Goal: Task Accomplishment & Management: Use online tool/utility

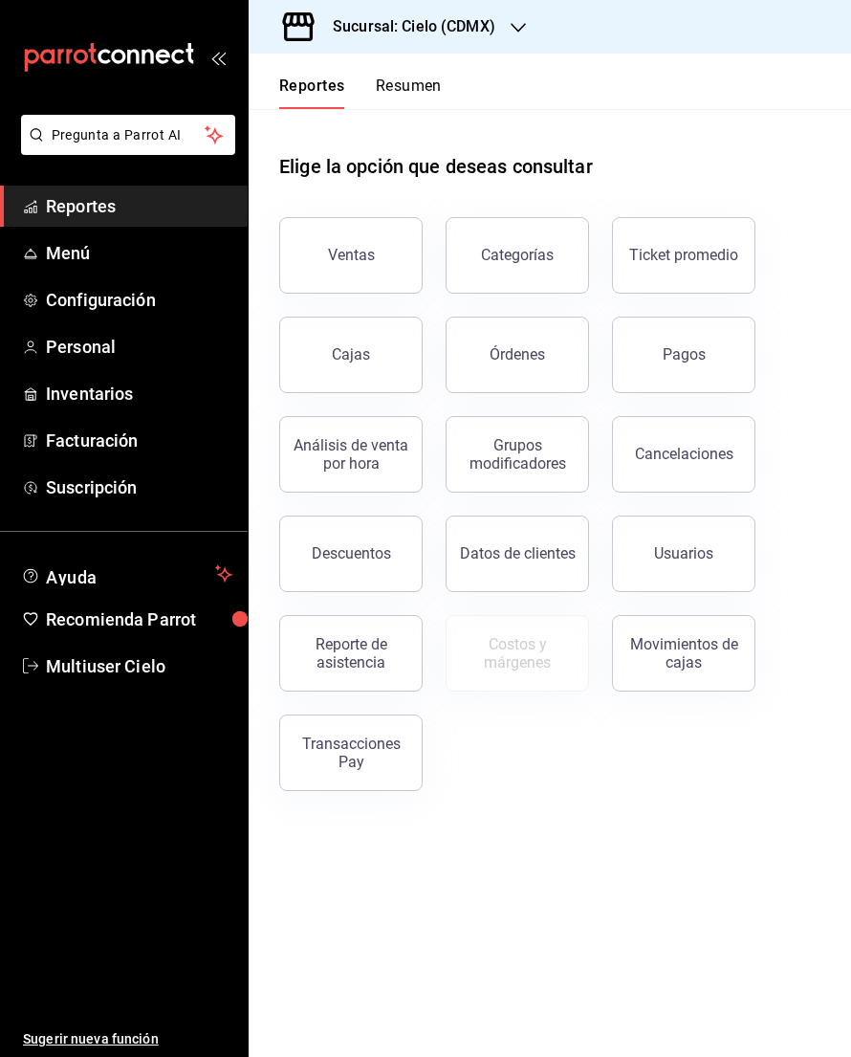
click at [844, 257] on div "Elige la opción que deseas consultar Ventas Categorías Ticket promedio Cajas Ór…" at bounding box center [550, 465] width 602 height 712
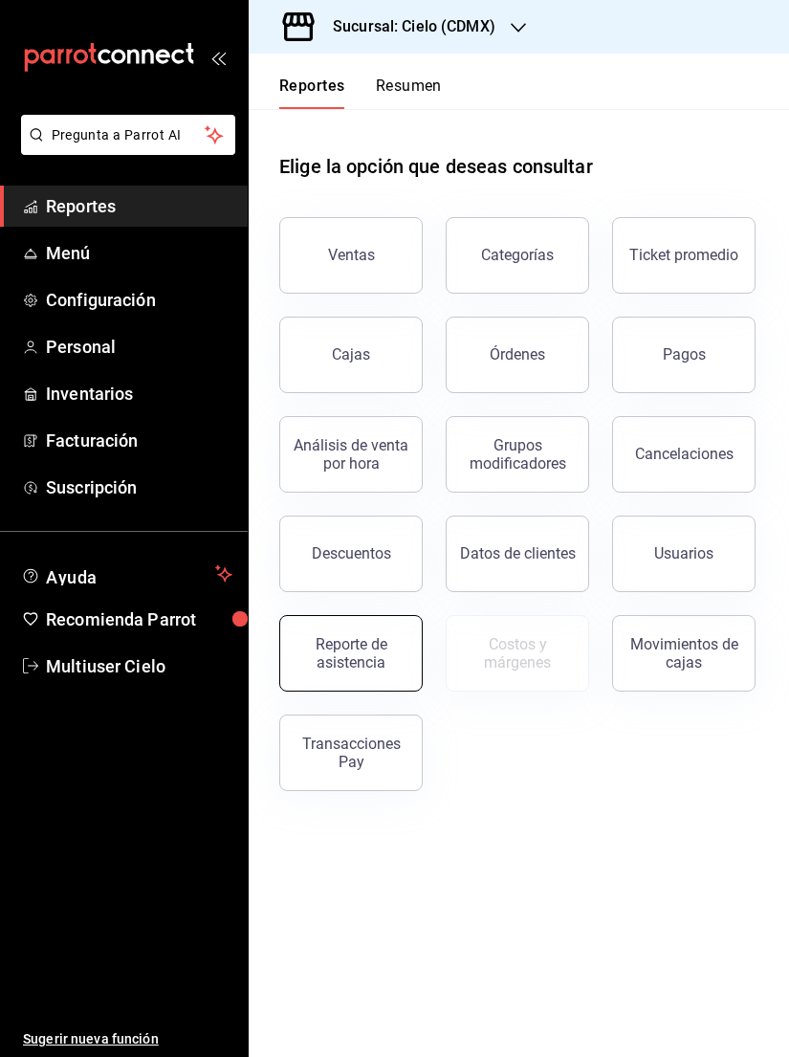
click at [348, 654] on div "Reporte de asistencia" at bounding box center [351, 653] width 119 height 36
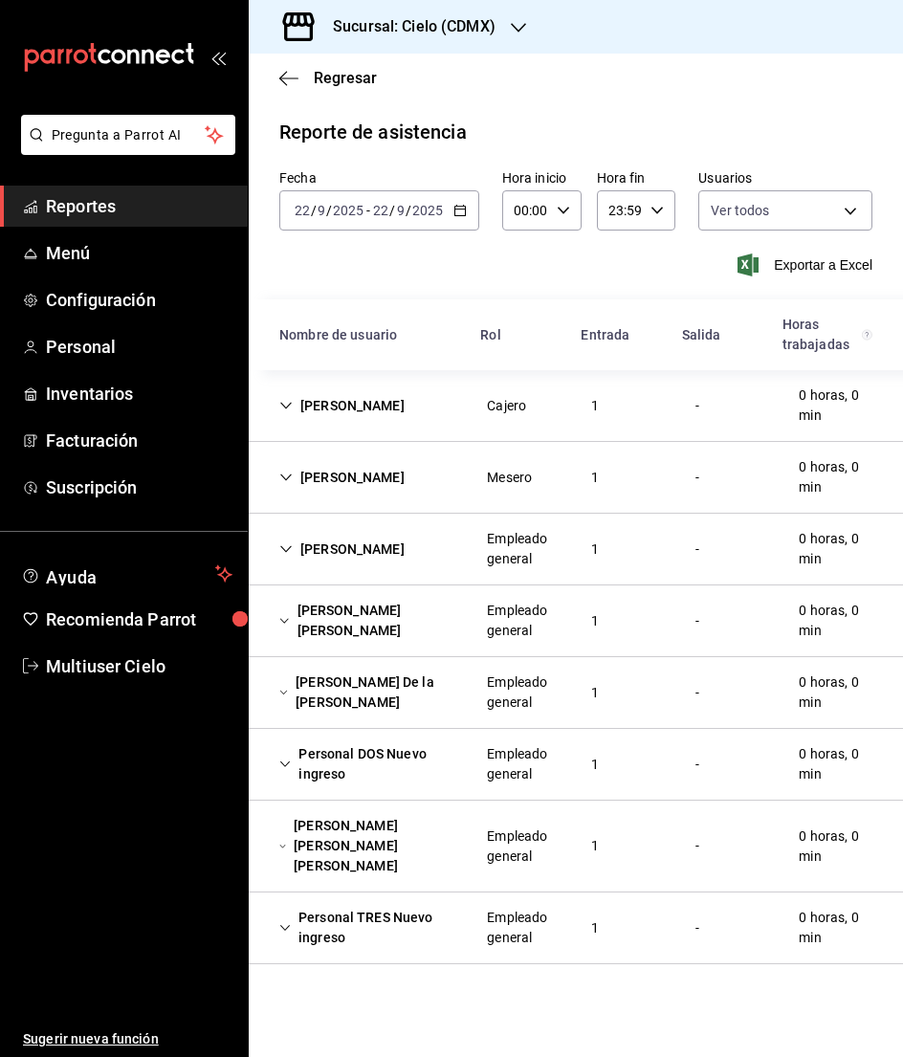
click at [432, 208] on input "2025" at bounding box center [427, 210] width 33 height 15
click at [458, 209] on \(Stroke\) "button" at bounding box center [459, 208] width 11 height 1
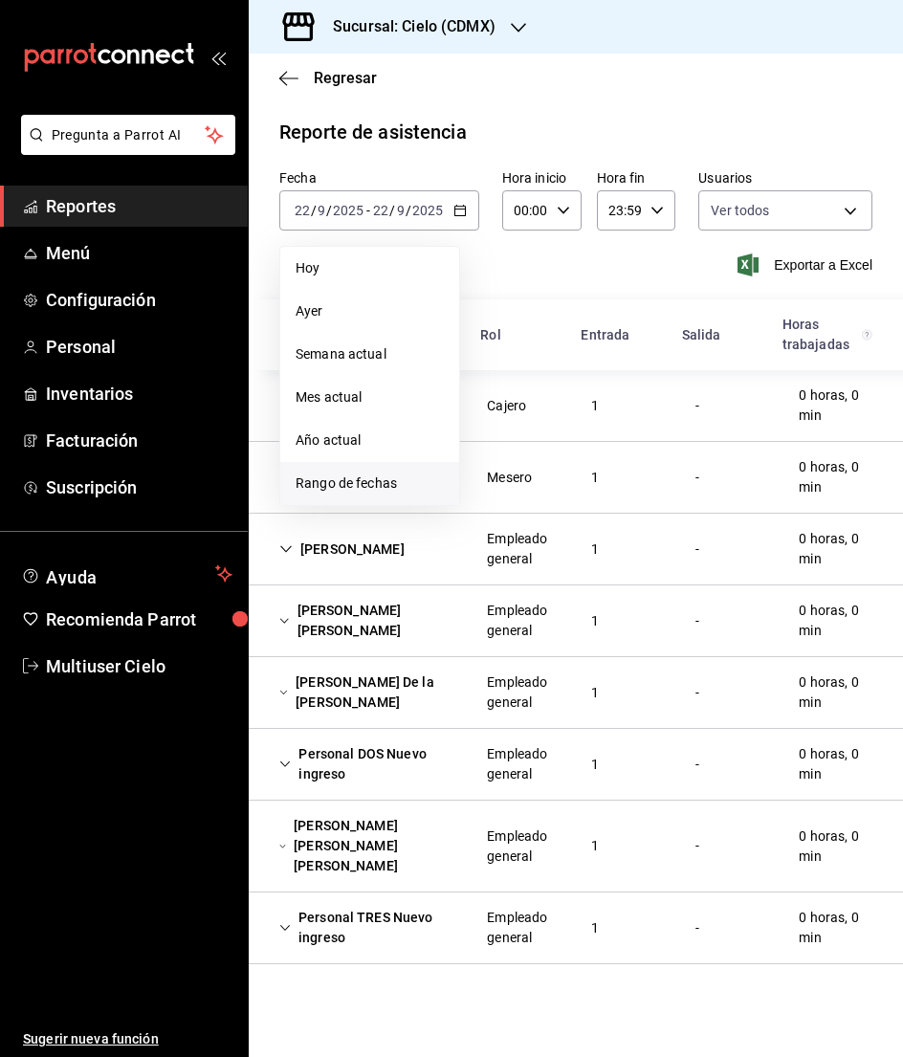
click at [363, 487] on span "Rango de fechas" at bounding box center [369, 483] width 148 height 20
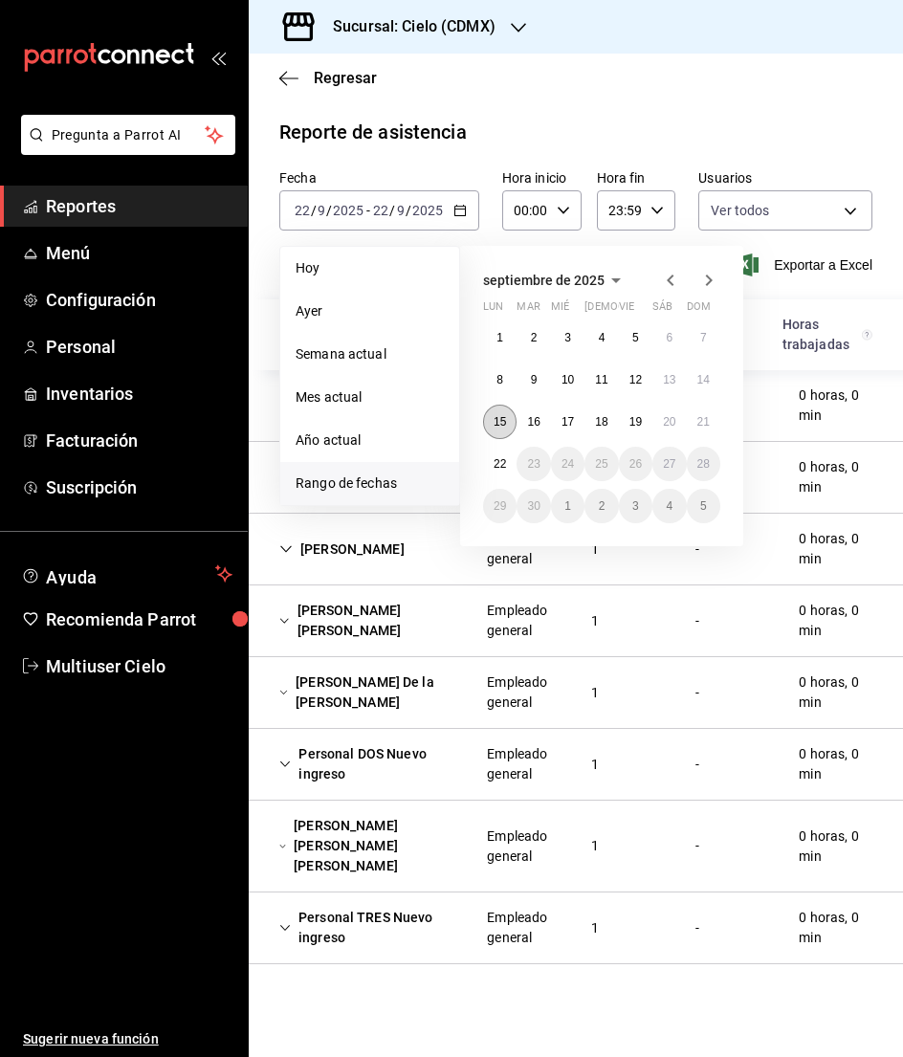
click at [499, 426] on abbr "15" at bounding box center [499, 421] width 12 height 13
click at [712, 420] on button "21" at bounding box center [703, 421] width 33 height 34
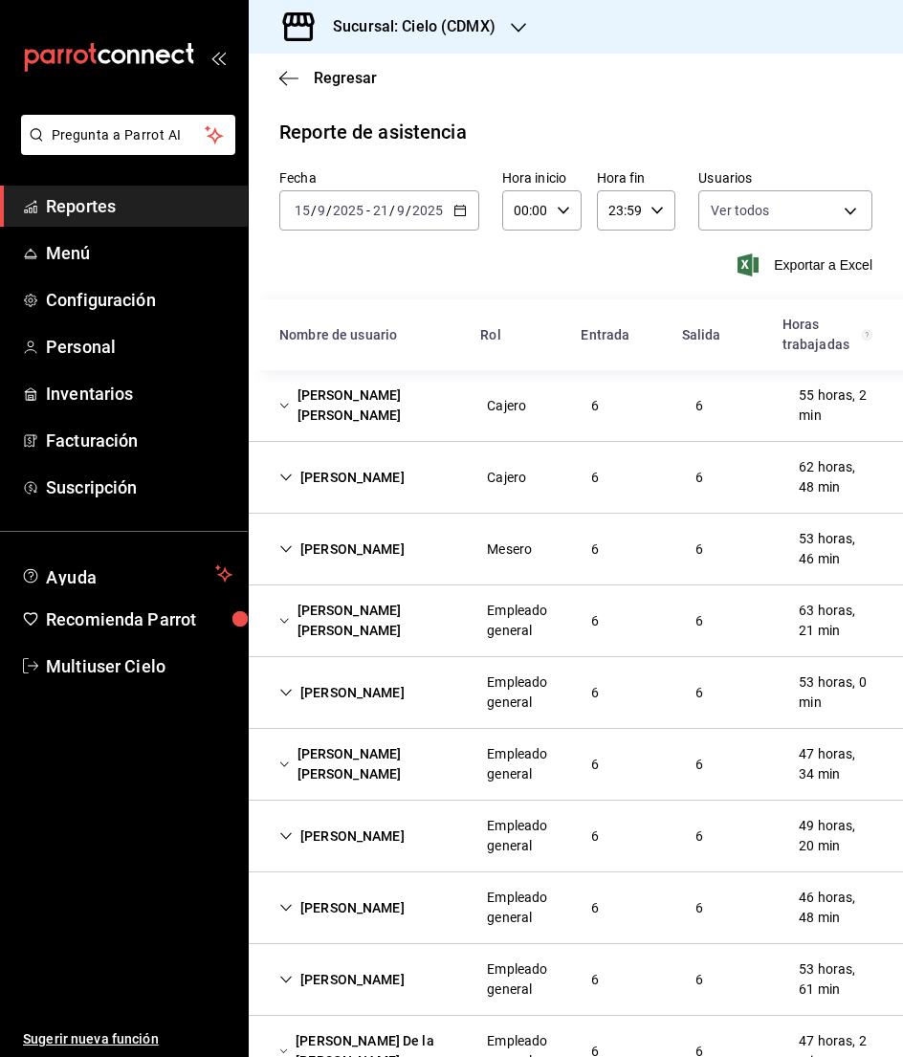
click at [309, 409] on div "[PERSON_NAME] [PERSON_NAME]" at bounding box center [367, 405] width 207 height 55
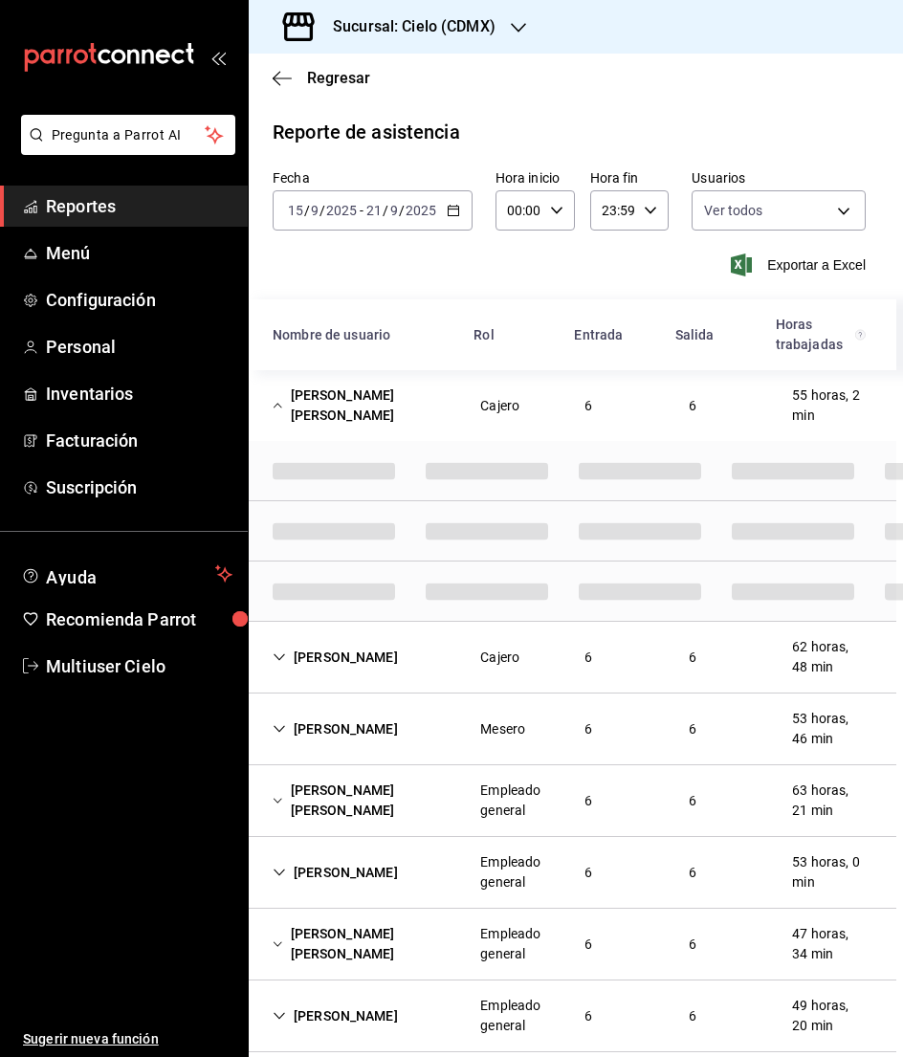
scroll to position [0, 10]
click at [277, 405] on icon "Cell" at bounding box center [275, 405] width 9 height 5
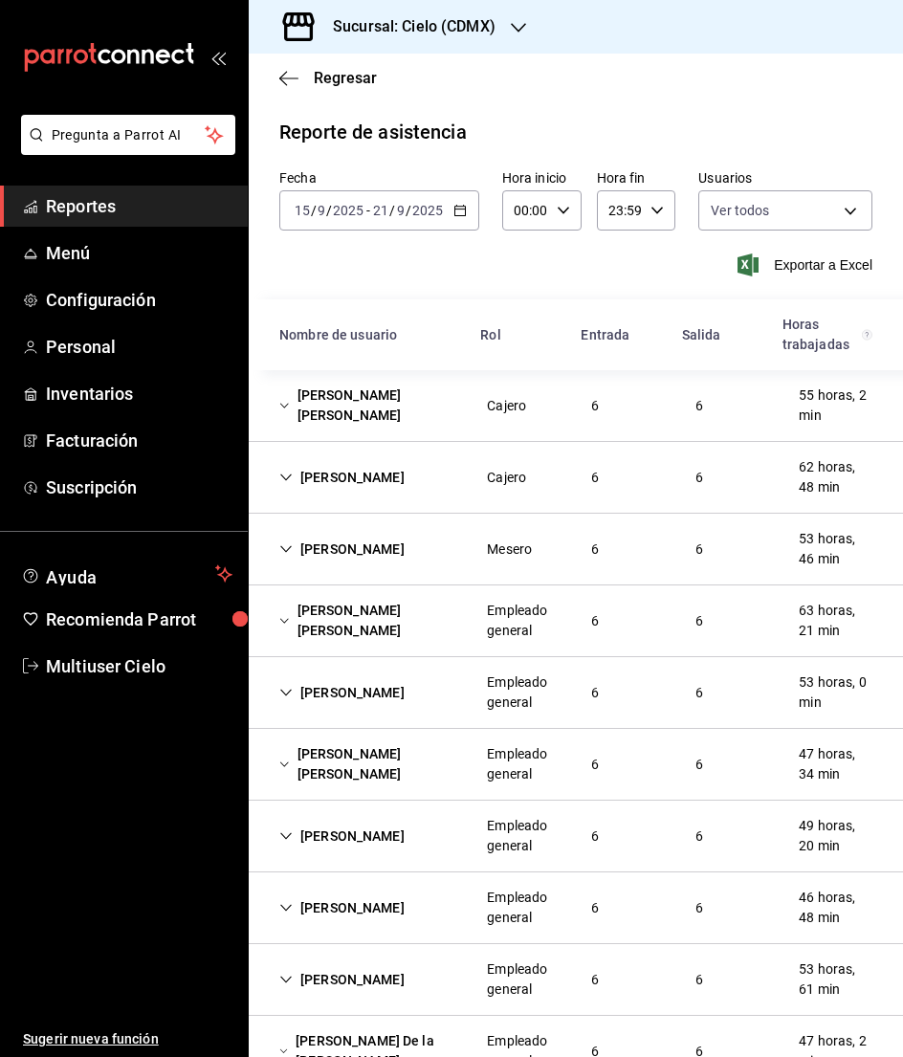
click at [278, 409] on div "[PERSON_NAME] [PERSON_NAME]" at bounding box center [367, 405] width 207 height 55
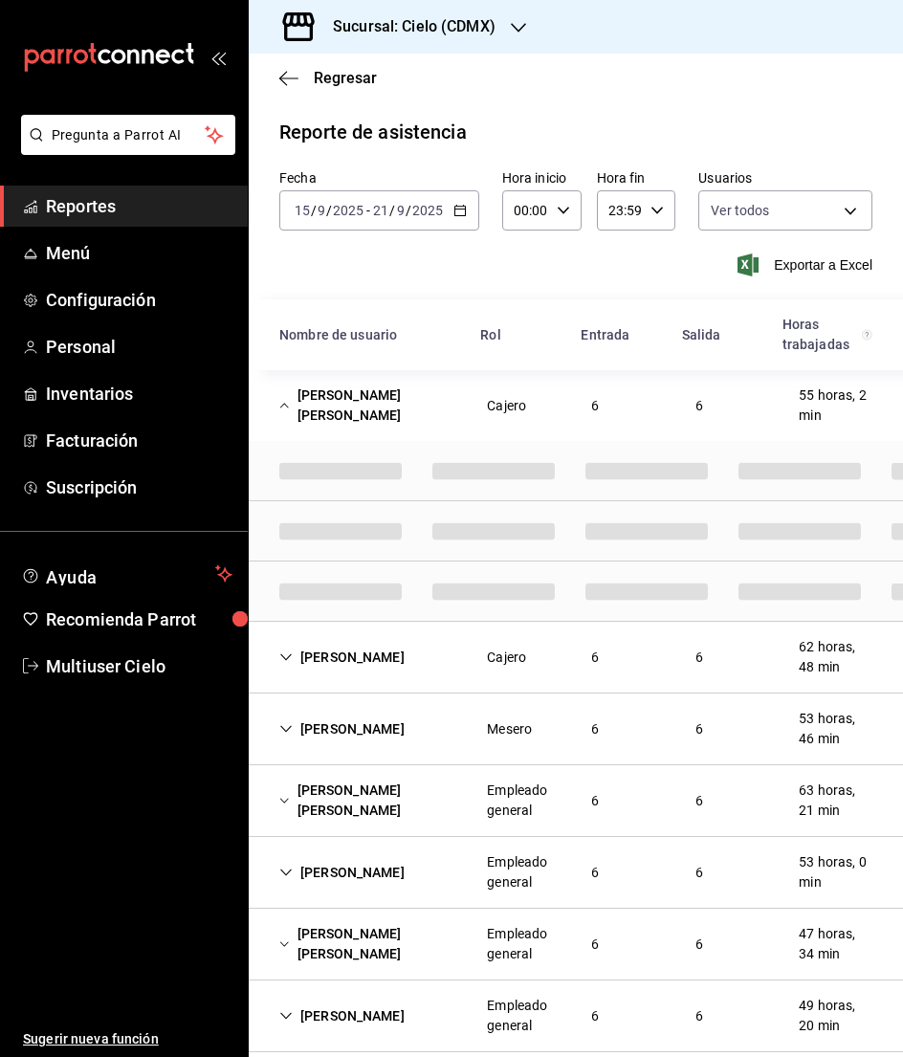
click at [325, 666] on div "[PERSON_NAME]" at bounding box center [342, 657] width 156 height 35
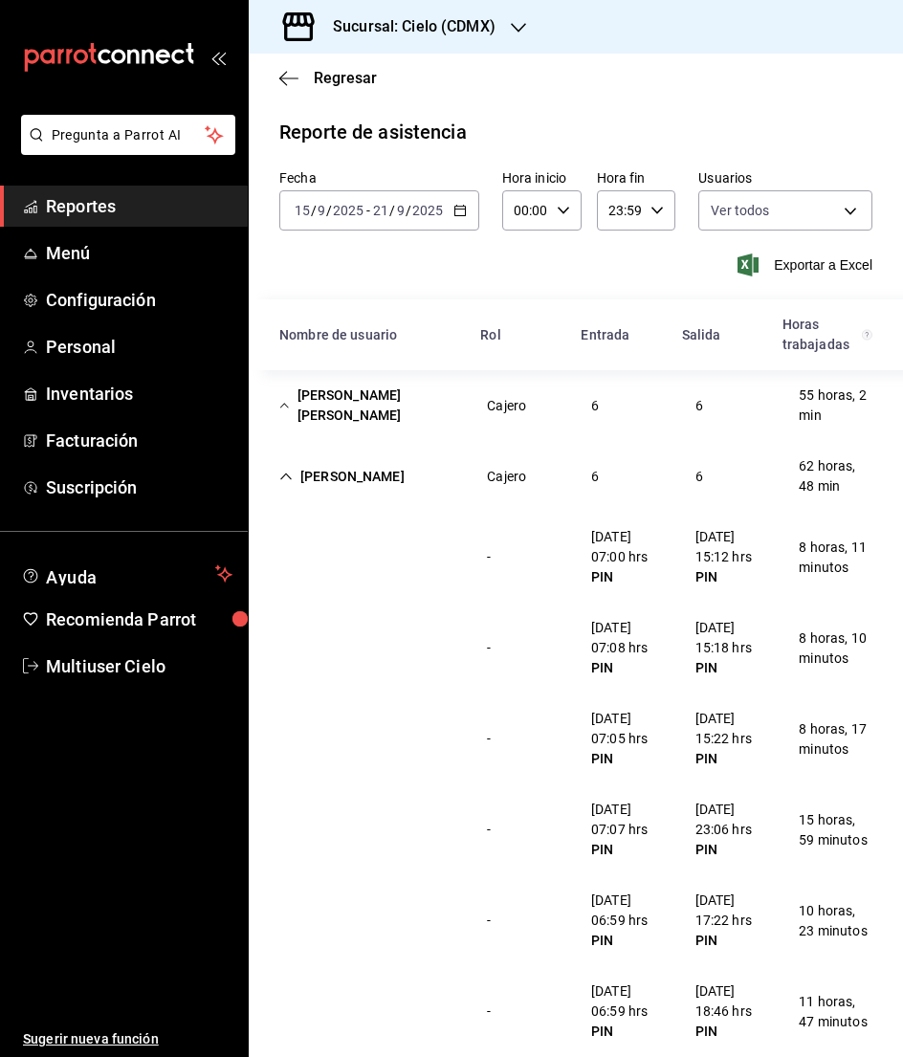
click at [374, 399] on div "[PERSON_NAME] [PERSON_NAME]" at bounding box center [367, 405] width 207 height 55
click at [291, 407] on div "[PERSON_NAME] [PERSON_NAME]" at bounding box center [367, 405] width 207 height 55
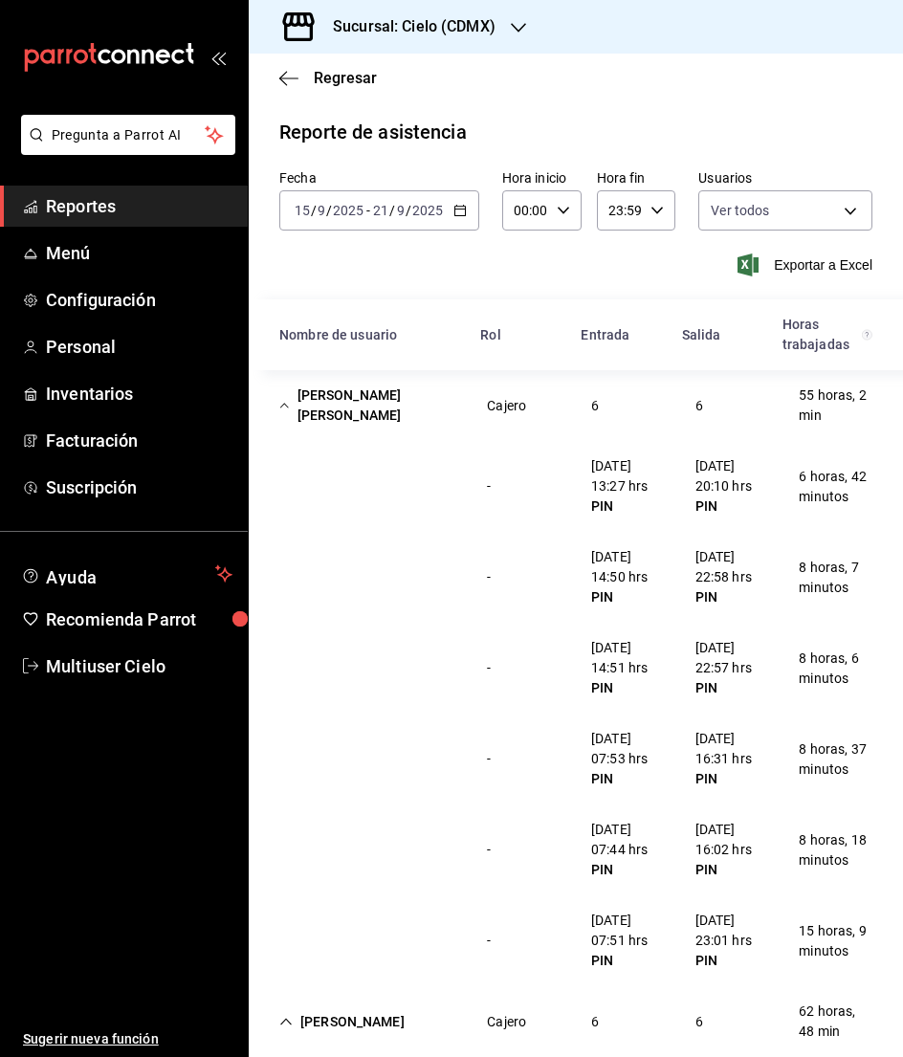
click at [345, 402] on div "[PERSON_NAME] [PERSON_NAME]" at bounding box center [367, 405] width 207 height 55
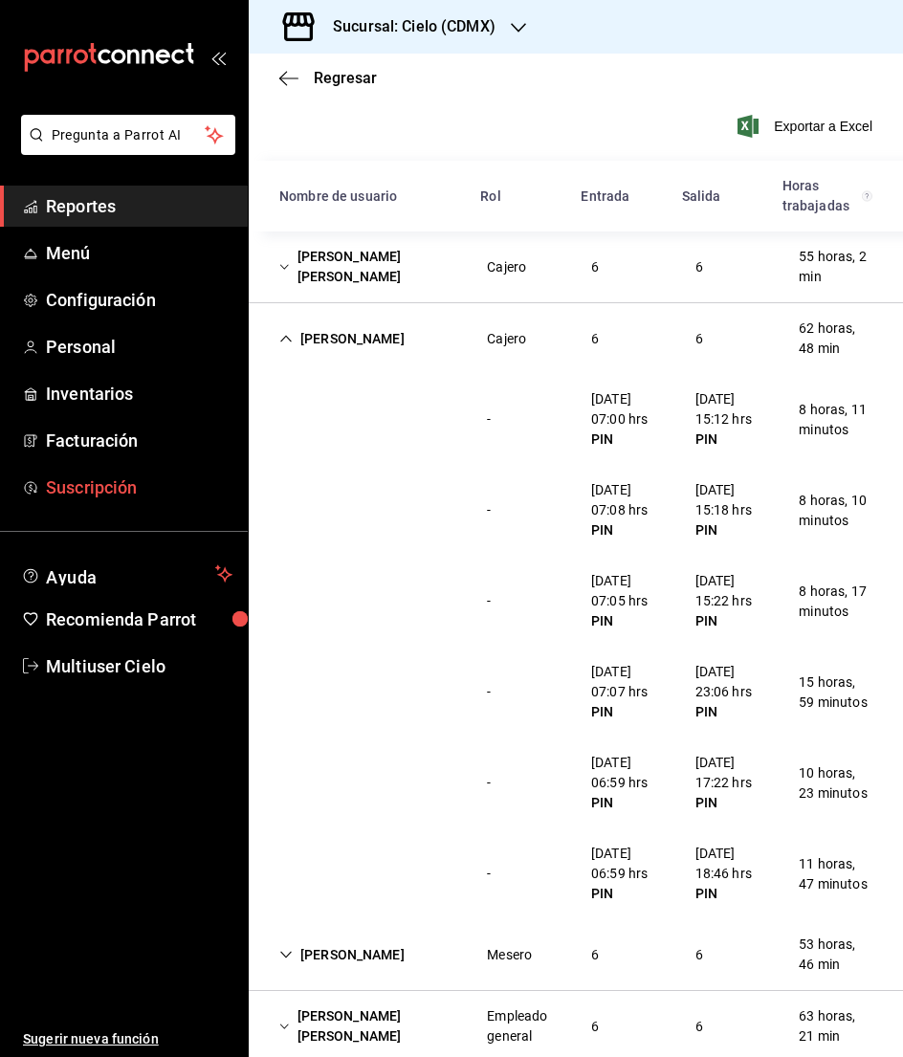
scroll to position [154, 0]
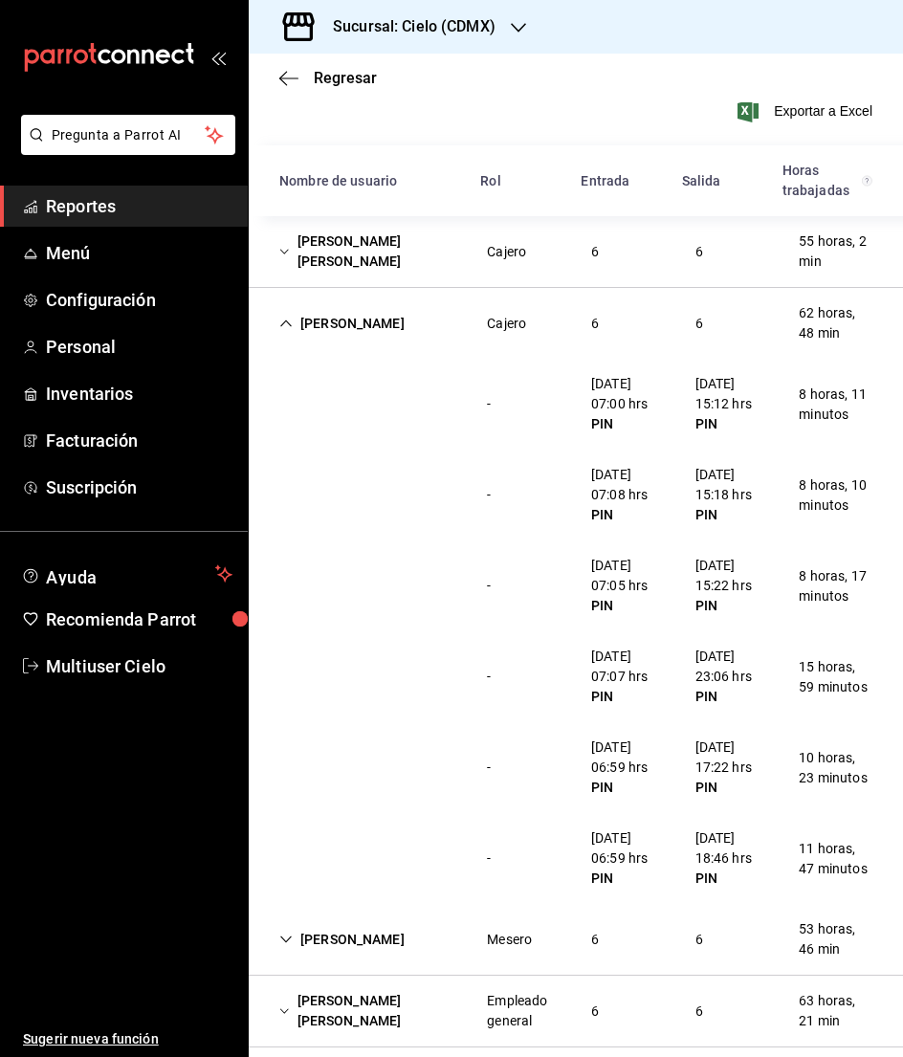
click at [340, 322] on div "[PERSON_NAME]" at bounding box center [342, 323] width 156 height 35
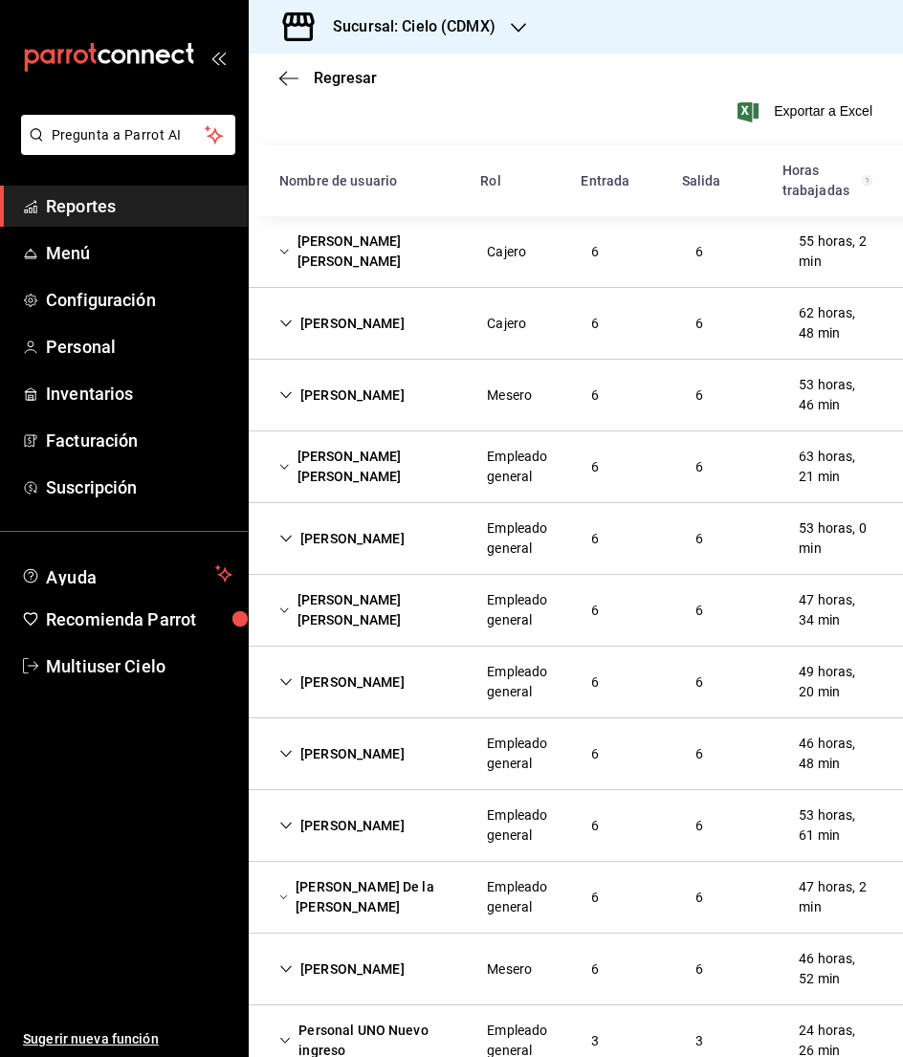
click at [373, 399] on div "[PERSON_NAME]" at bounding box center [342, 395] width 156 height 35
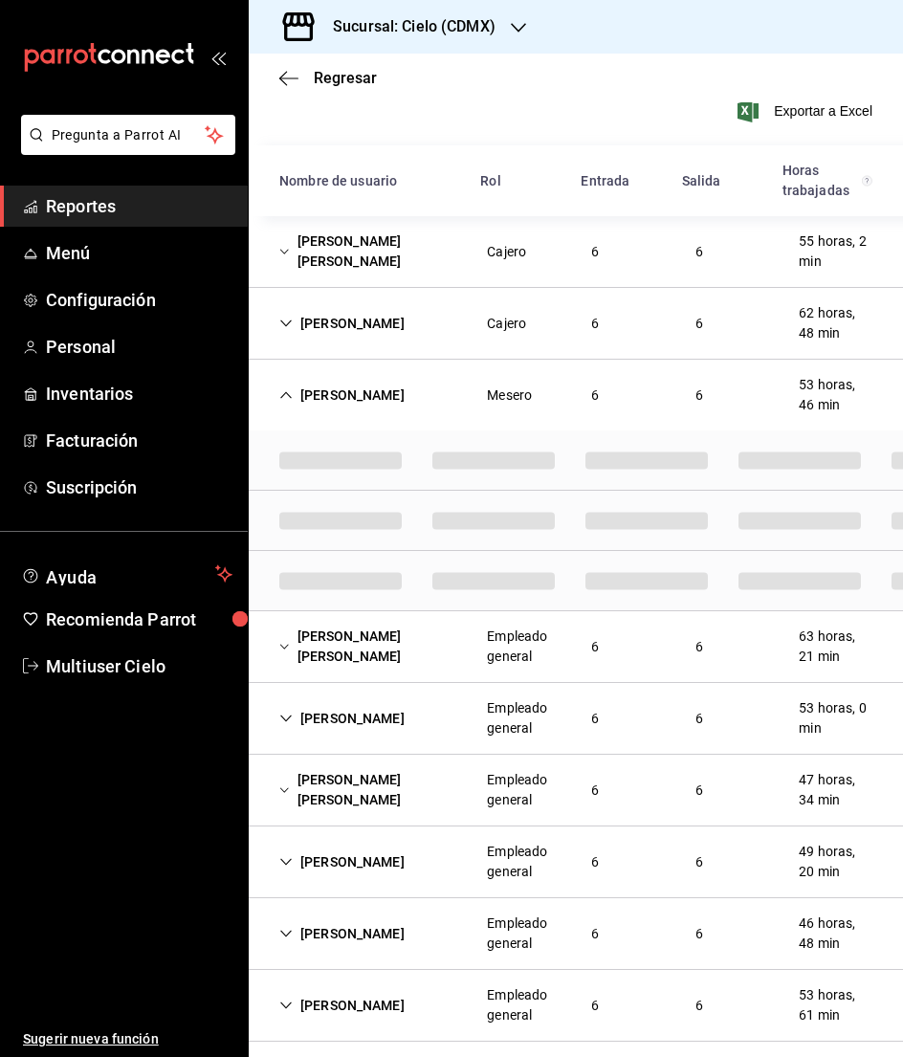
click at [389, 390] on div "[PERSON_NAME]" at bounding box center [342, 395] width 156 height 35
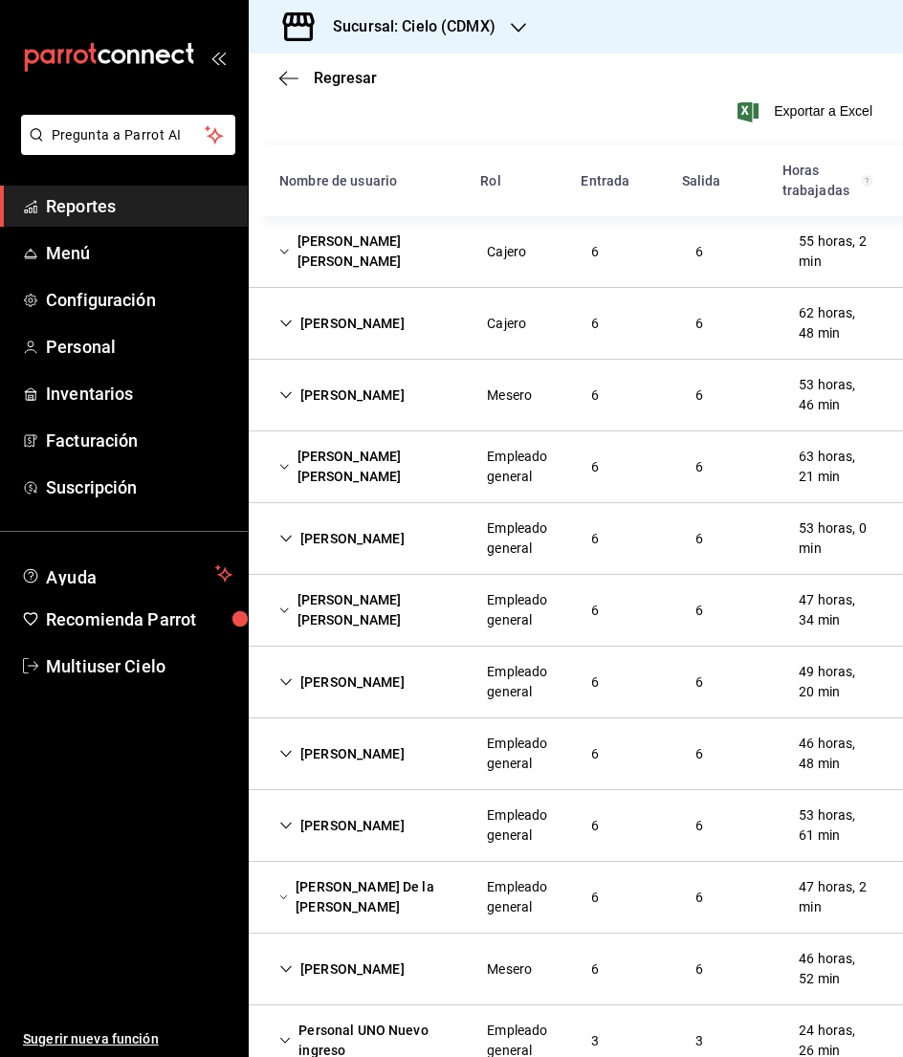
click at [387, 397] on div "[PERSON_NAME]" at bounding box center [342, 395] width 156 height 35
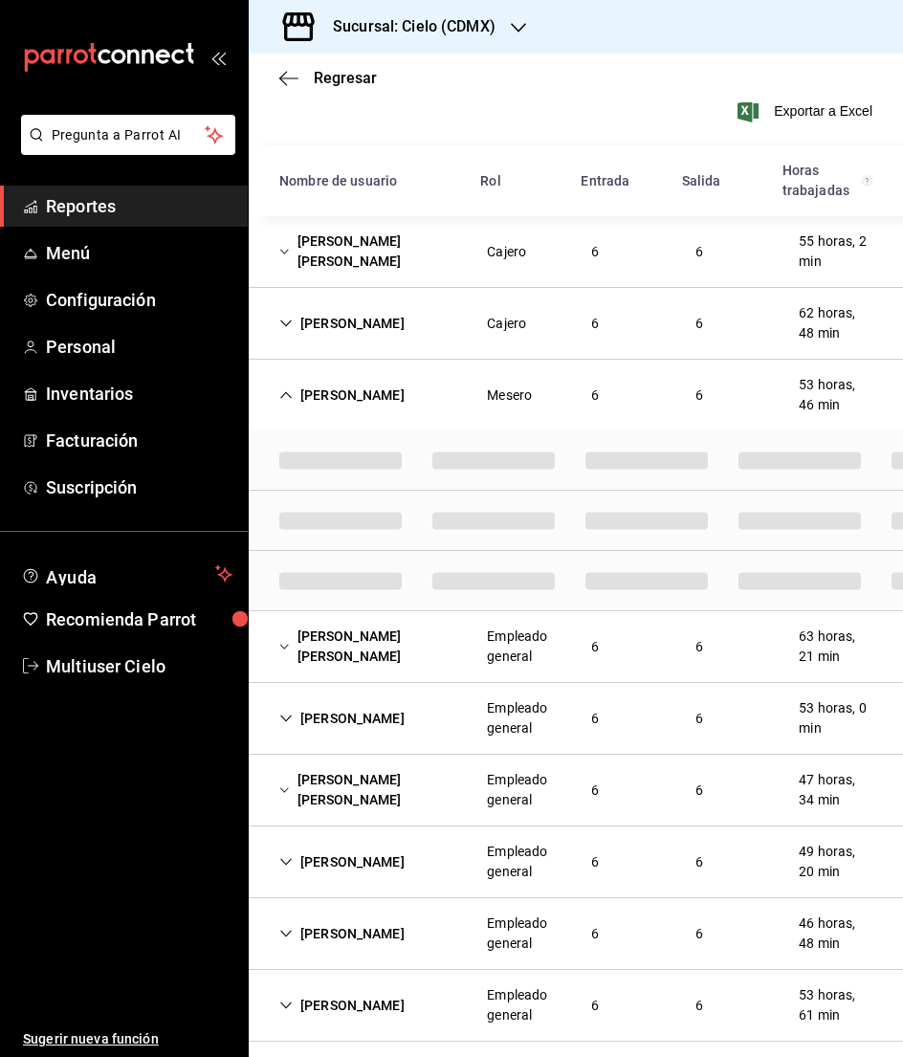
click at [348, 672] on div "[PERSON_NAME] [PERSON_NAME]" at bounding box center [367, 646] width 207 height 55
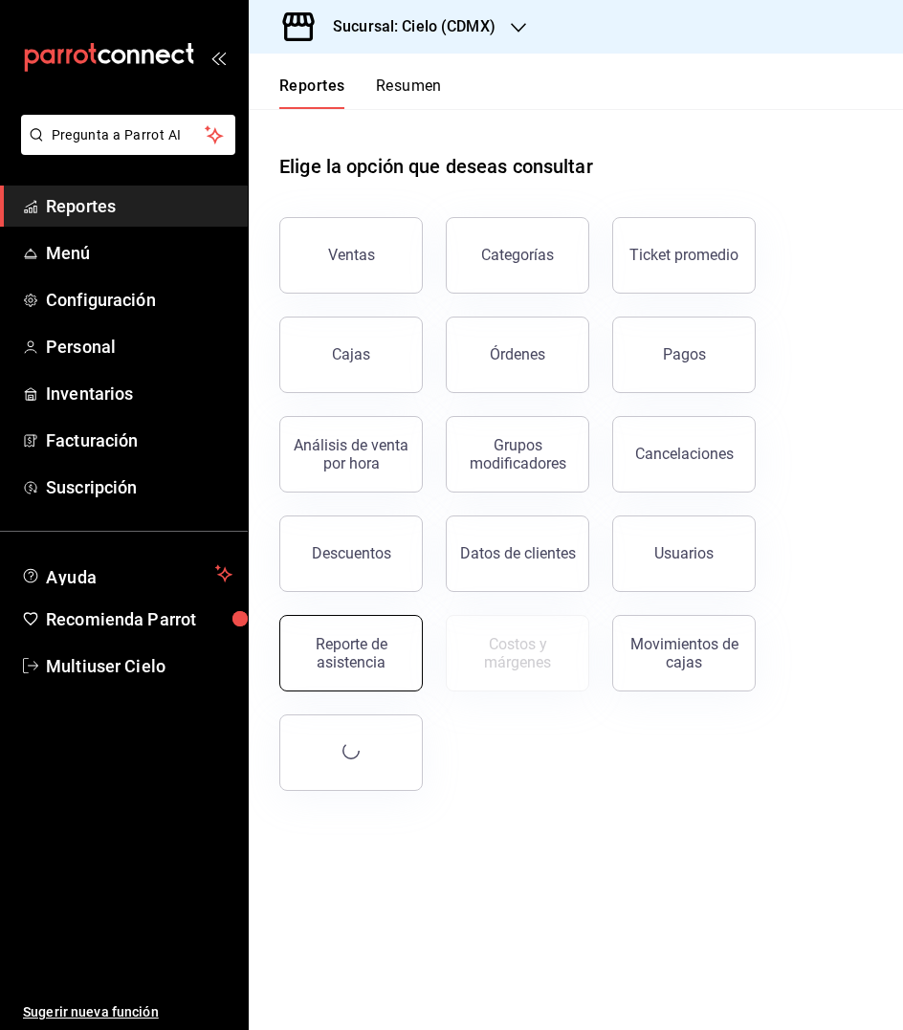
click at [332, 661] on div "Reporte de asistencia" at bounding box center [351, 653] width 119 height 36
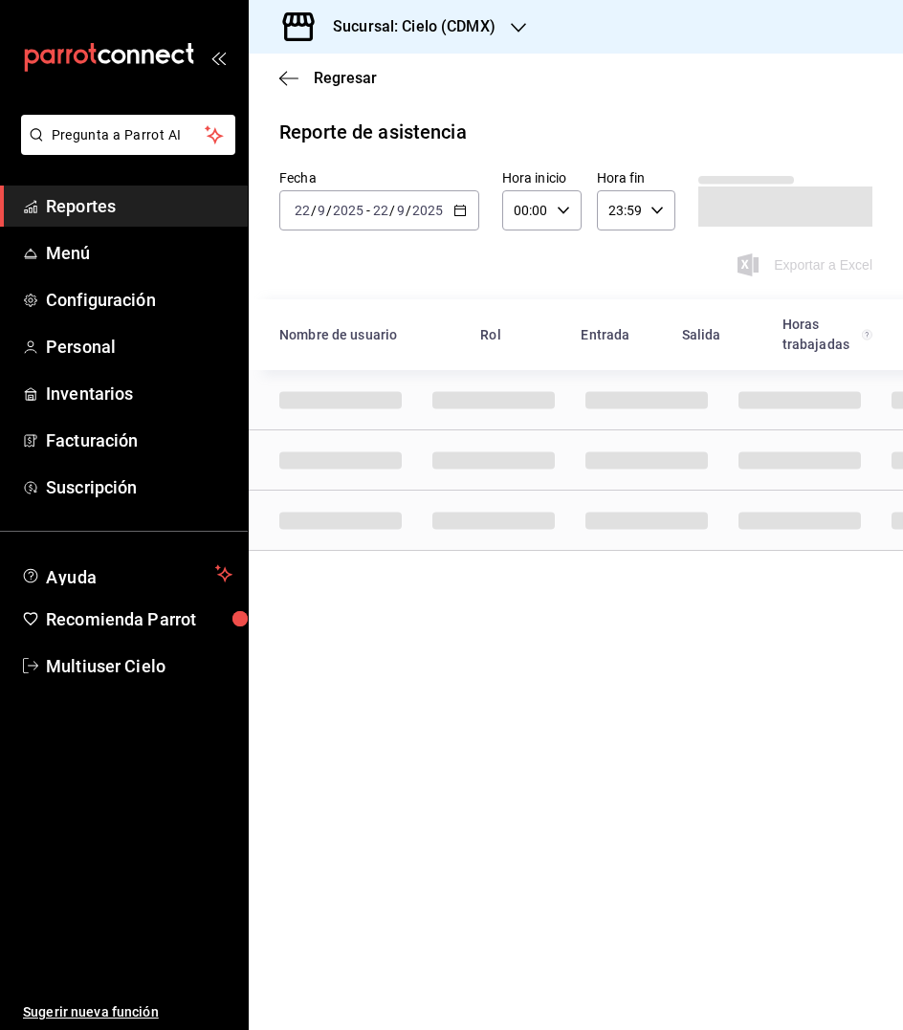
click at [459, 216] on \(Stroke\) "button" at bounding box center [459, 211] width 11 height 11
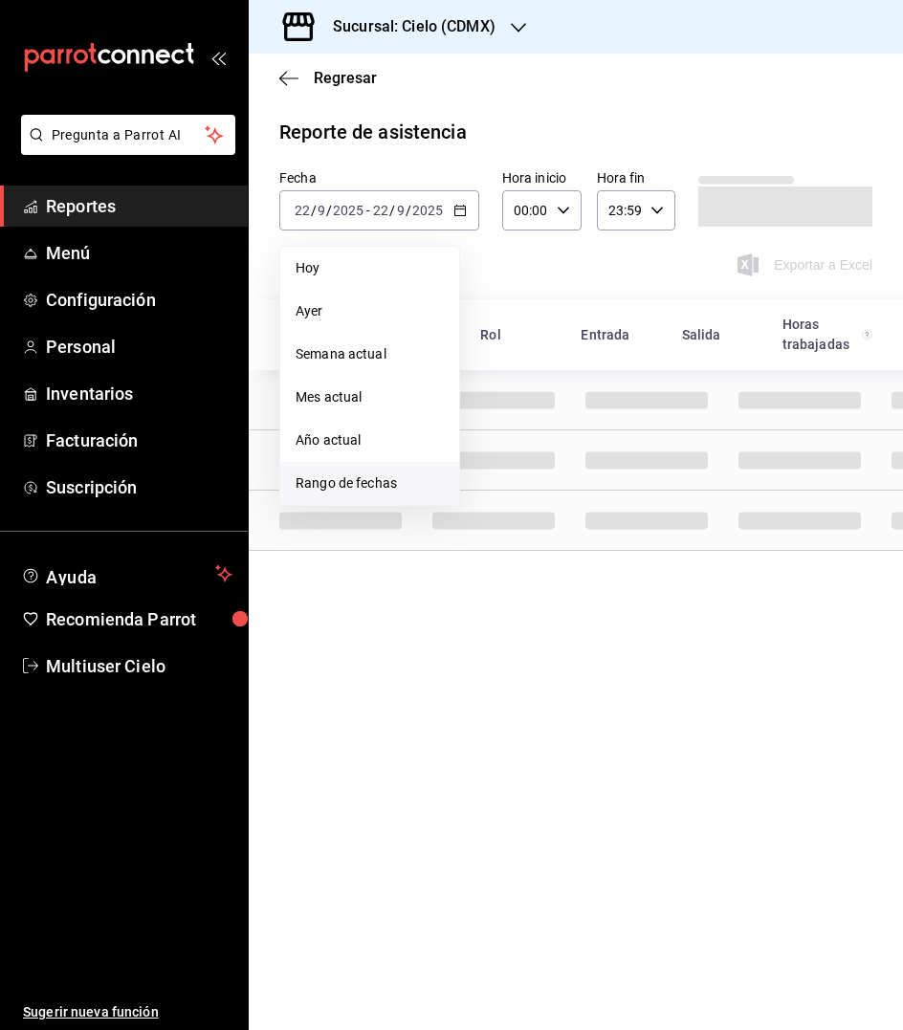
click at [354, 476] on span "Rango de fechas" at bounding box center [369, 483] width 148 height 20
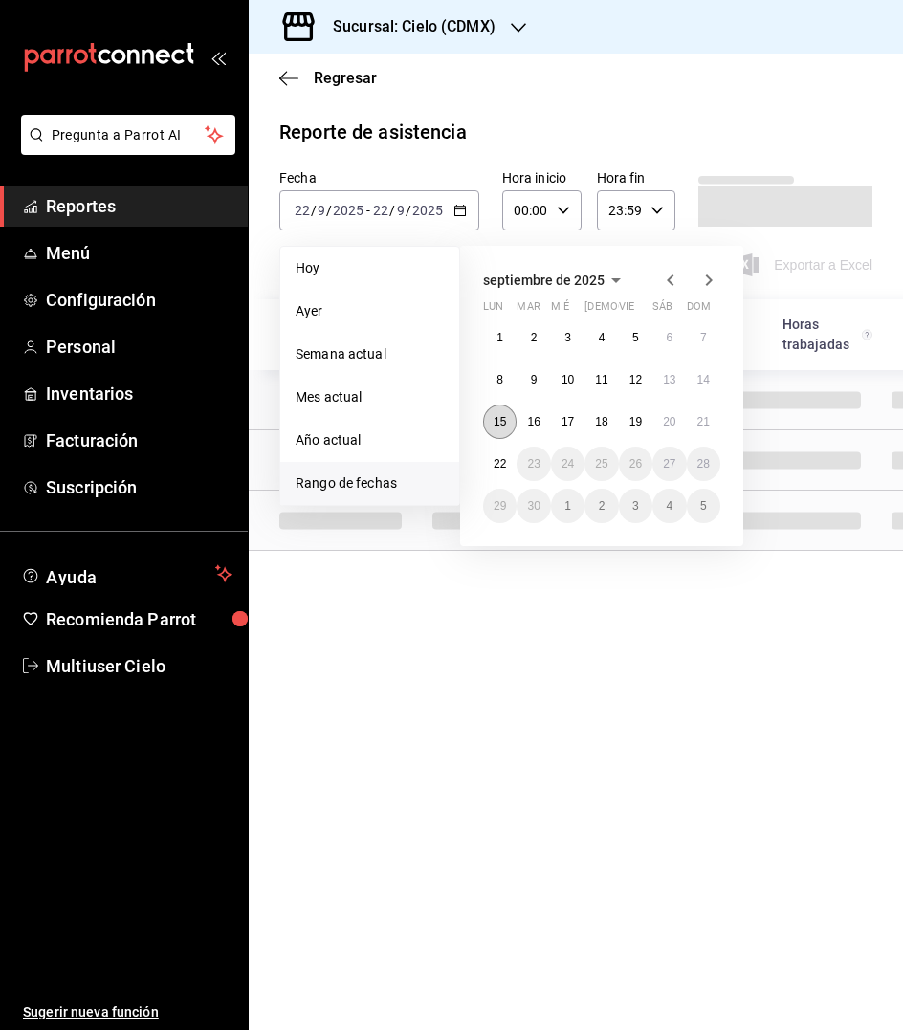
click at [493, 429] on button "15" at bounding box center [499, 421] width 33 height 34
click at [704, 423] on abbr "21" at bounding box center [703, 421] width 12 height 13
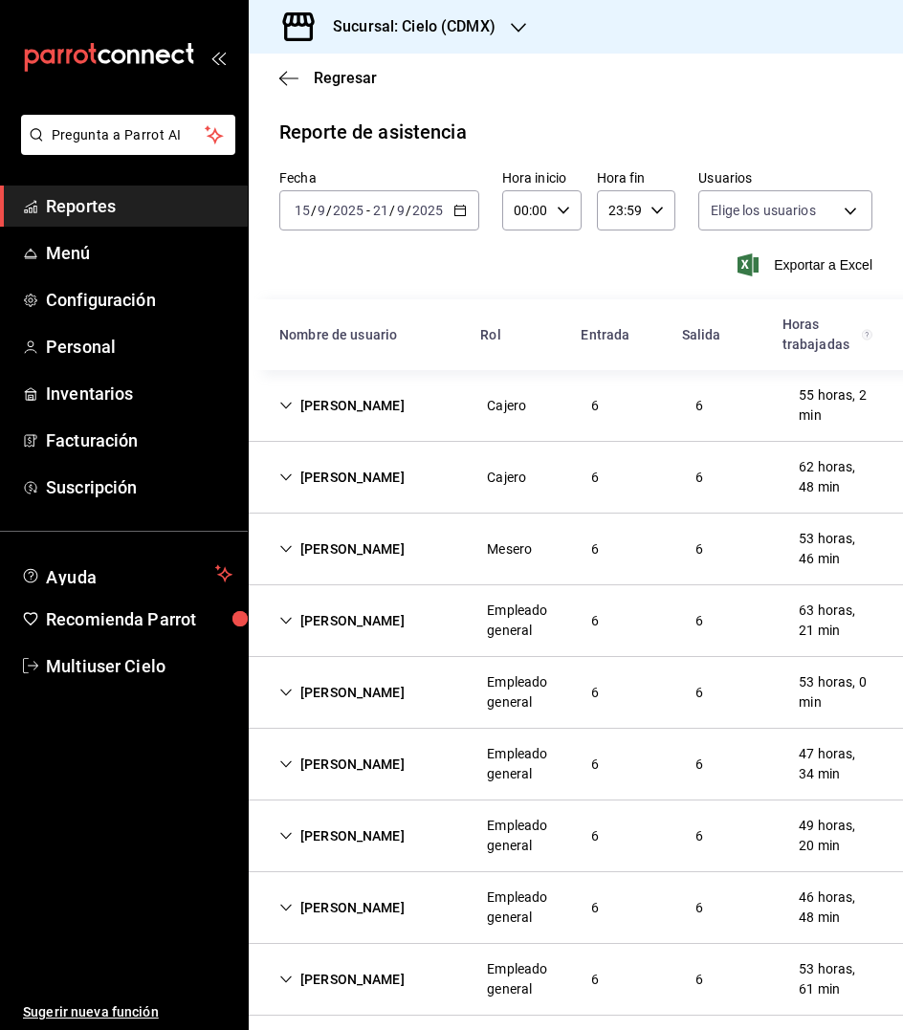
type input "38254b36-9fab-4b87-a27c-735997534c25,39256da6-e129-4b54-b8e3-50accbca15f5,dabe8…"
click at [344, 552] on div "[PERSON_NAME]" at bounding box center [342, 549] width 156 height 35
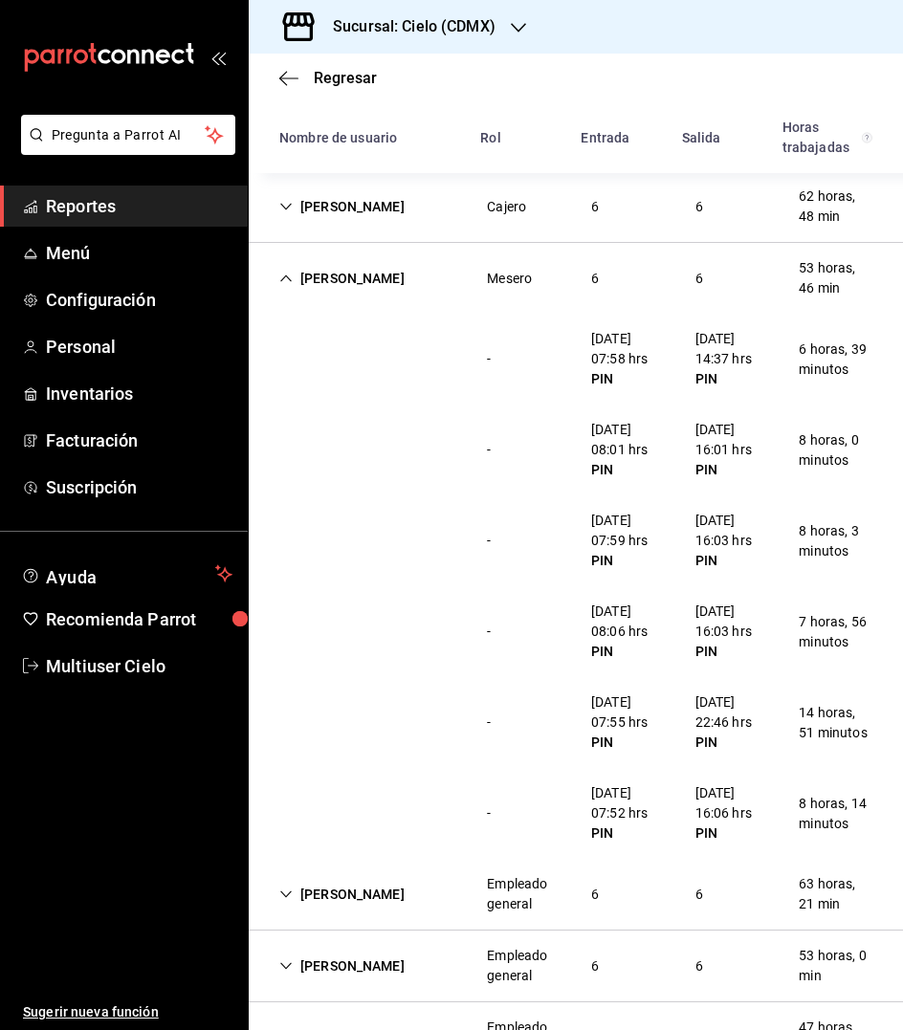
scroll to position [274, 0]
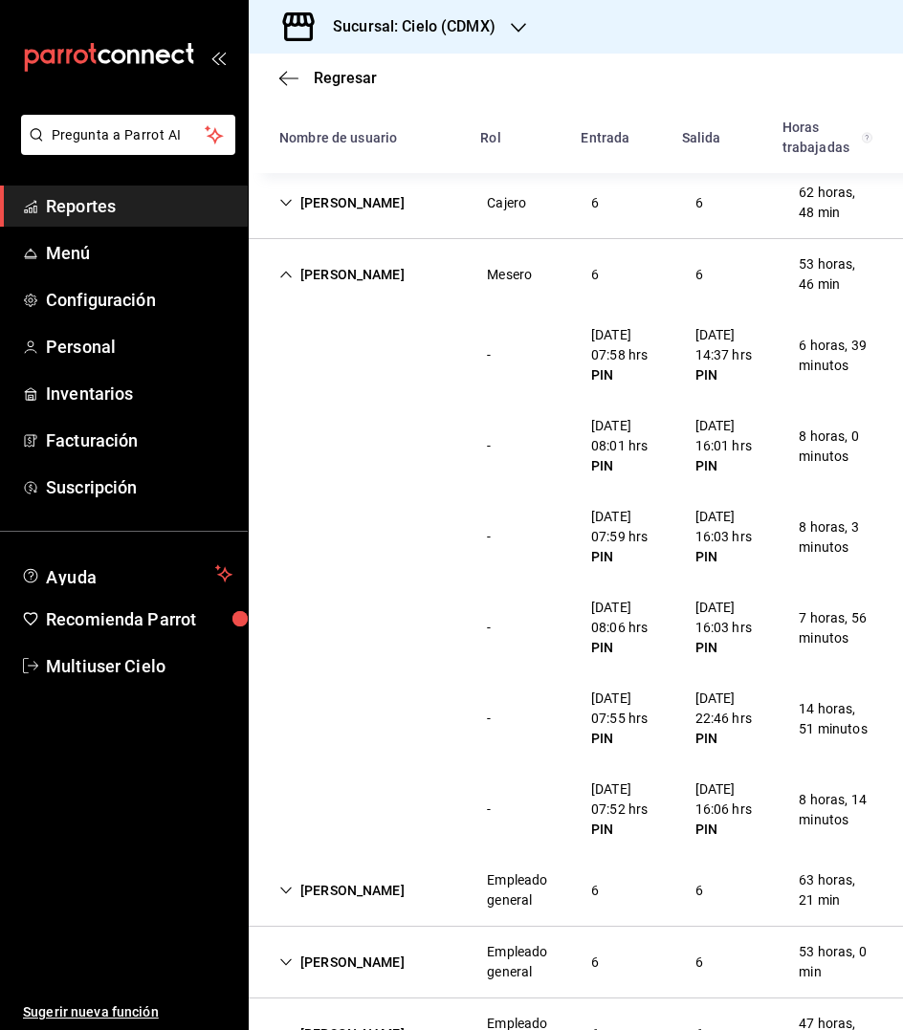
click at [334, 279] on div "[PERSON_NAME]" at bounding box center [342, 274] width 156 height 35
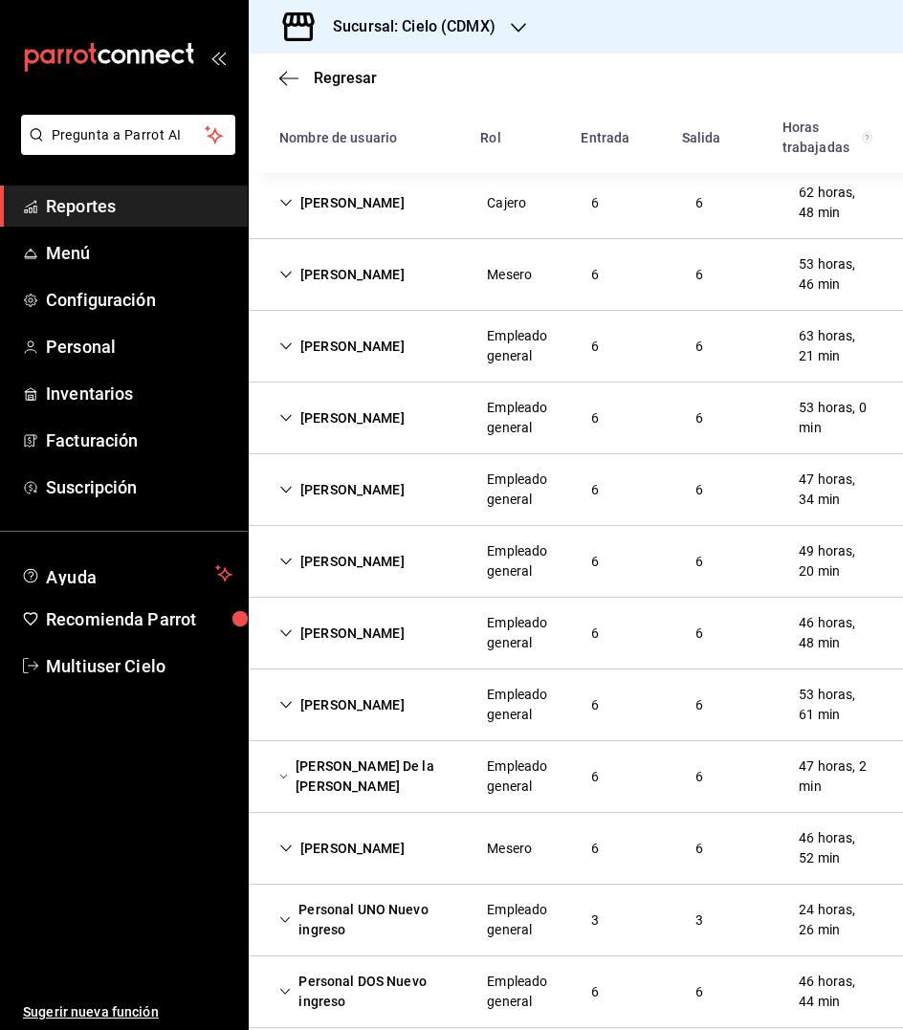
click at [337, 337] on div "[PERSON_NAME] [PERSON_NAME]" at bounding box center [342, 346] width 156 height 35
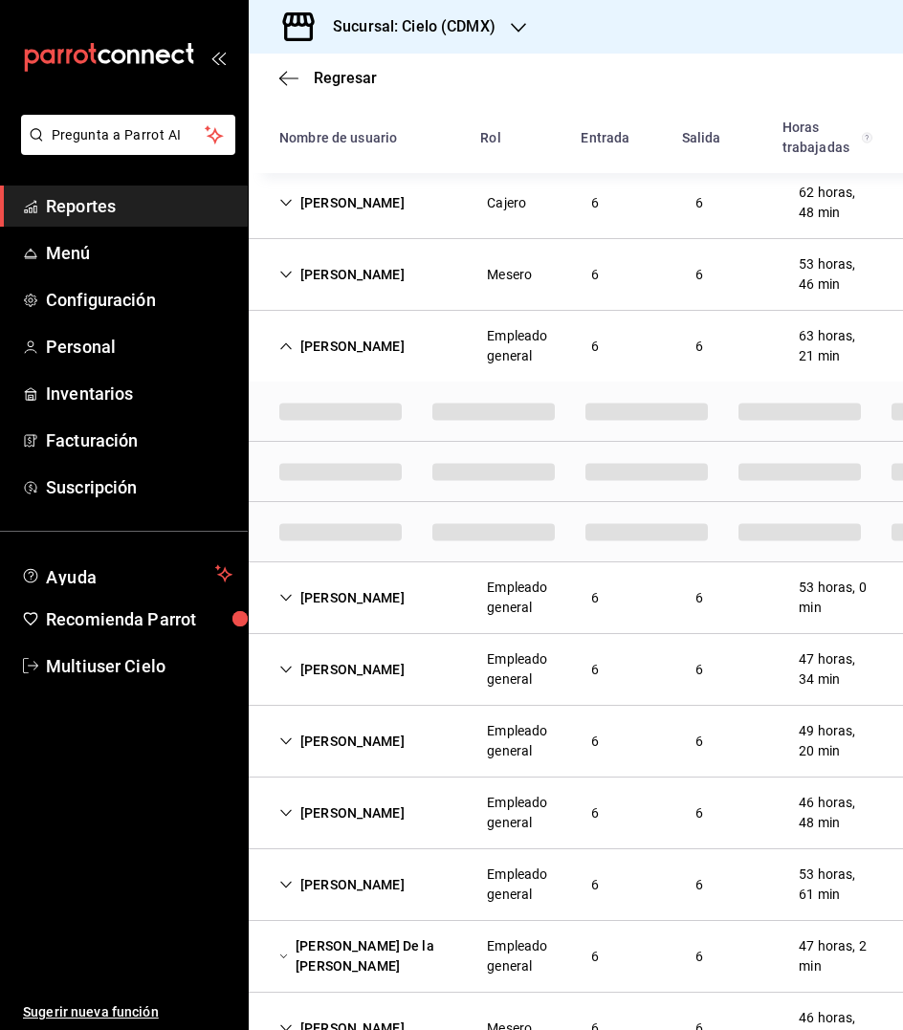
click at [311, 595] on div "[PERSON_NAME]" at bounding box center [342, 597] width 156 height 35
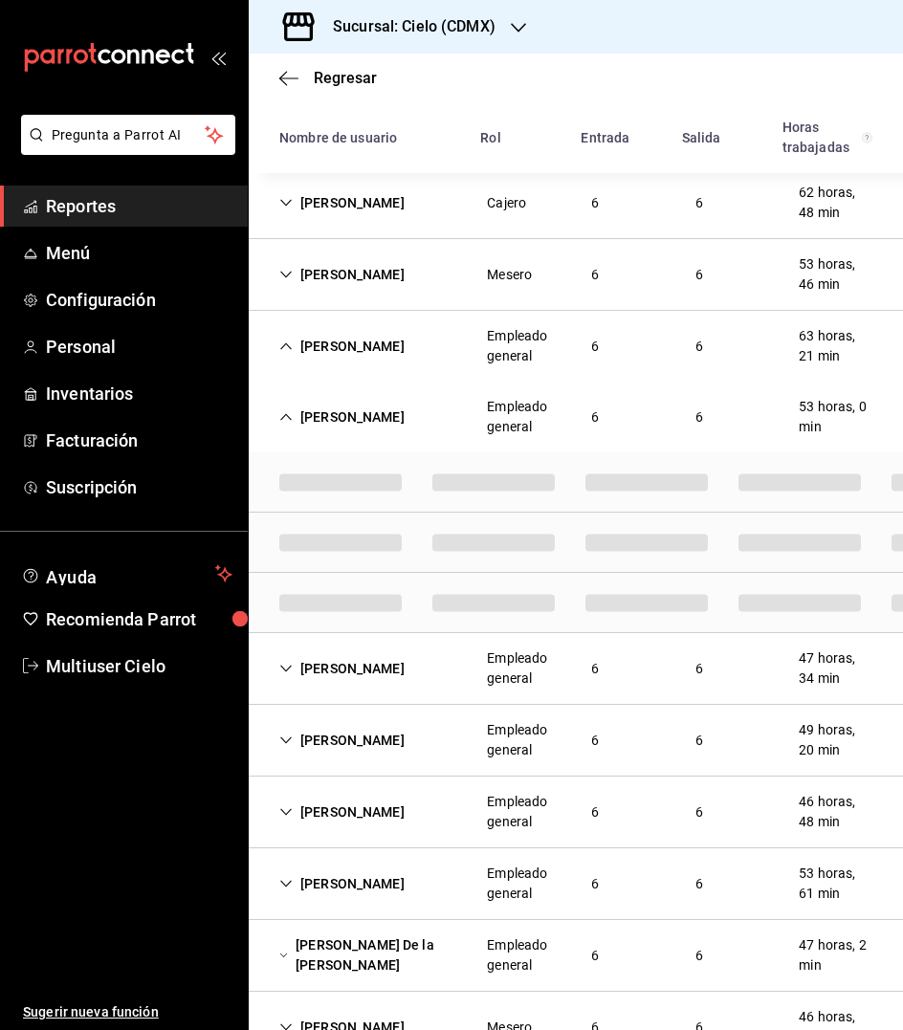
click at [337, 680] on div "[PERSON_NAME] [PERSON_NAME]" at bounding box center [342, 668] width 156 height 35
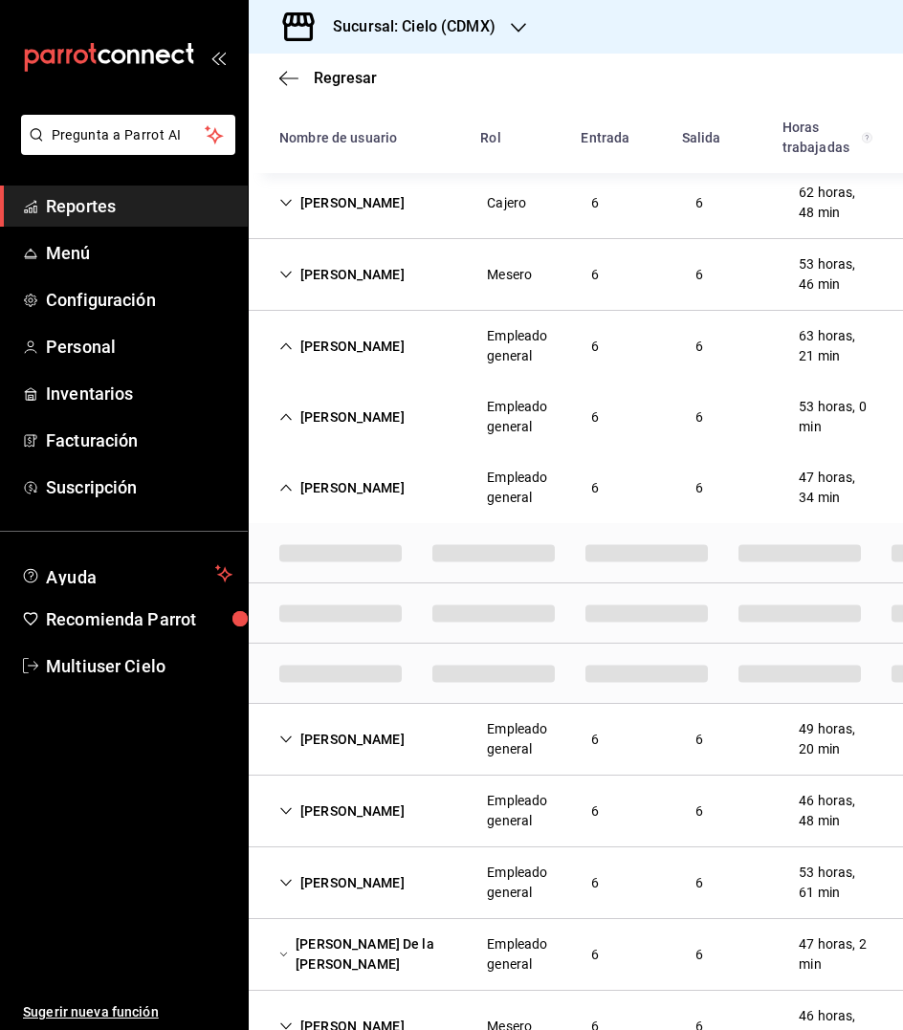
click at [346, 432] on div "[PERSON_NAME]" at bounding box center [342, 417] width 156 height 35
click at [109, 594] on ul "Ayuda Recomienda Parrot Multiuser Cielo" at bounding box center [124, 621] width 248 height 132
click at [111, 624] on span "Recomienda Parrot" at bounding box center [139, 619] width 186 height 26
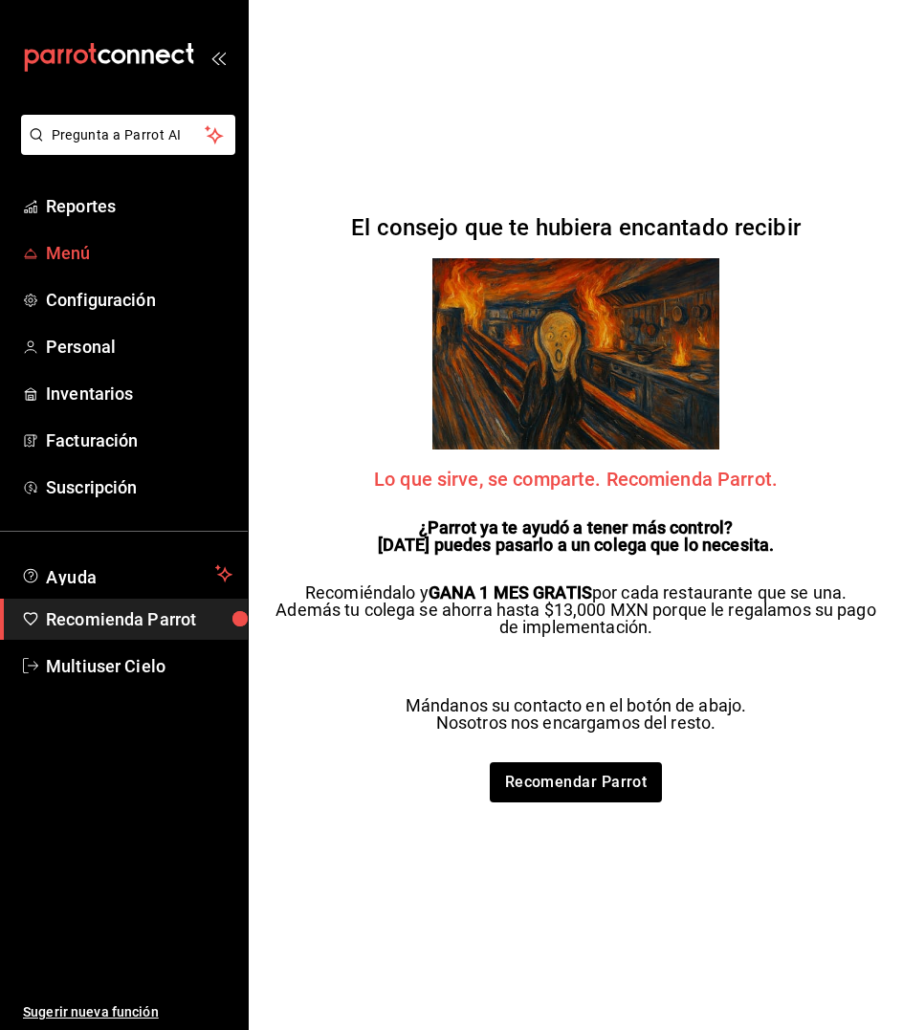
click at [88, 251] on span "Menú" at bounding box center [139, 253] width 186 height 26
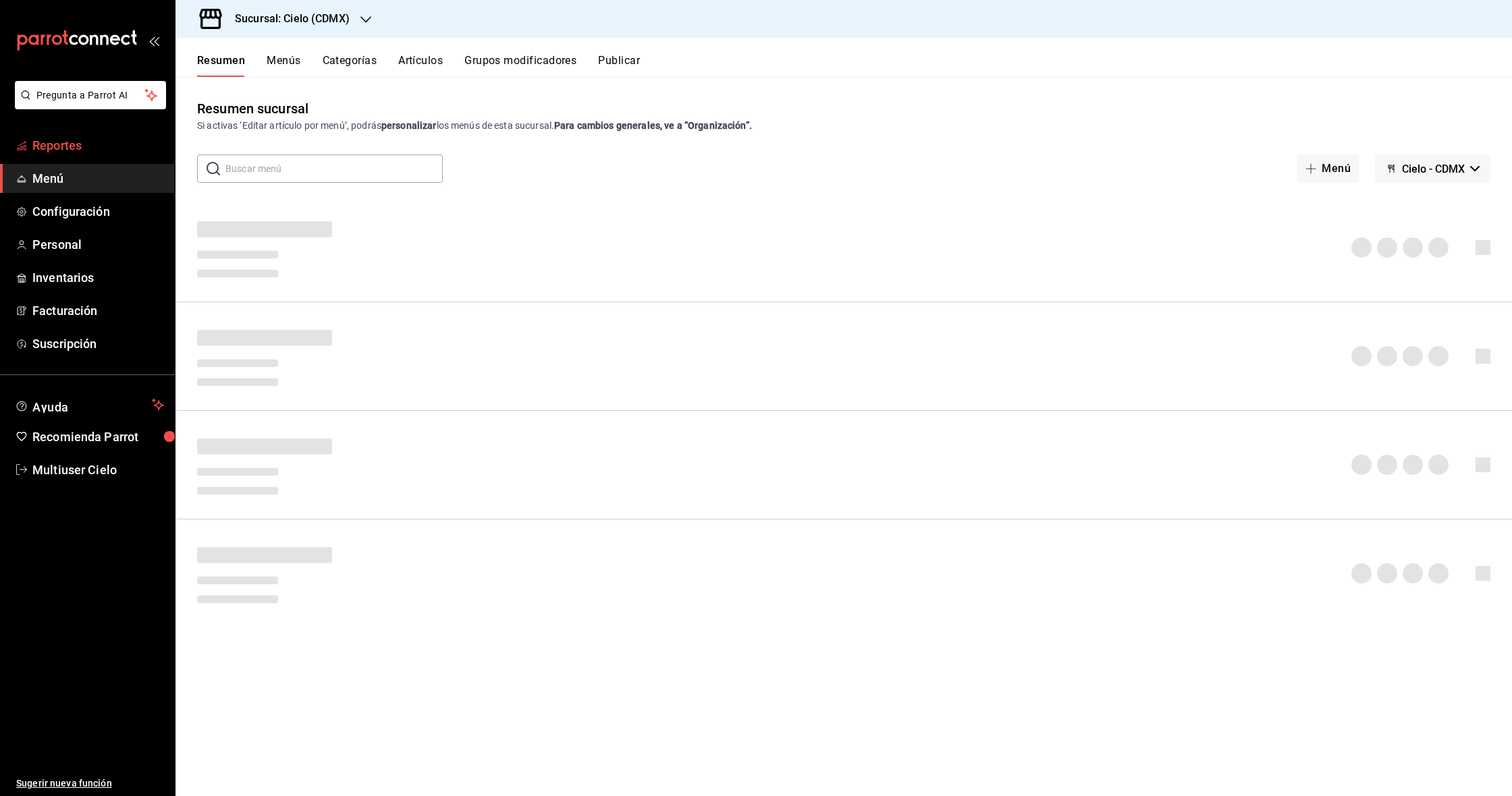
click at [85, 143] on span "Reportes" at bounding box center [98, 145] width 131 height 18
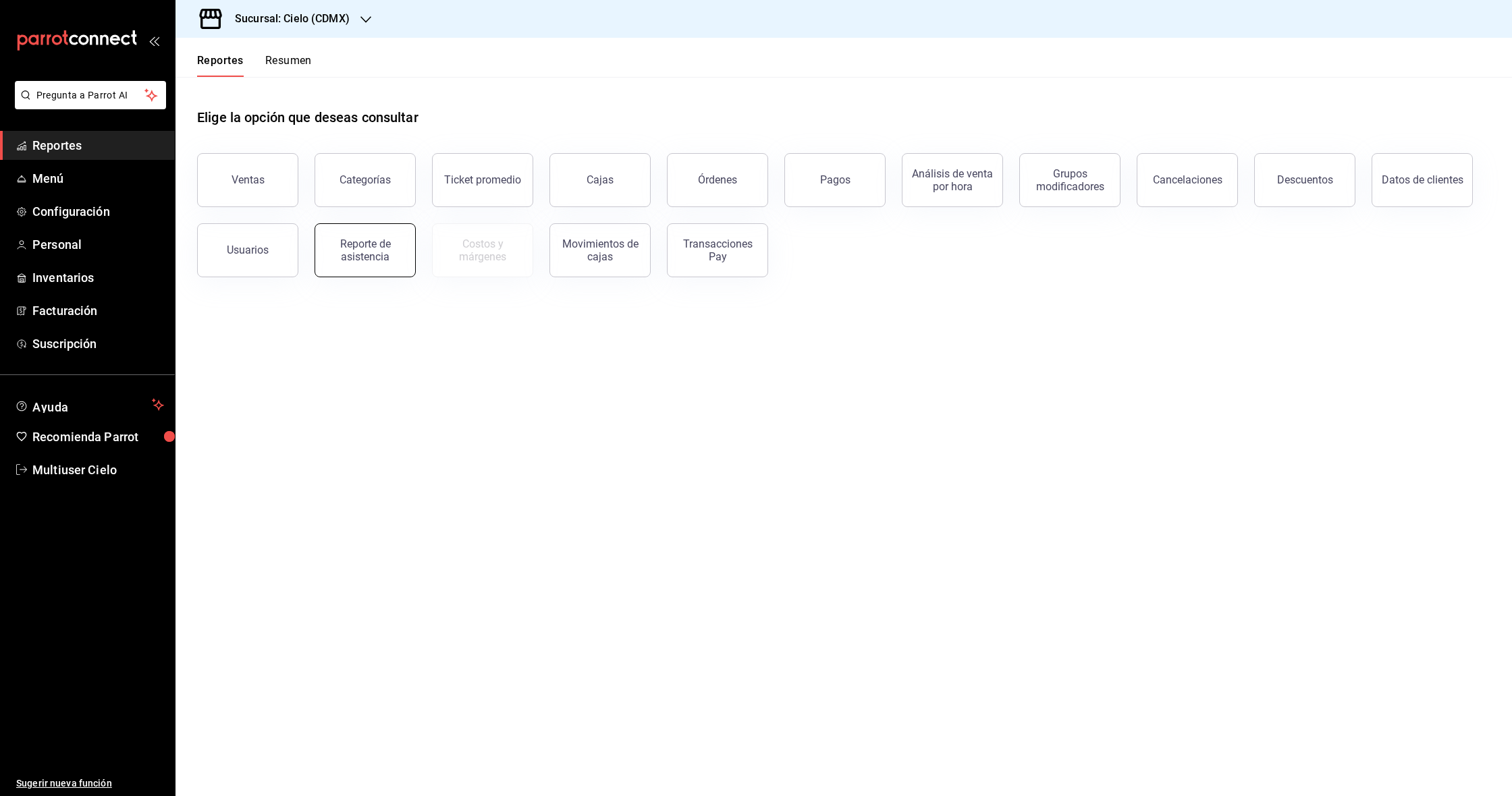
click at [363, 242] on div "Reporte de asistencia" at bounding box center [365, 251] width 84 height 25
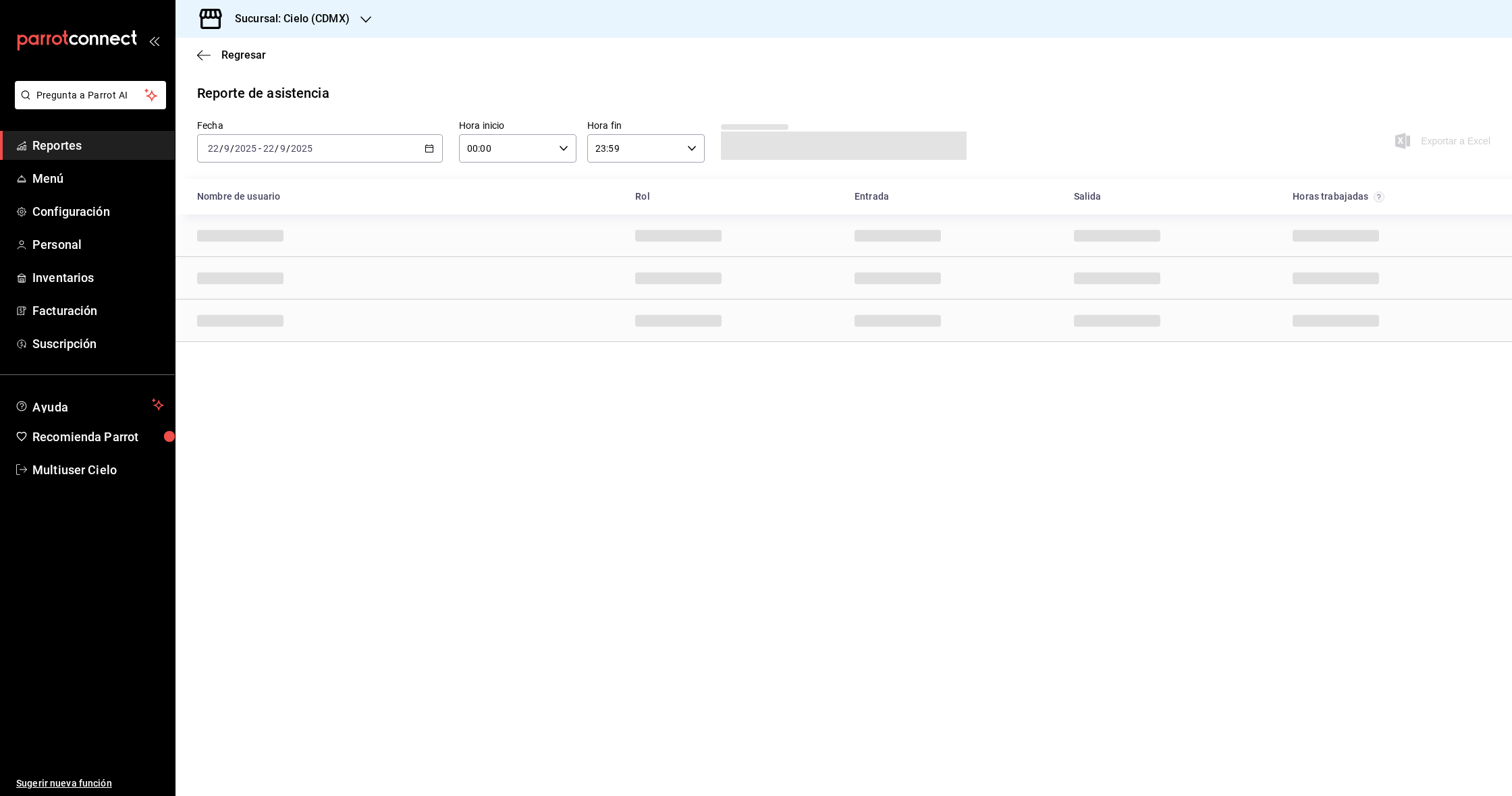
click at [434, 148] on div "2025-09-22 22 / 9 / 2025 - 2025-09-22 22 / 9 / 2025" at bounding box center [320, 148] width 246 height 28
click at [274, 337] on span "Rango de fechas" at bounding box center [260, 341] width 104 height 14
click at [352, 303] on button "15" at bounding box center [352, 297] width 23 height 24
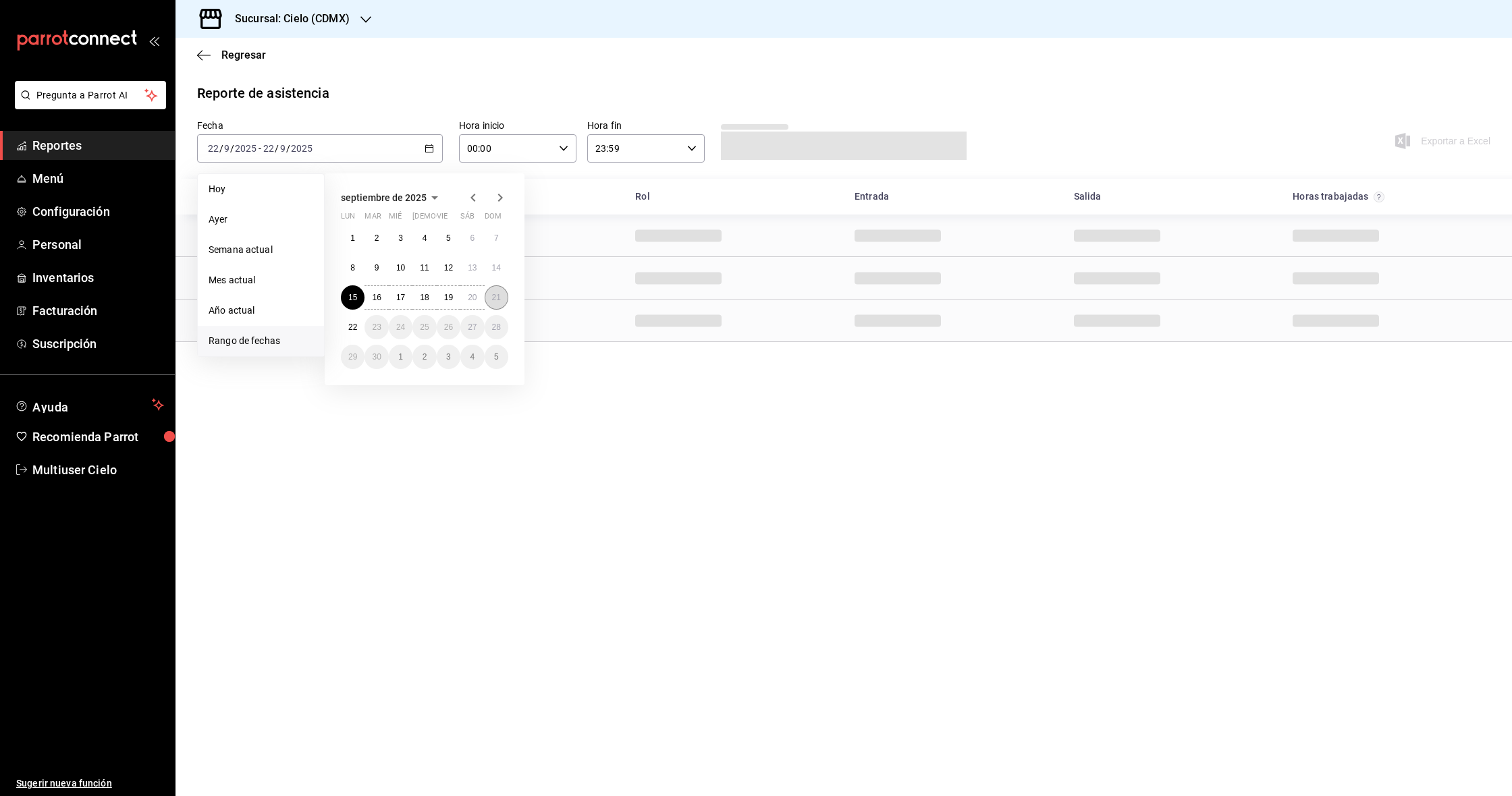
click at [501, 298] on abbr "21" at bounding box center [496, 297] width 8 height 9
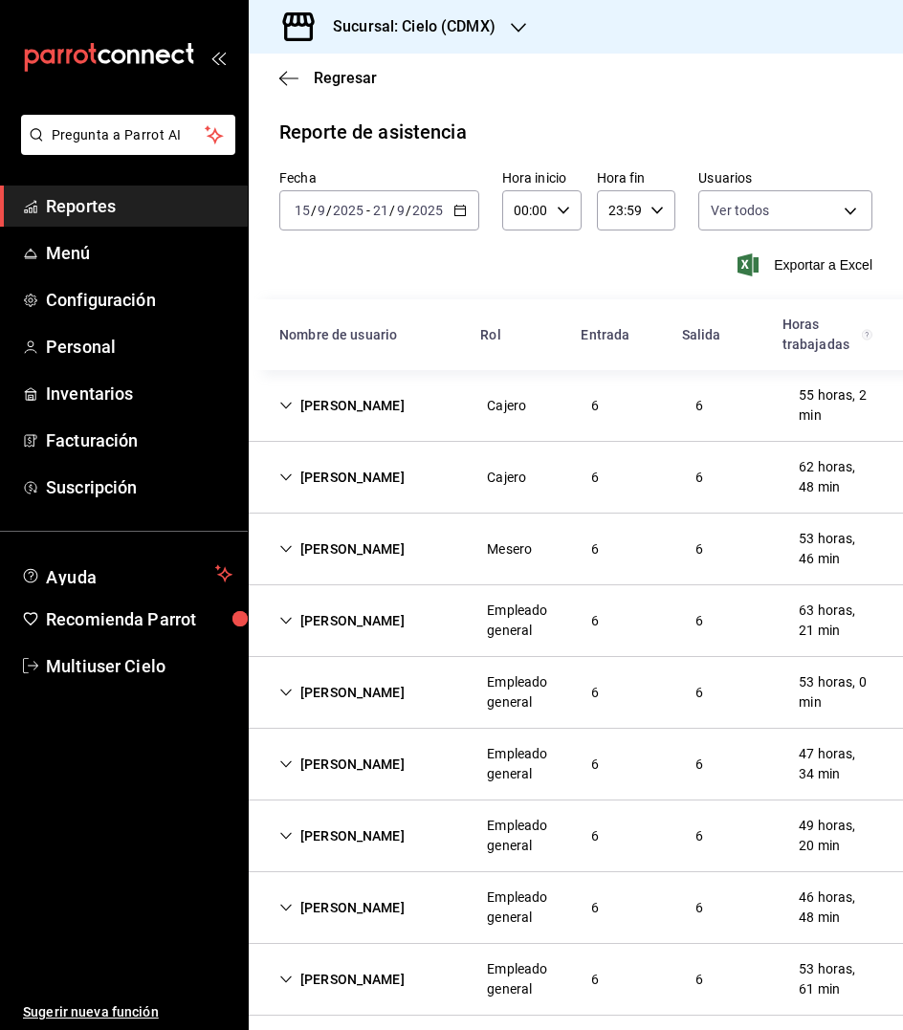
click at [289, 620] on icon "Cell" at bounding box center [285, 621] width 11 height 7
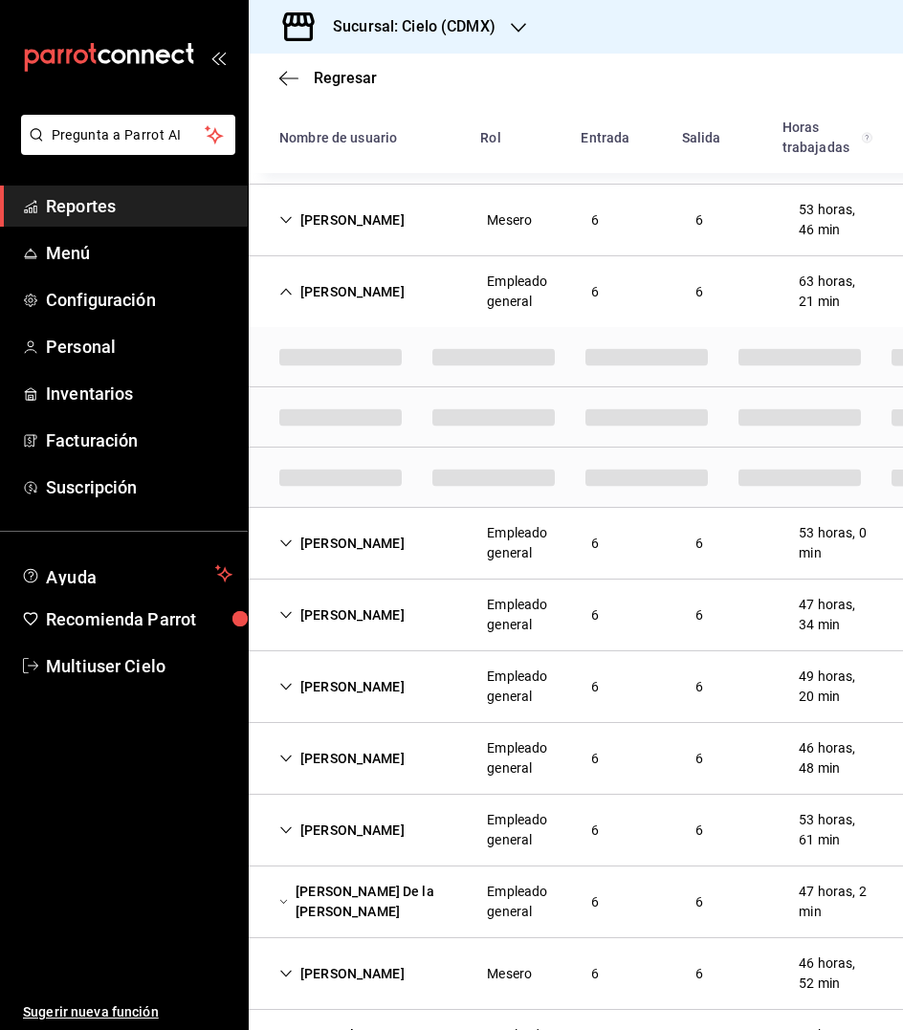
scroll to position [305, 0]
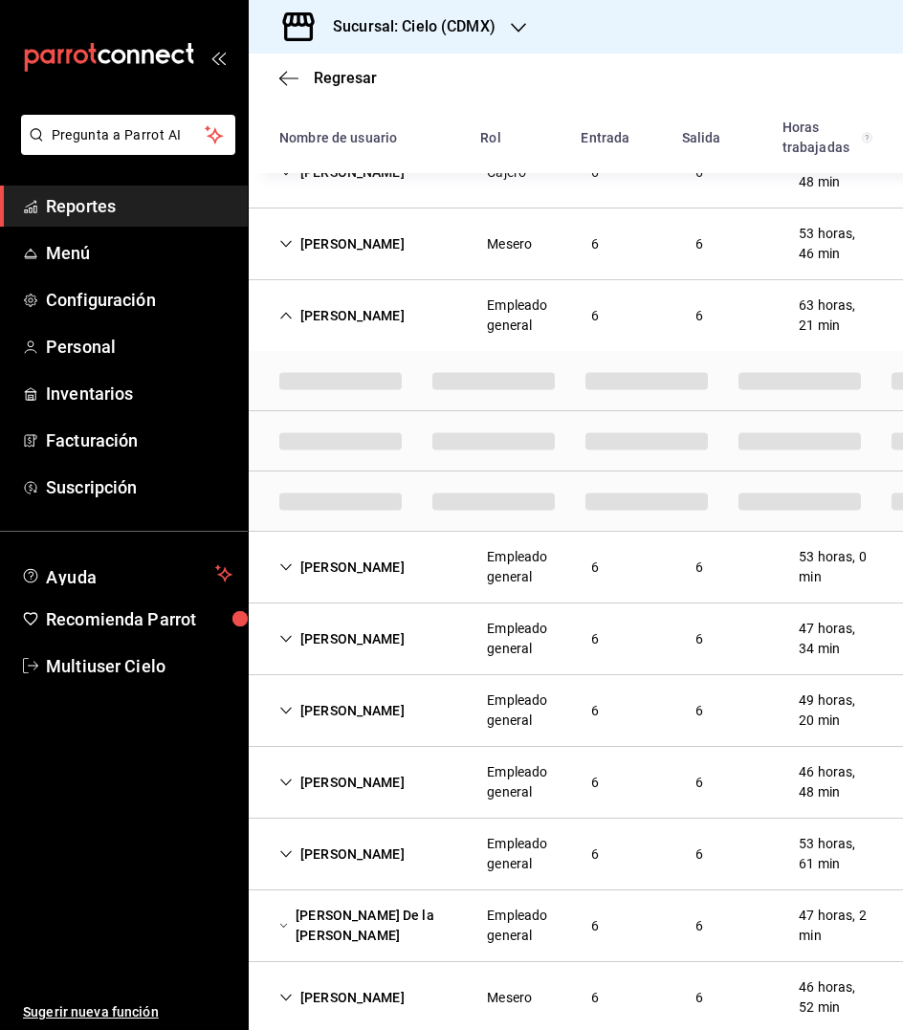
click at [368, 317] on div "[PERSON_NAME] [PERSON_NAME]" at bounding box center [342, 315] width 156 height 35
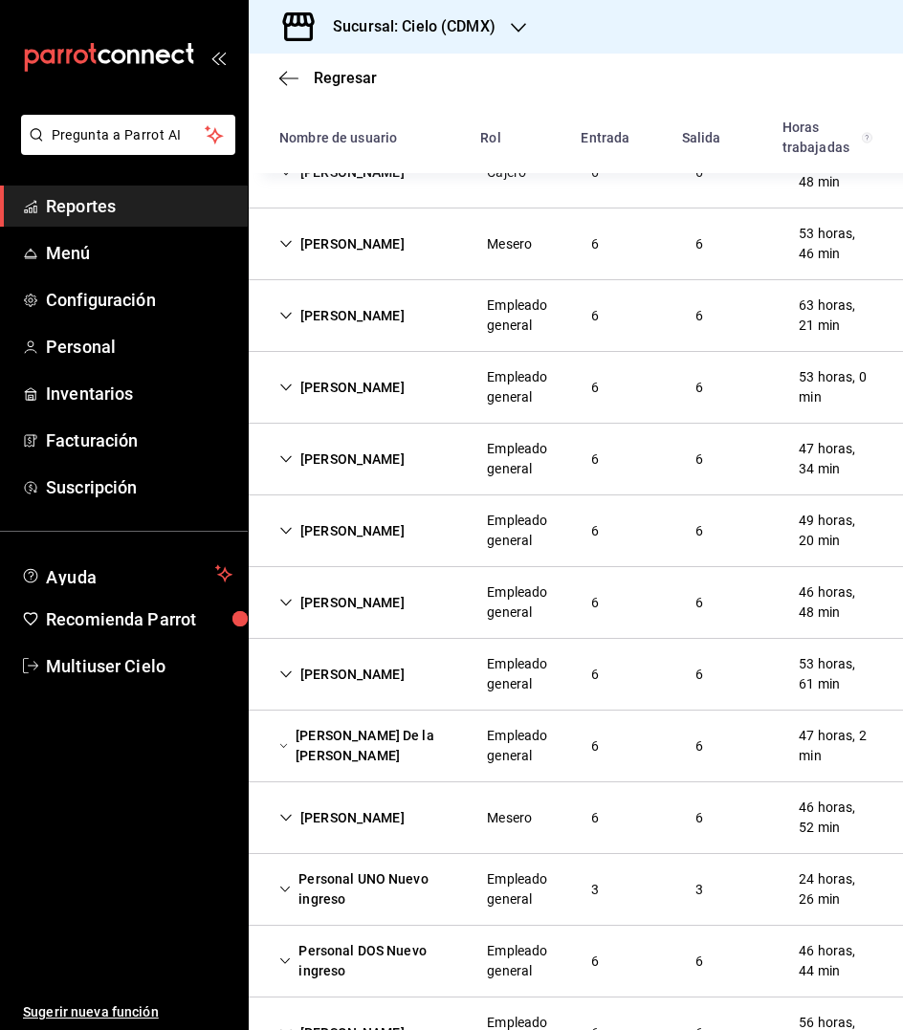
click at [345, 326] on div "[PERSON_NAME] [PERSON_NAME]" at bounding box center [342, 315] width 156 height 35
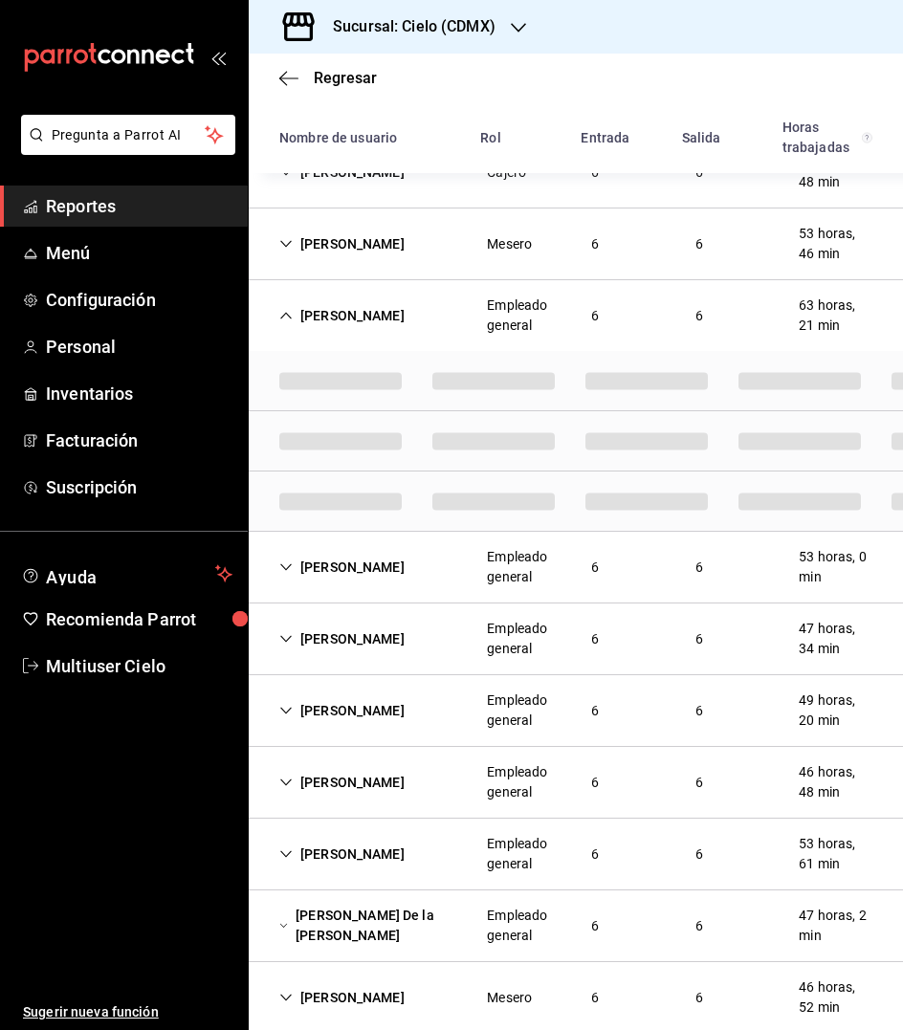
click at [338, 585] on div "[PERSON_NAME]" at bounding box center [342, 567] width 156 height 35
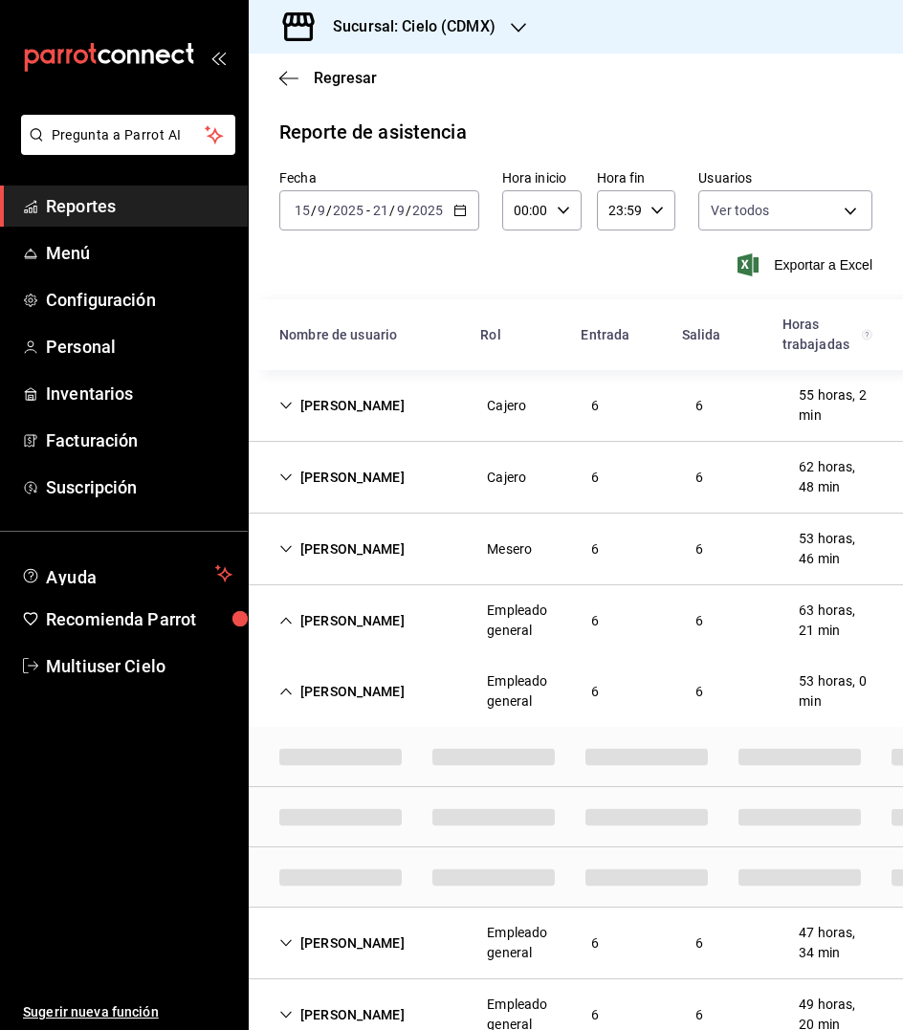
scroll to position [-1, 0]
click at [493, 28] on h3 "Sucursal: Cielo (CDMX)" at bounding box center [406, 26] width 178 height 23
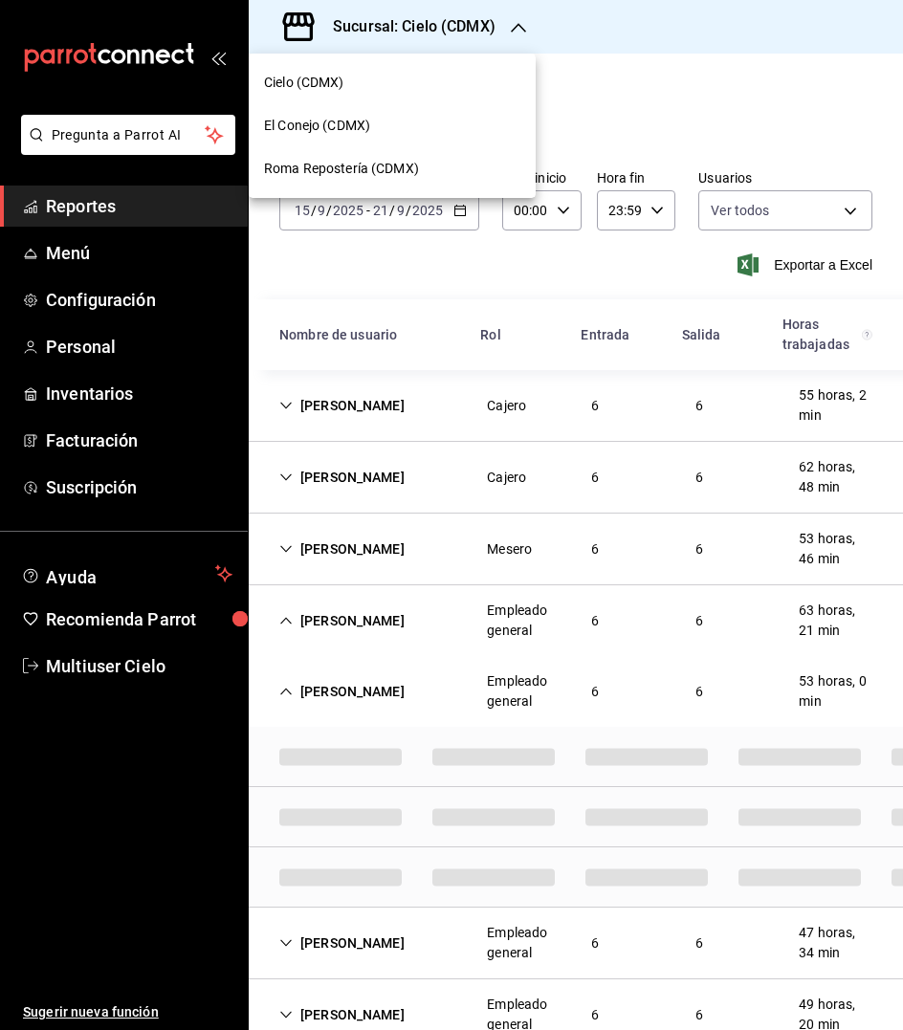
click at [337, 135] on span "El Conejo (CDMX)" at bounding box center [317, 126] width 106 height 20
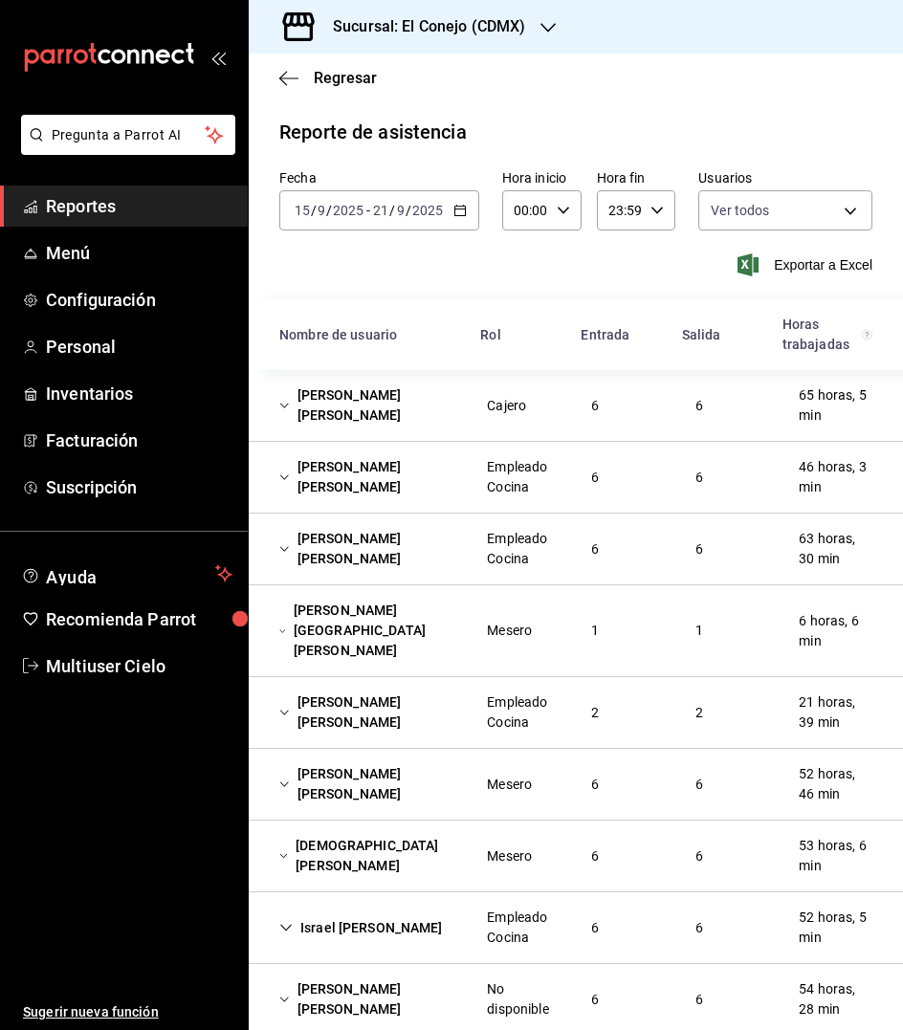
click at [308, 408] on div "[PERSON_NAME] [PERSON_NAME]" at bounding box center [367, 405] width 207 height 55
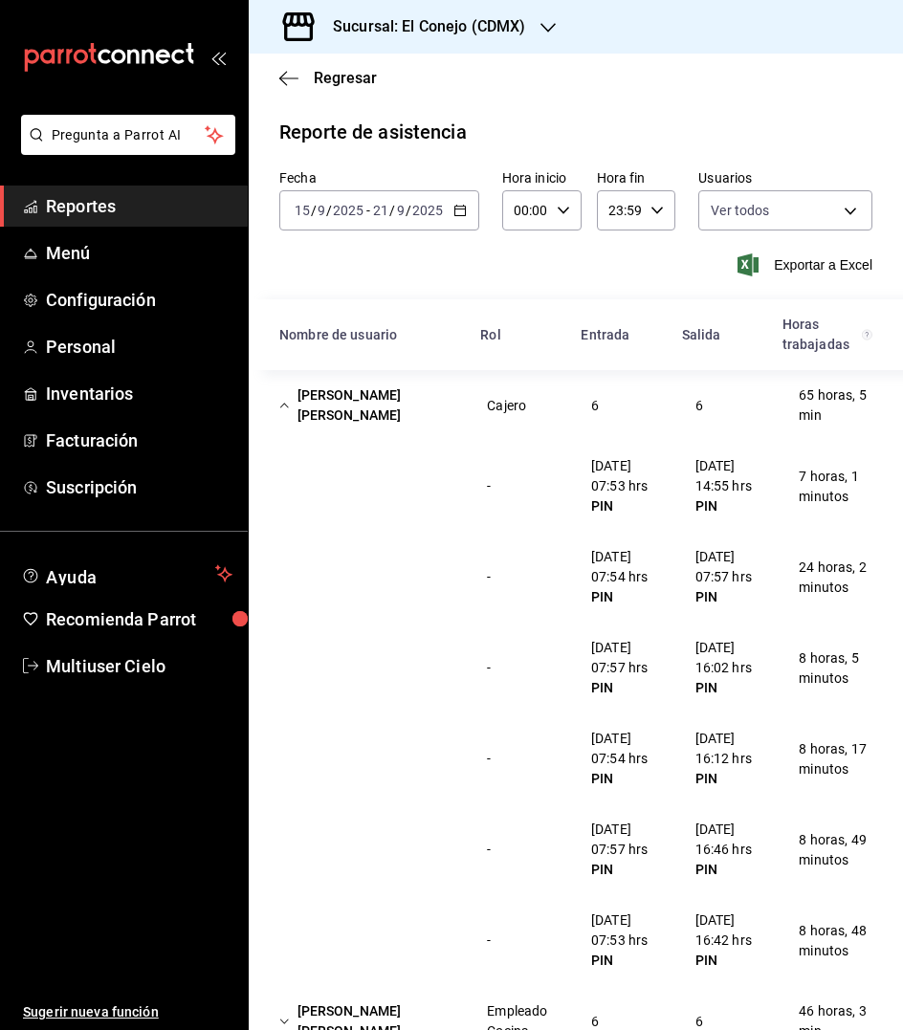
click at [311, 398] on div "[PERSON_NAME] [PERSON_NAME]" at bounding box center [367, 405] width 207 height 55
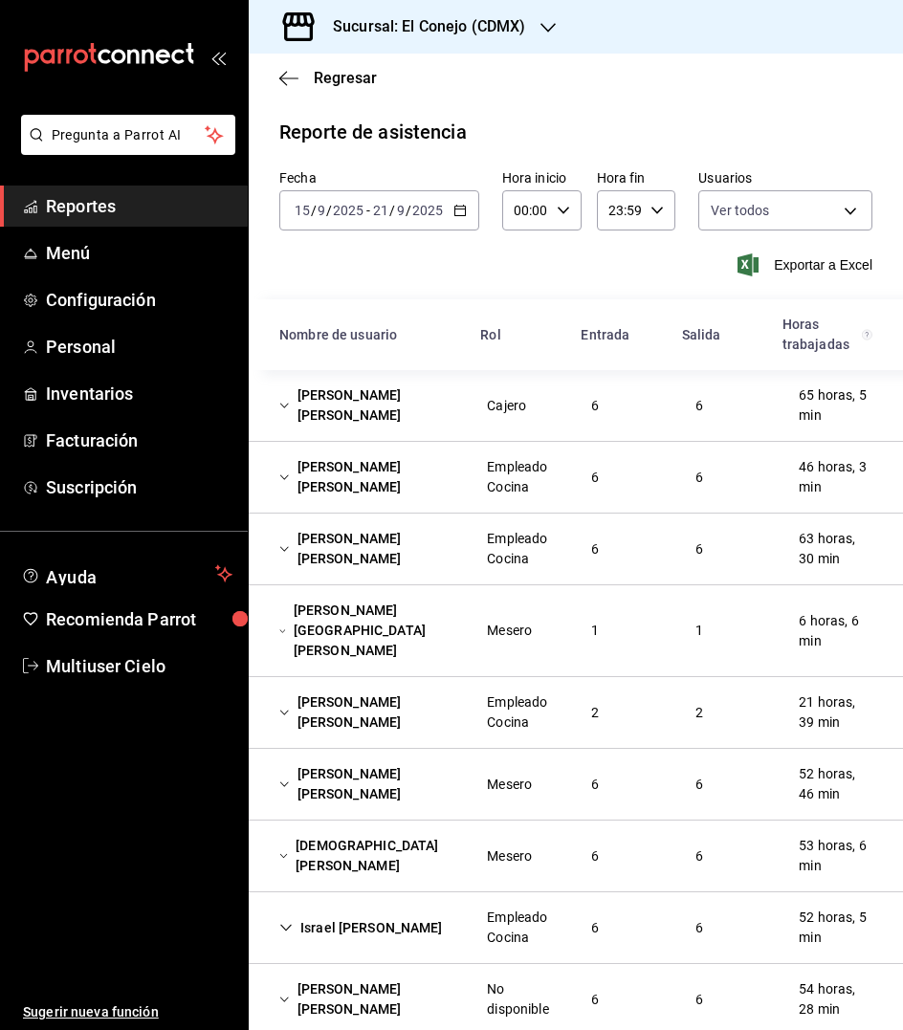
click at [316, 482] on div "[PERSON_NAME] [PERSON_NAME]" at bounding box center [367, 476] width 207 height 55
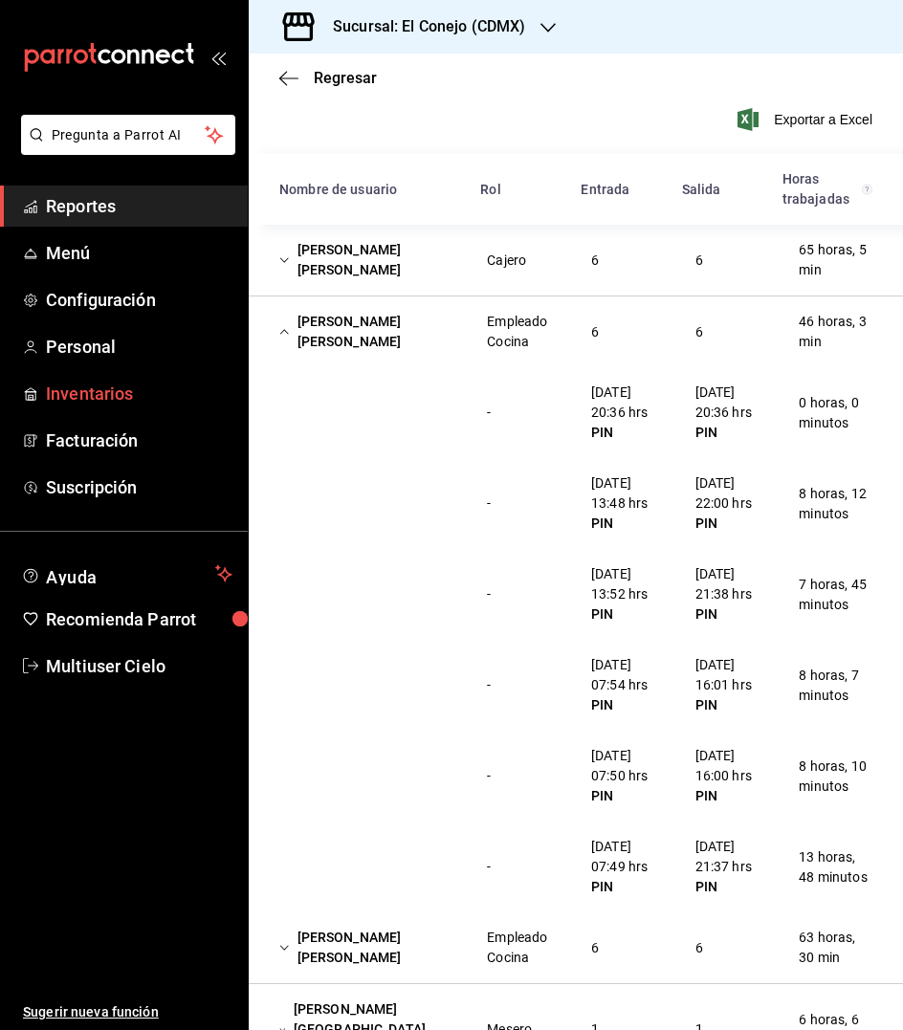
scroll to position [160, 0]
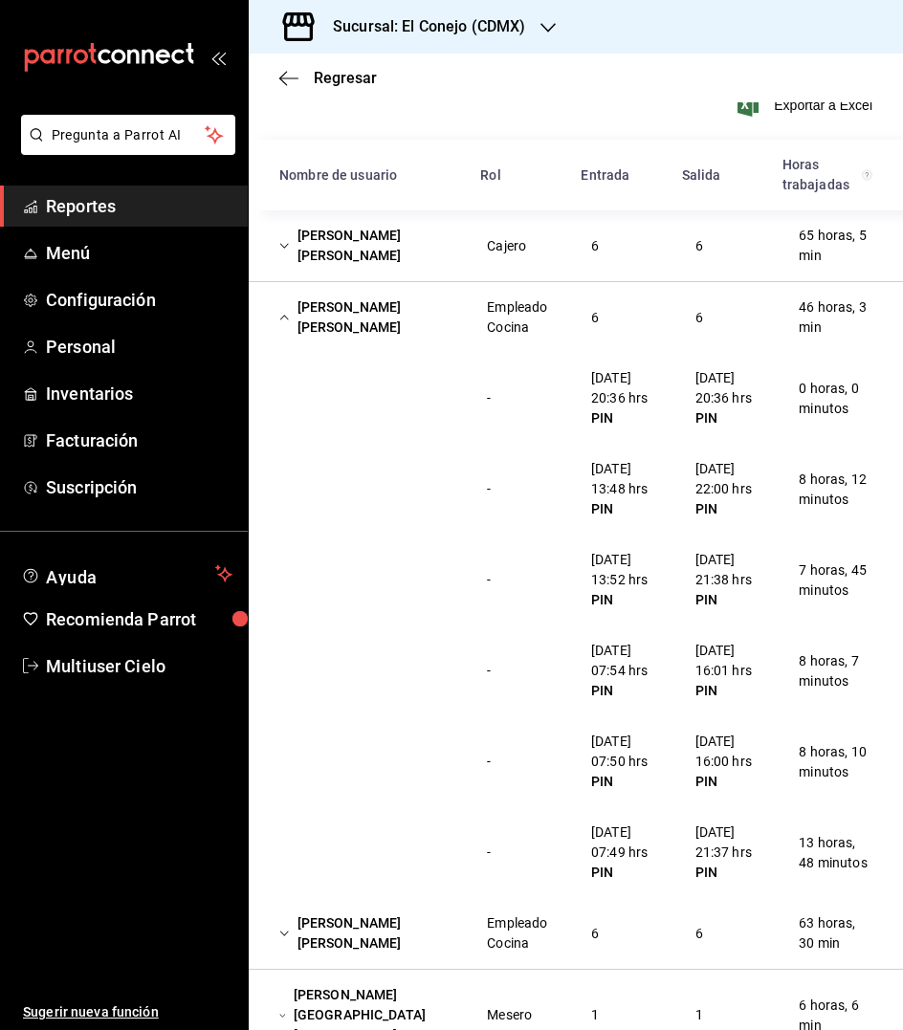
click at [315, 319] on div "[PERSON_NAME] [PERSON_NAME]" at bounding box center [367, 317] width 207 height 55
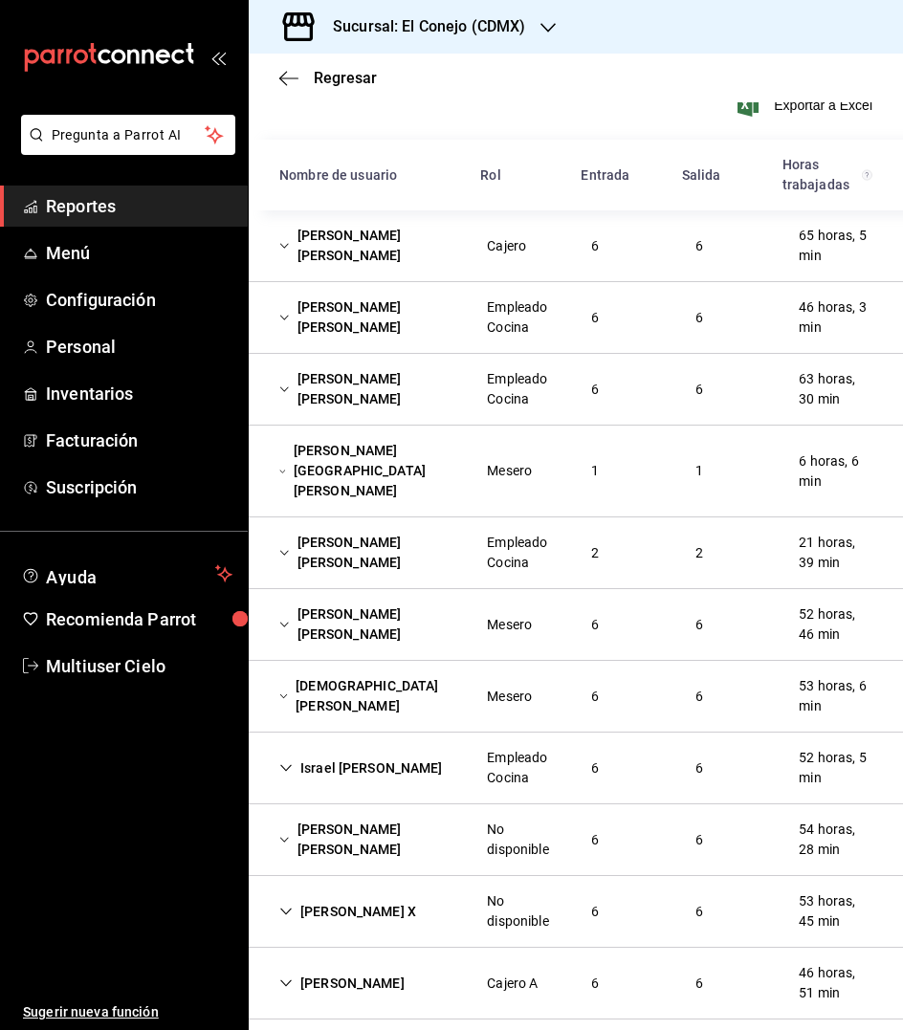
click at [330, 384] on div "[PERSON_NAME] [PERSON_NAME]" at bounding box center [367, 388] width 207 height 55
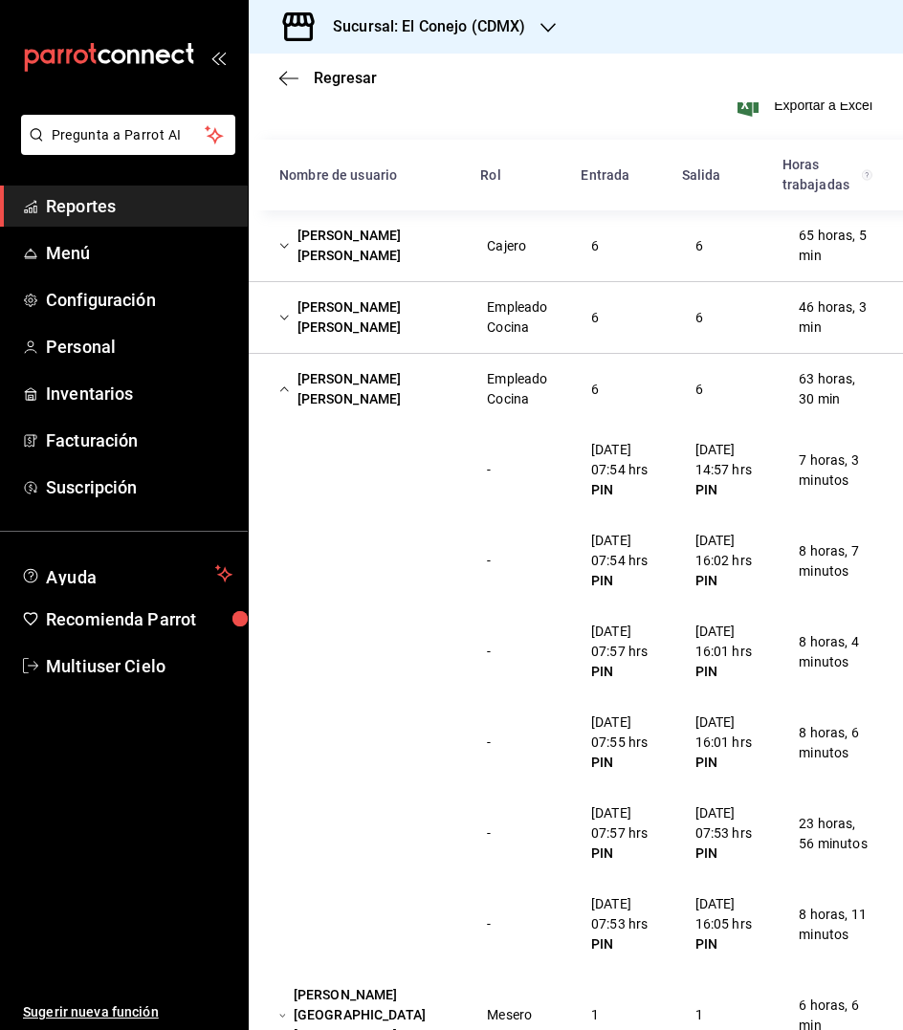
click at [315, 388] on div "[PERSON_NAME] [PERSON_NAME]" at bounding box center [367, 388] width 207 height 55
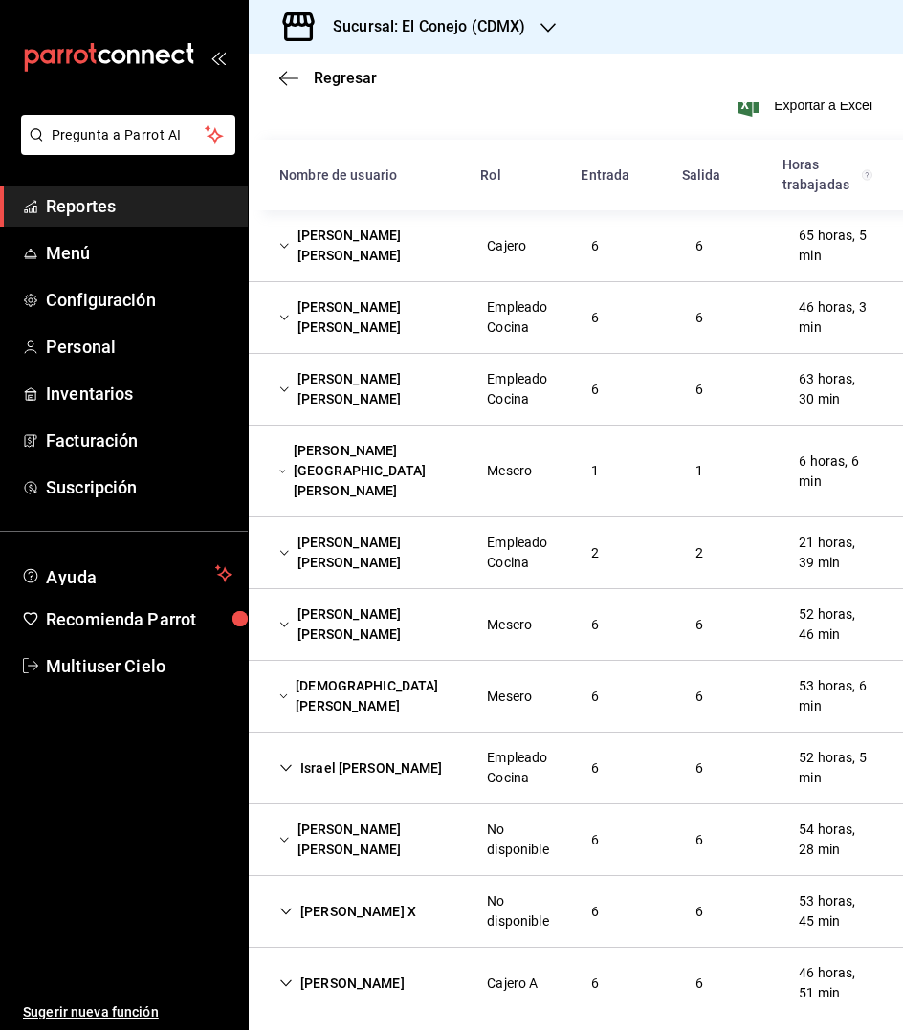
click at [337, 392] on div "[PERSON_NAME] [PERSON_NAME]" at bounding box center [367, 388] width 207 height 55
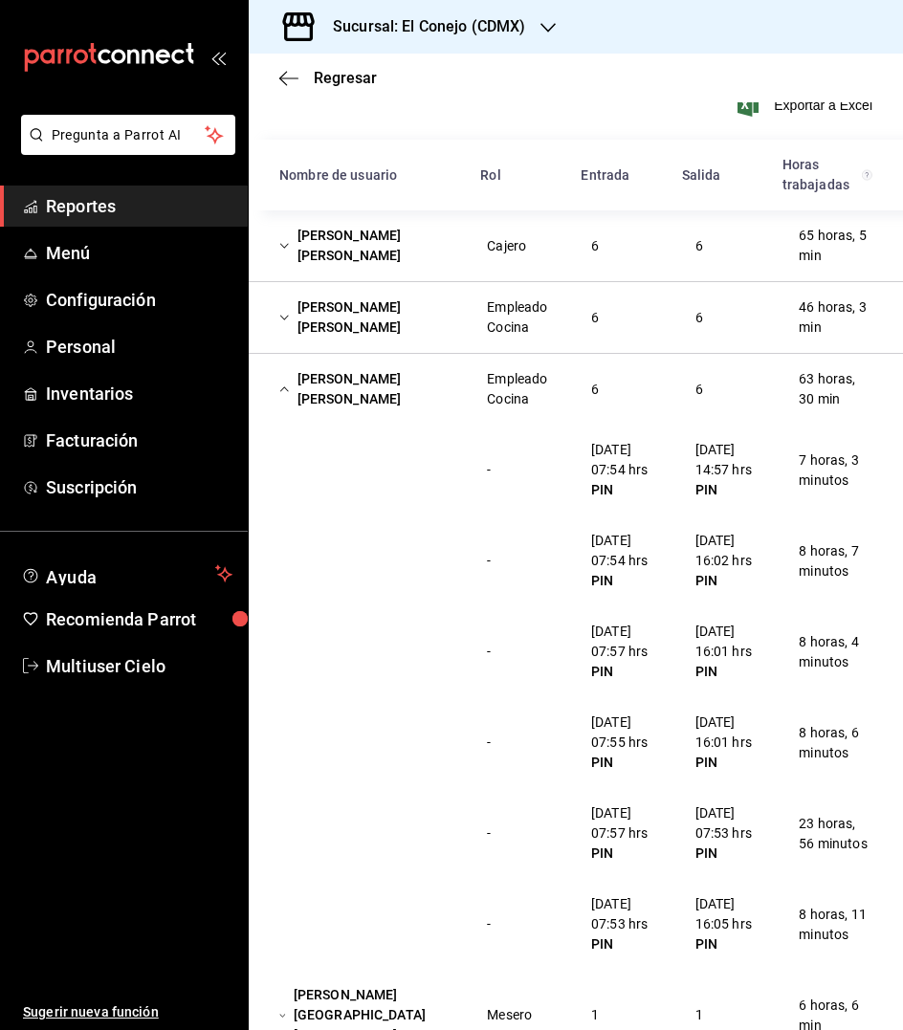
click at [337, 392] on div "[PERSON_NAME] [PERSON_NAME]" at bounding box center [367, 388] width 207 height 55
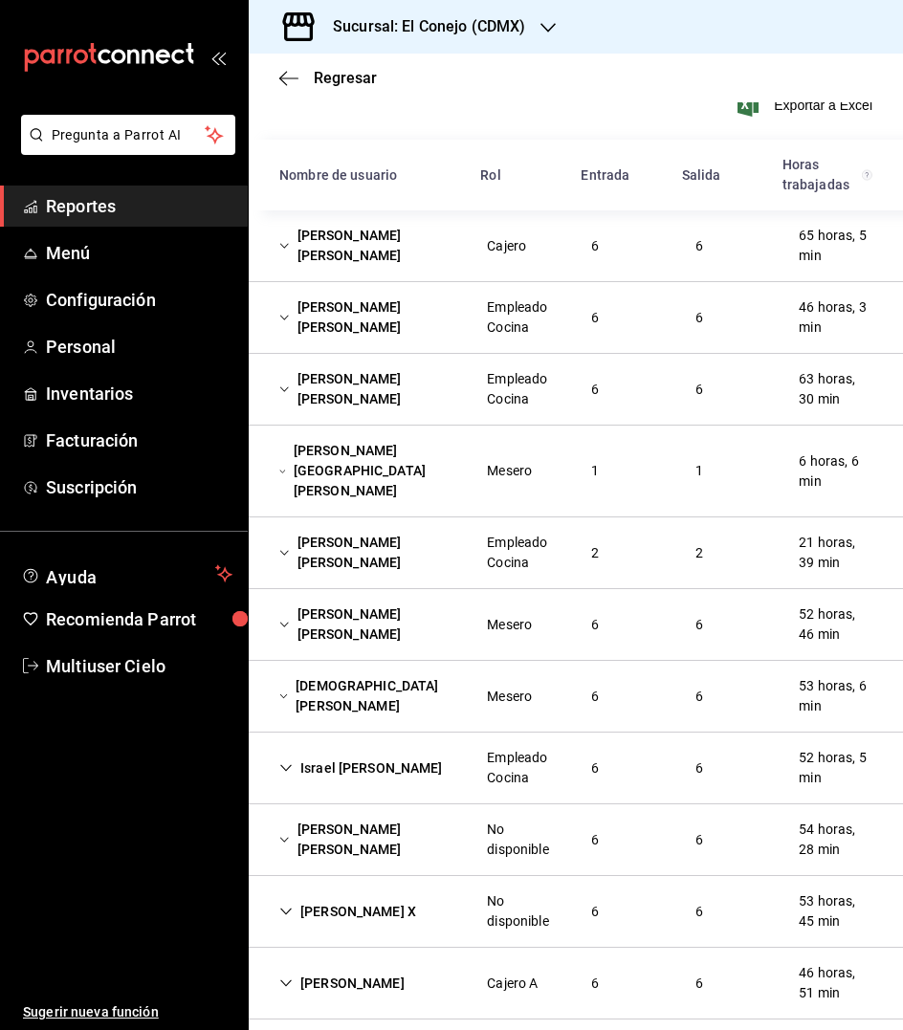
click at [336, 469] on div "[PERSON_NAME][GEOGRAPHIC_DATA][PERSON_NAME]" at bounding box center [367, 471] width 207 height 76
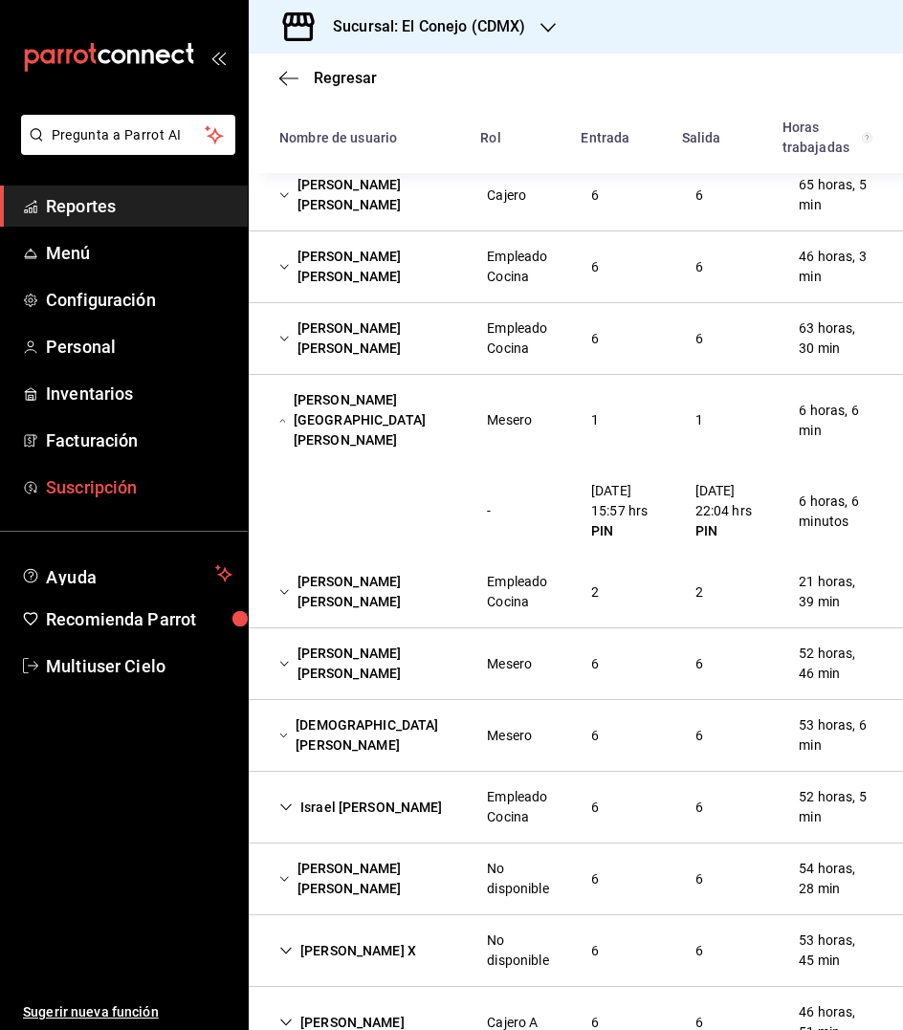
scroll to position [211, 0]
click at [342, 417] on div "[PERSON_NAME][GEOGRAPHIC_DATA][PERSON_NAME]" at bounding box center [367, 420] width 207 height 76
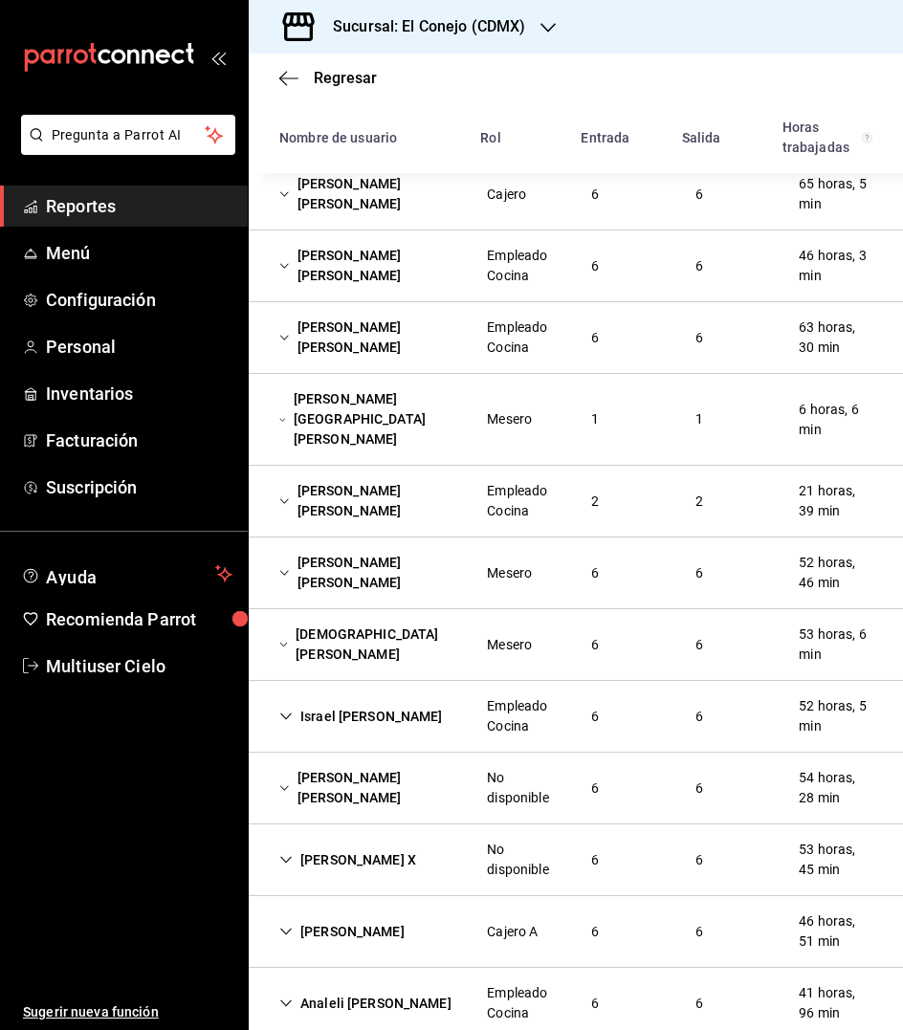
click at [348, 473] on div "[PERSON_NAME] [PERSON_NAME]" at bounding box center [367, 500] width 207 height 55
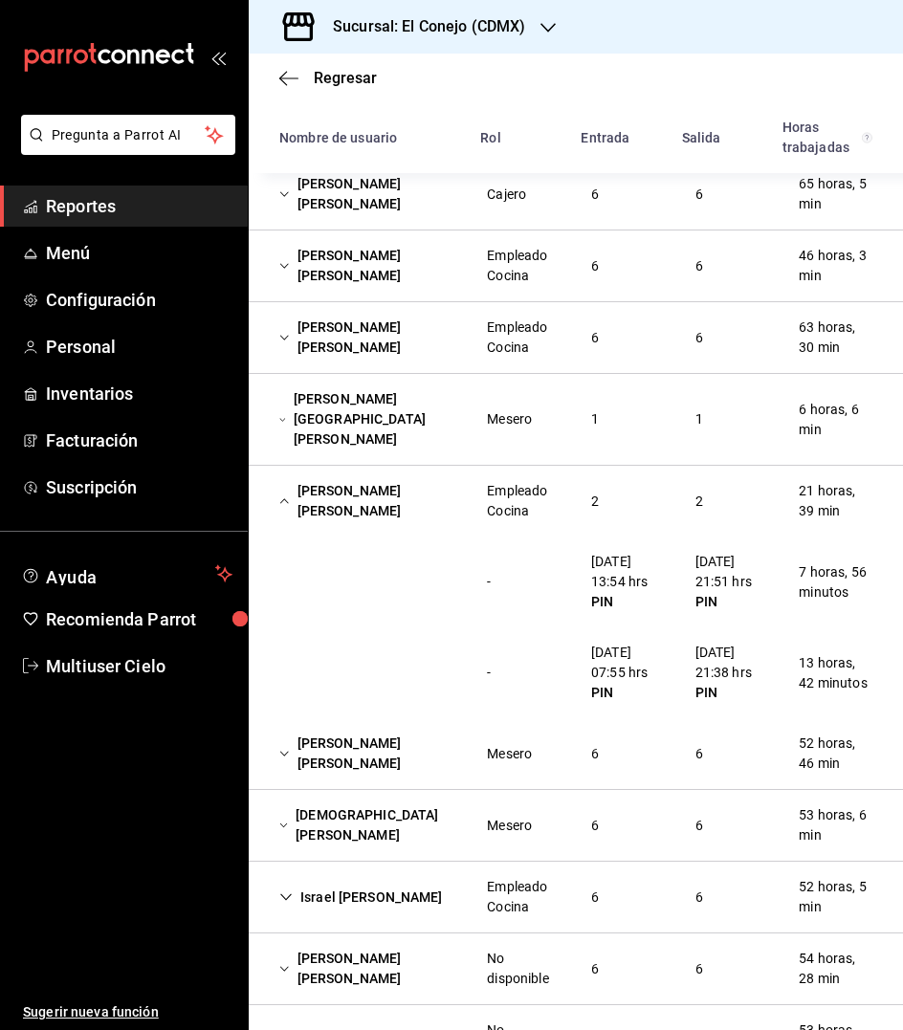
click at [332, 483] on div "[PERSON_NAME] [PERSON_NAME]" at bounding box center [367, 500] width 207 height 55
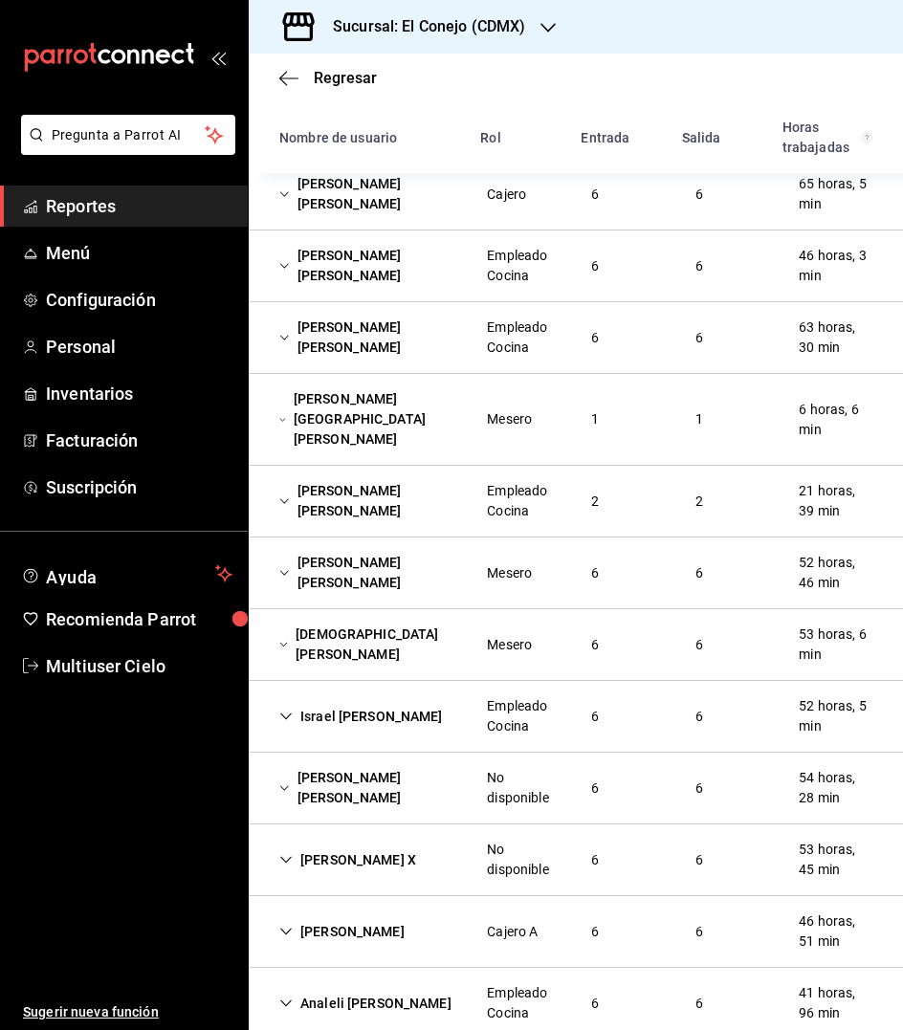
click at [355, 553] on div "[PERSON_NAME] [PERSON_NAME]" at bounding box center [367, 572] width 207 height 55
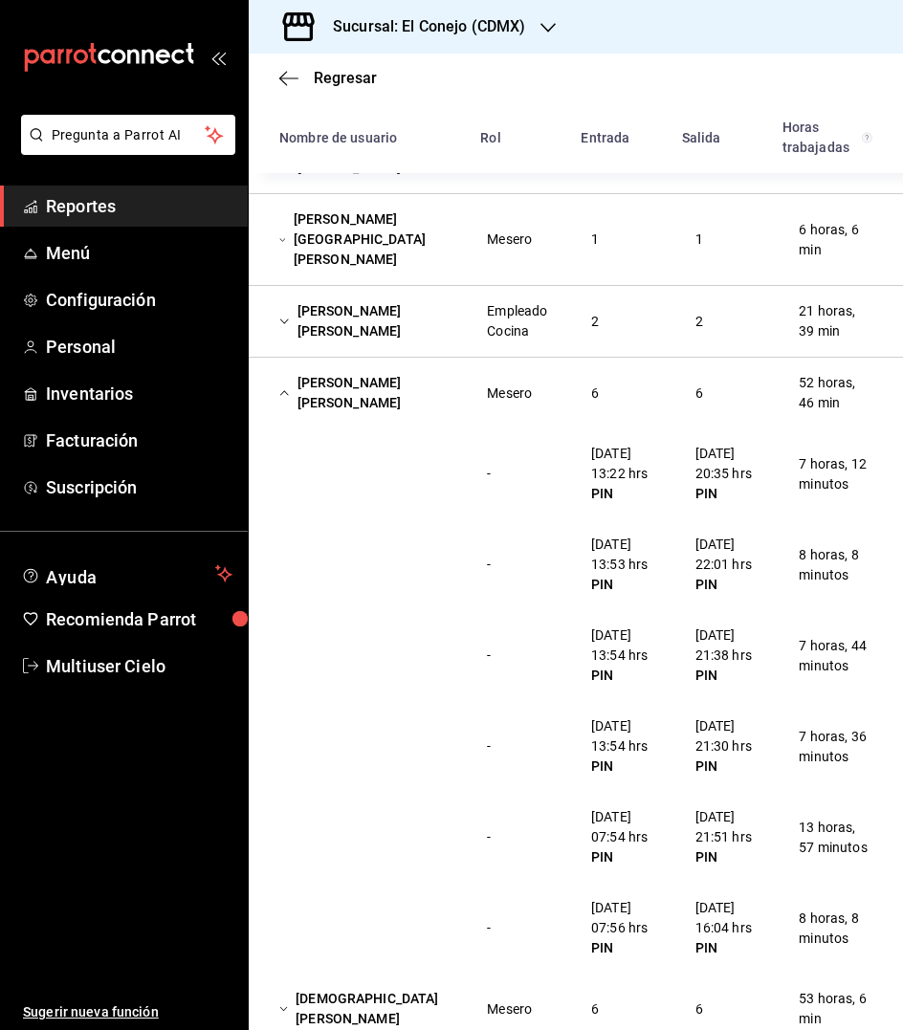
scroll to position [438, 0]
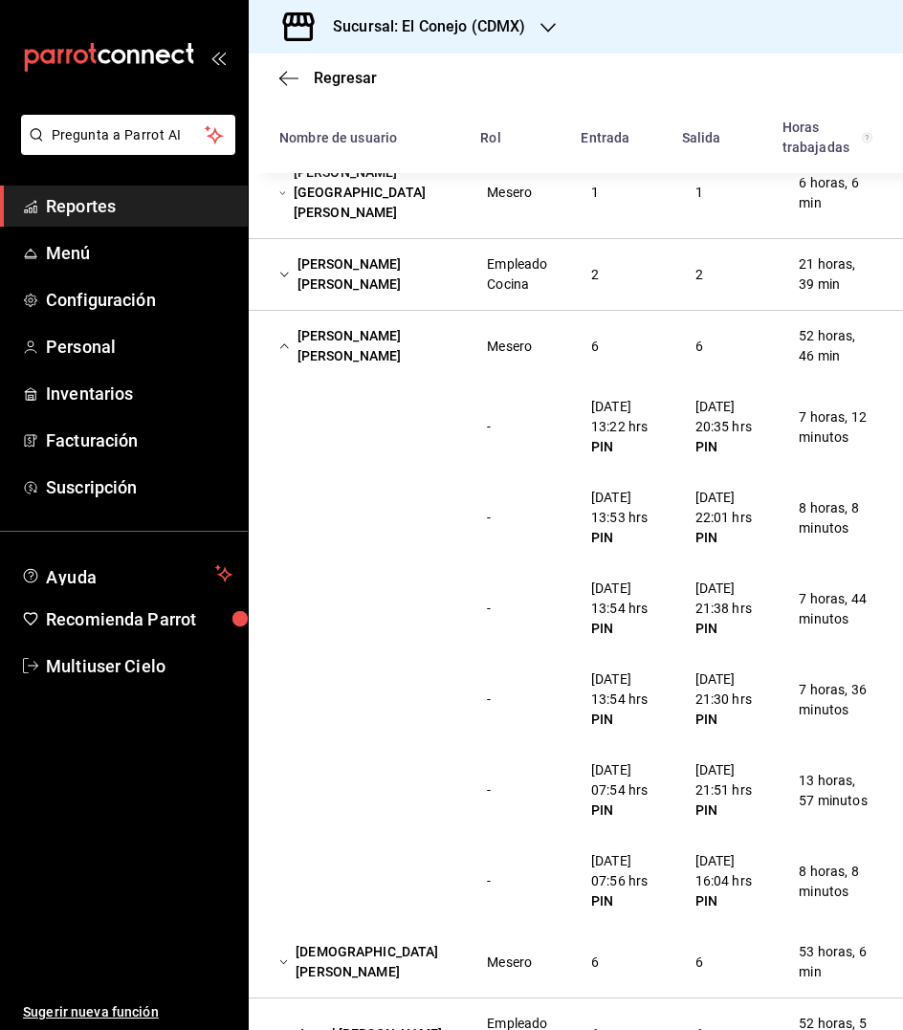
click at [305, 322] on div "[PERSON_NAME] [PERSON_NAME]" at bounding box center [367, 345] width 207 height 55
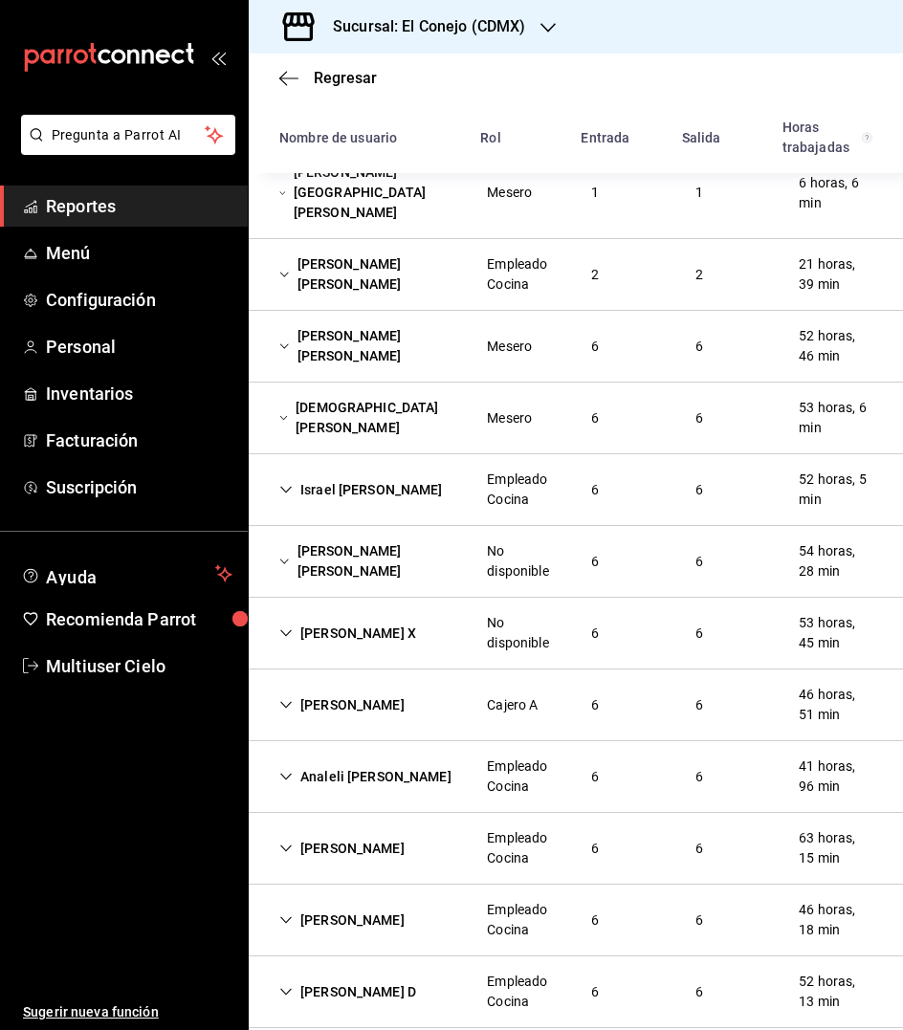
click at [311, 392] on div "[DEMOGRAPHIC_DATA][PERSON_NAME]" at bounding box center [367, 417] width 207 height 55
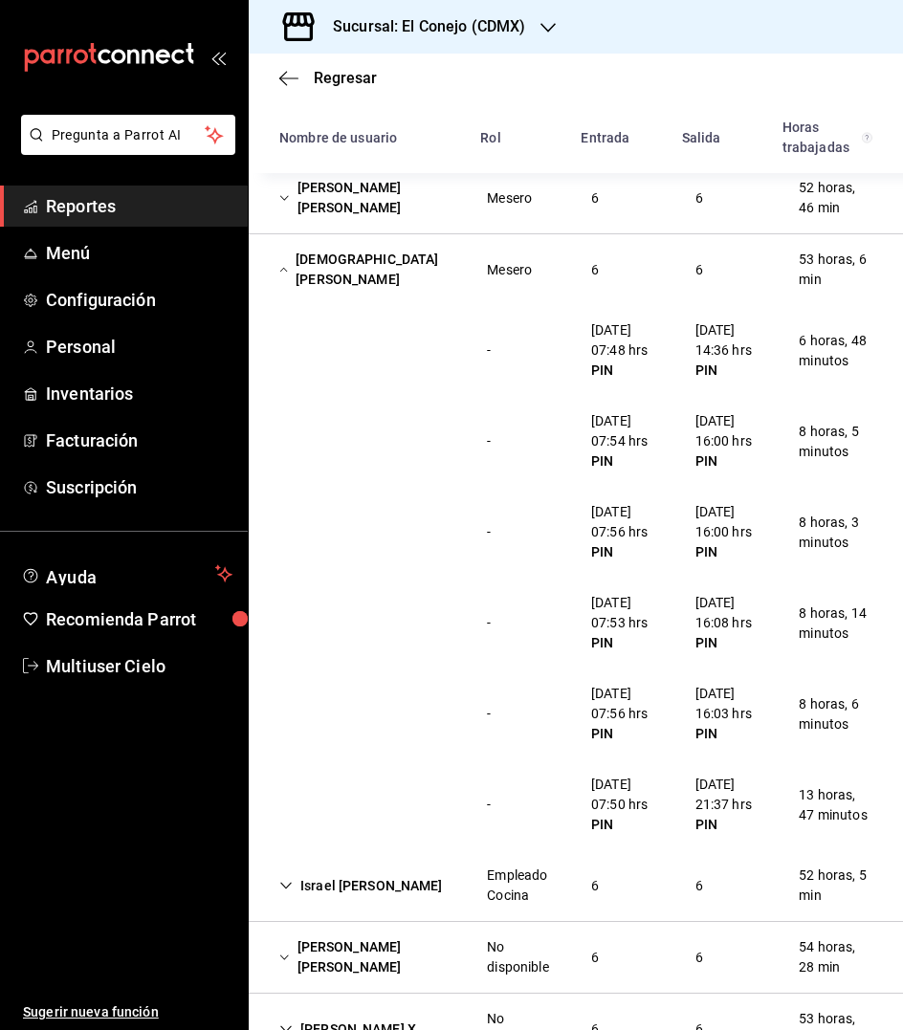
scroll to position [619, 0]
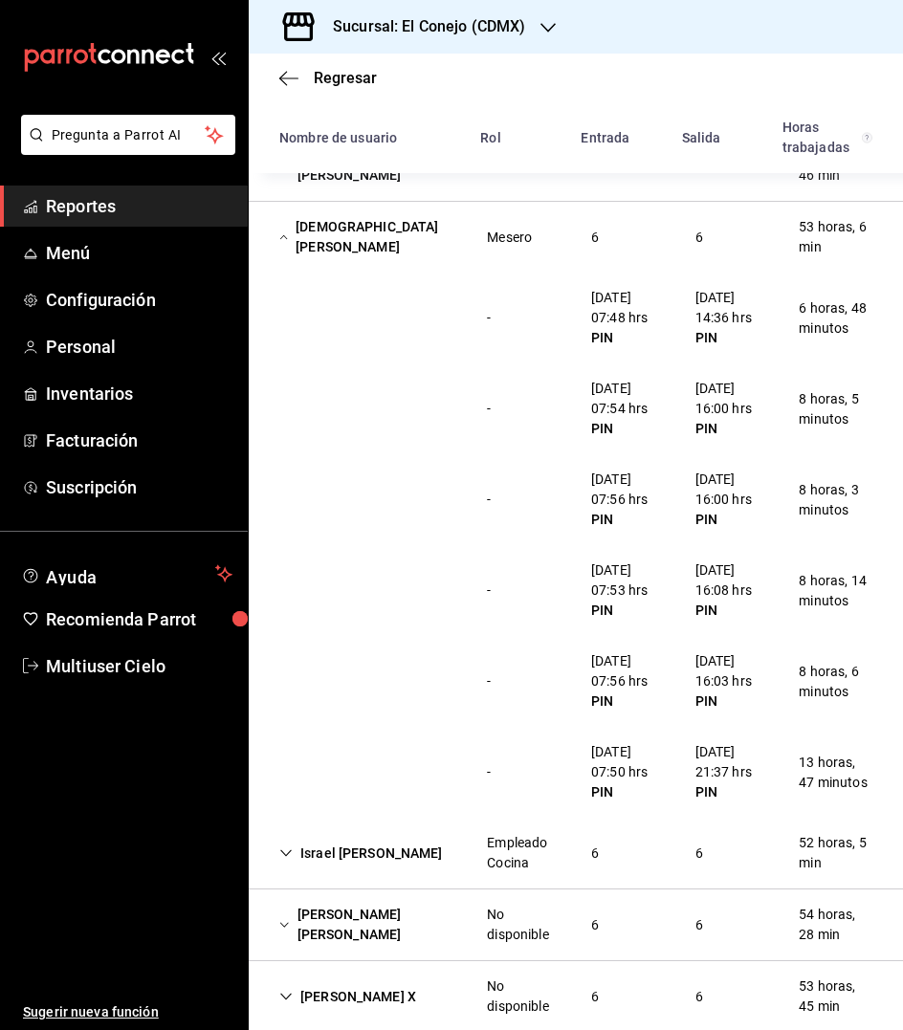
drag, startPoint x: 320, startPoint y: 265, endPoint x: 330, endPoint y: 245, distance: 22.2
click at [324, 273] on div "- [DATE] 07:48 hrs PIN [DATE] 14:36 hrs PIN 6 horas, 48 minutos" at bounding box center [576, 318] width 654 height 91
click at [353, 221] on div "[DEMOGRAPHIC_DATA][PERSON_NAME]" at bounding box center [367, 236] width 207 height 55
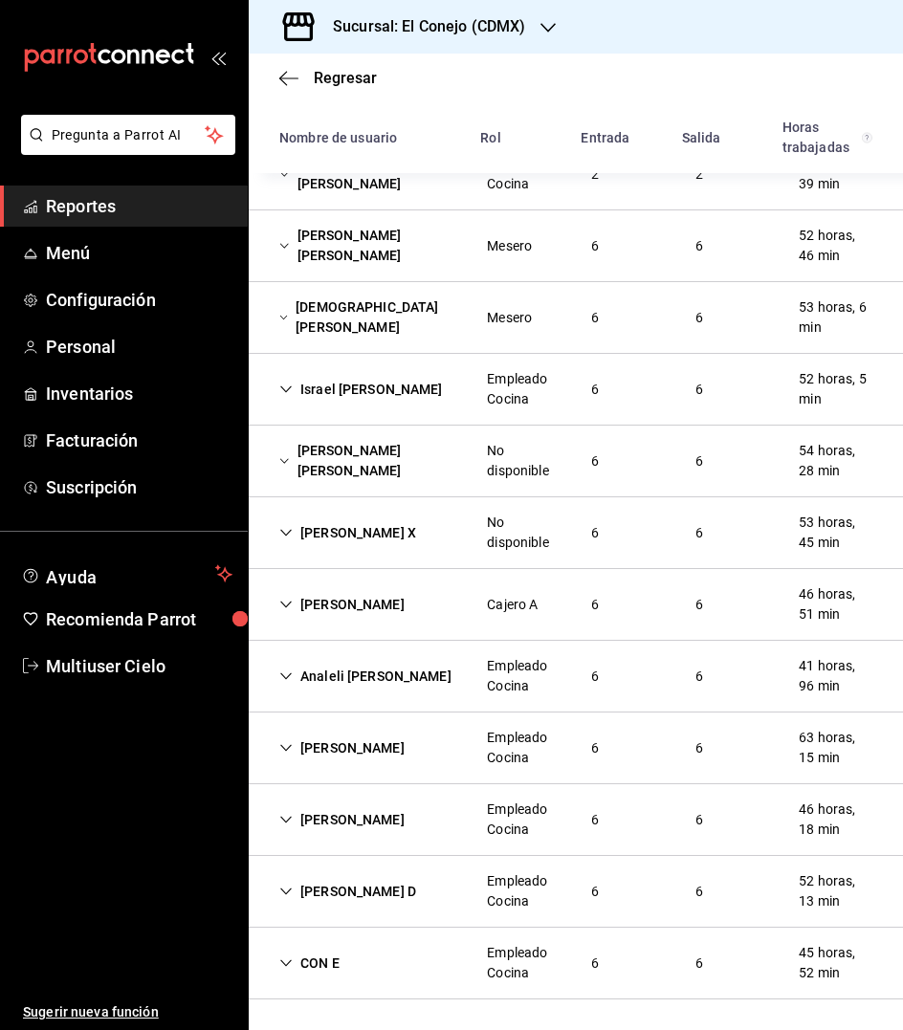
scroll to position [518, 0]
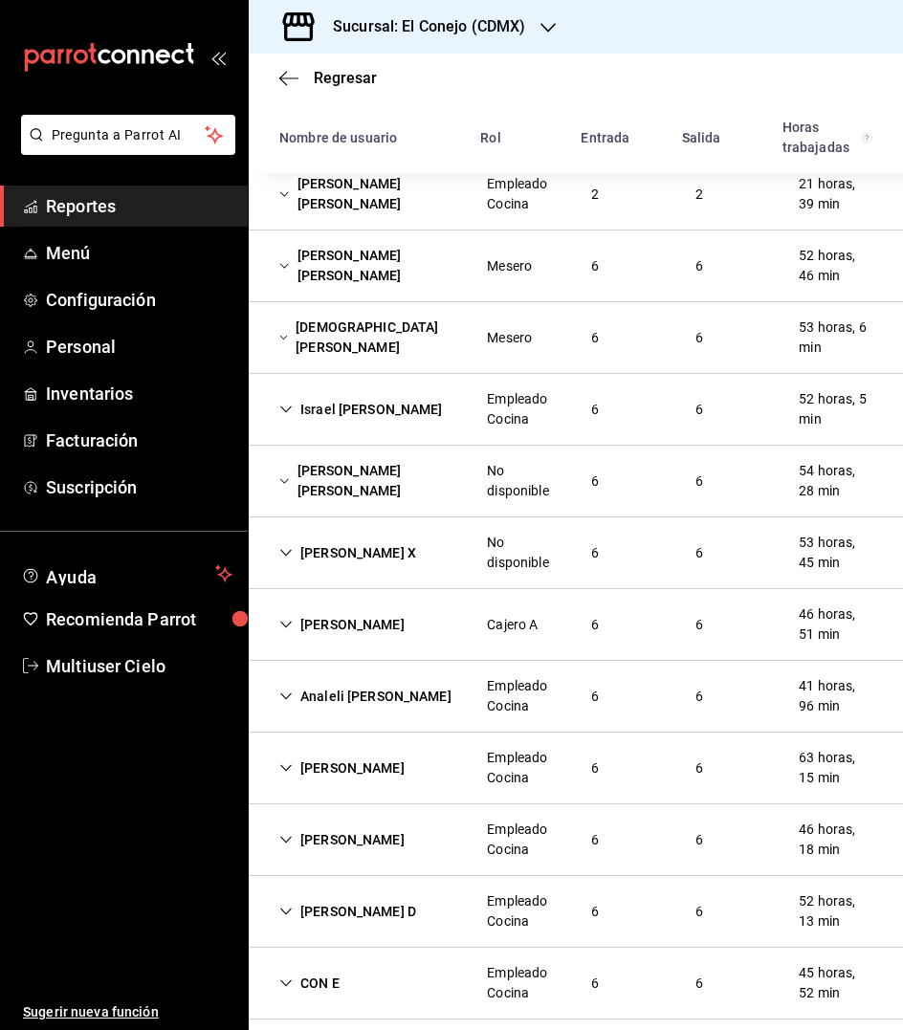
click at [347, 392] on div "Israel [PERSON_NAME]" at bounding box center [361, 409] width 194 height 35
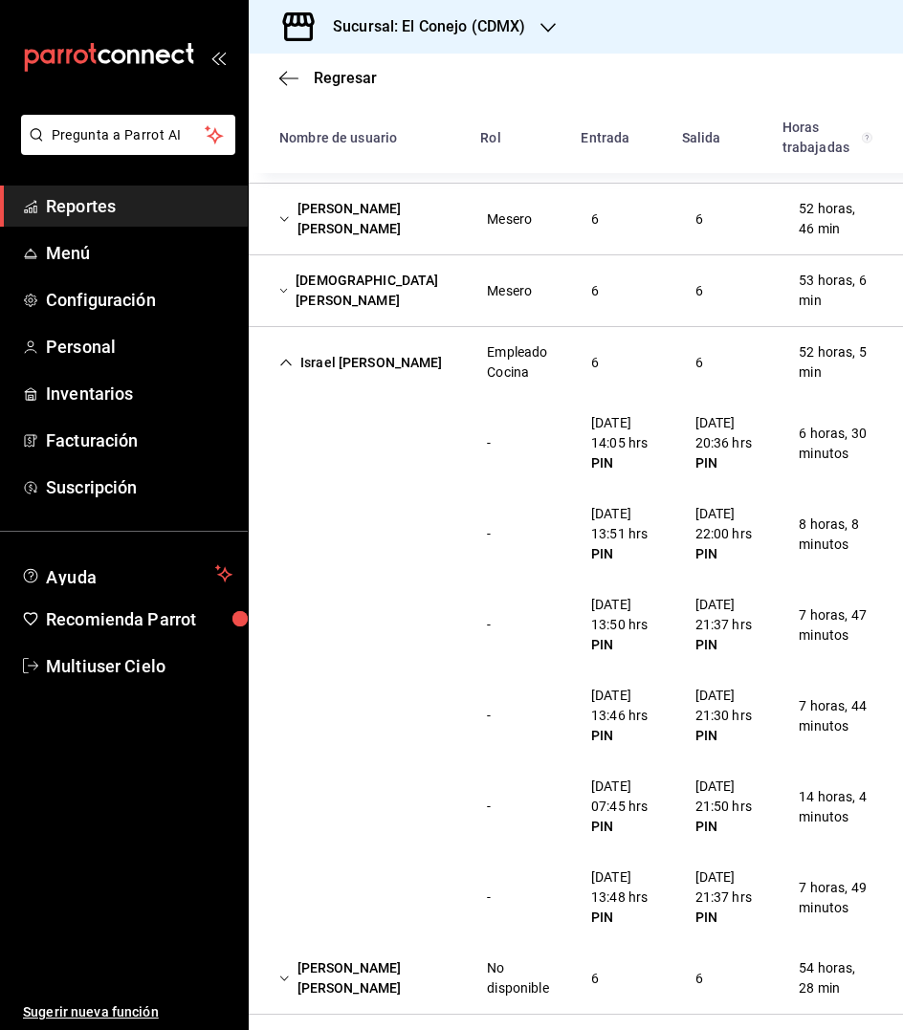
scroll to position [578, 0]
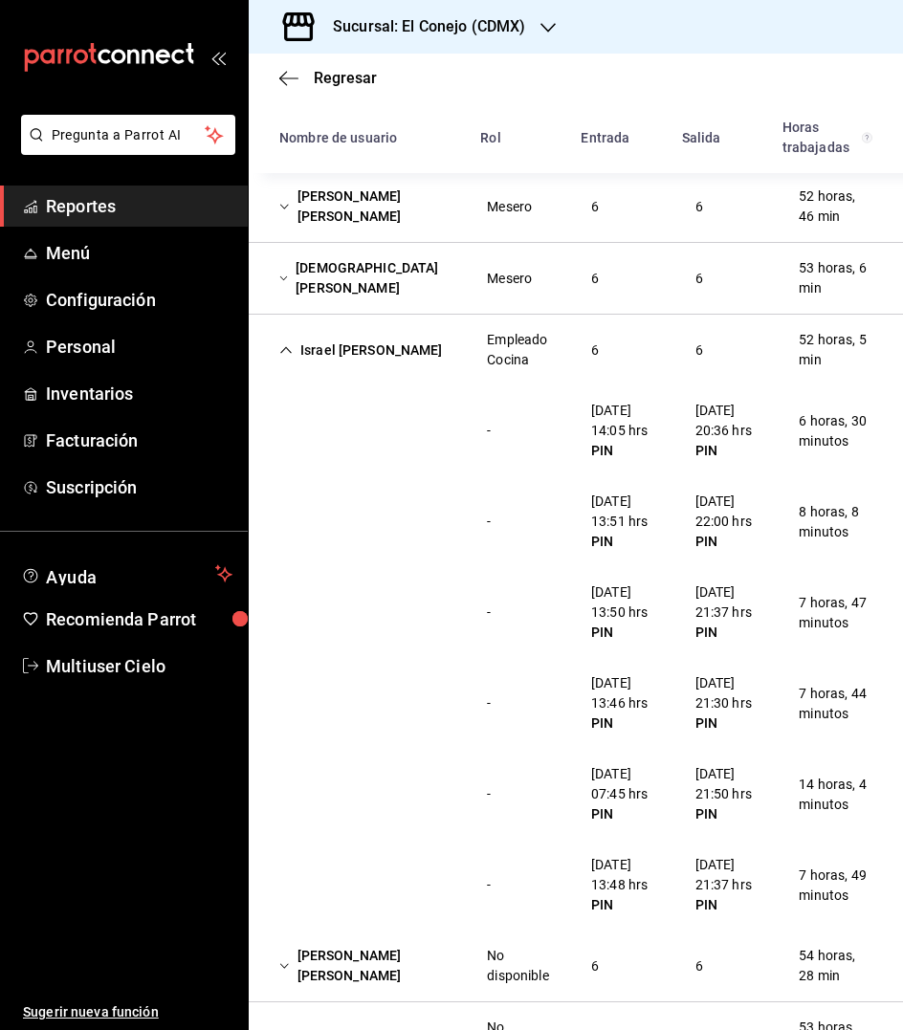
click at [335, 333] on div "Israel [PERSON_NAME]" at bounding box center [361, 350] width 194 height 35
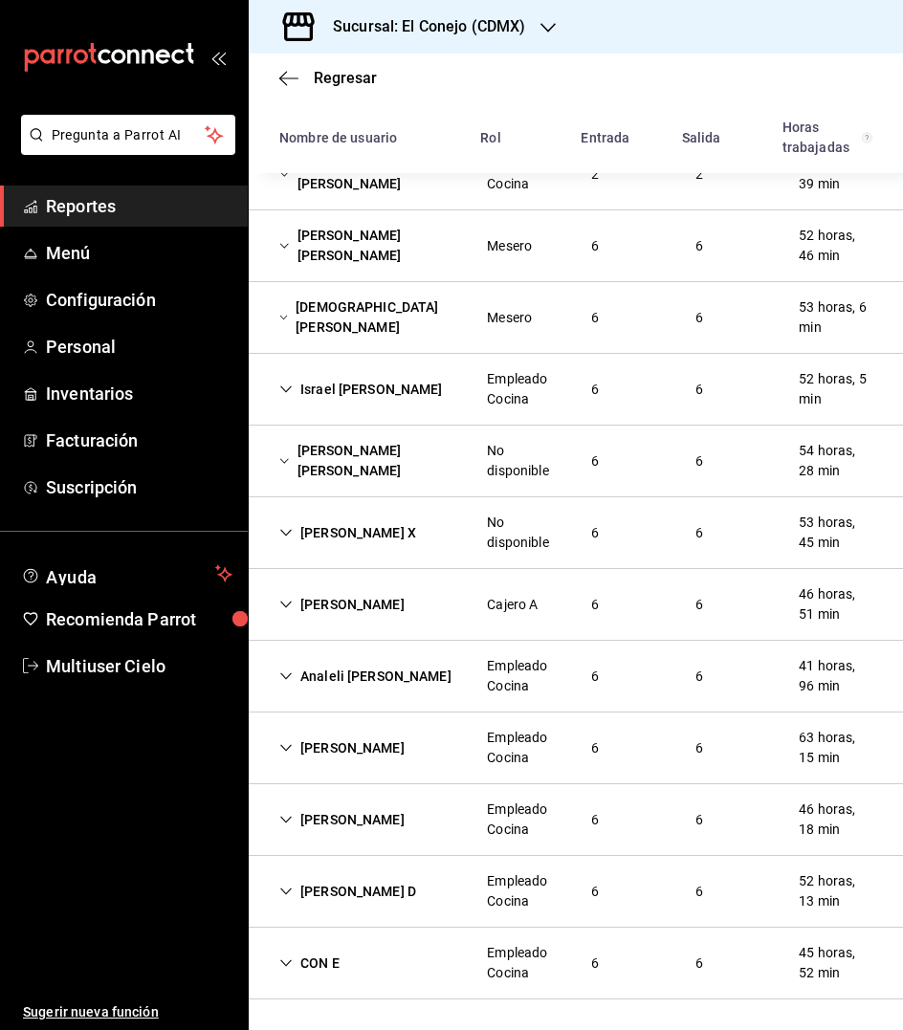
scroll to position [518, 0]
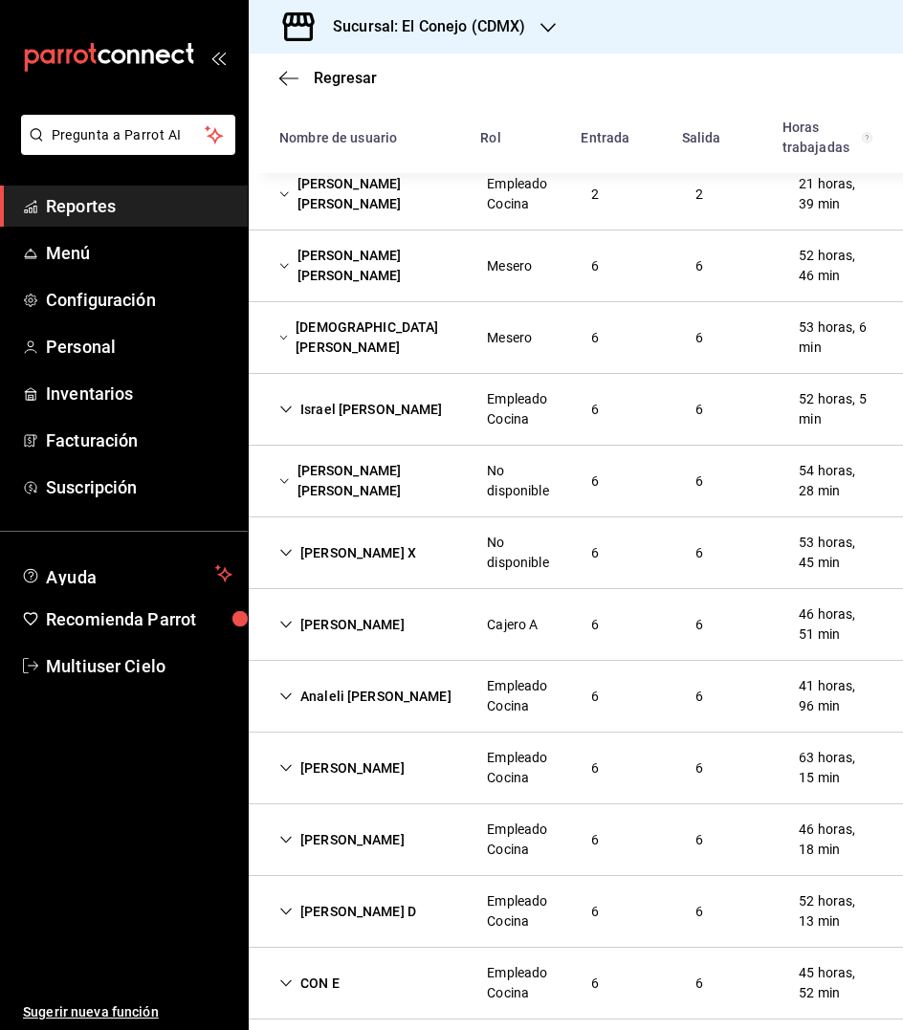
click at [377, 455] on div "[PERSON_NAME] [PERSON_NAME]" at bounding box center [367, 480] width 207 height 55
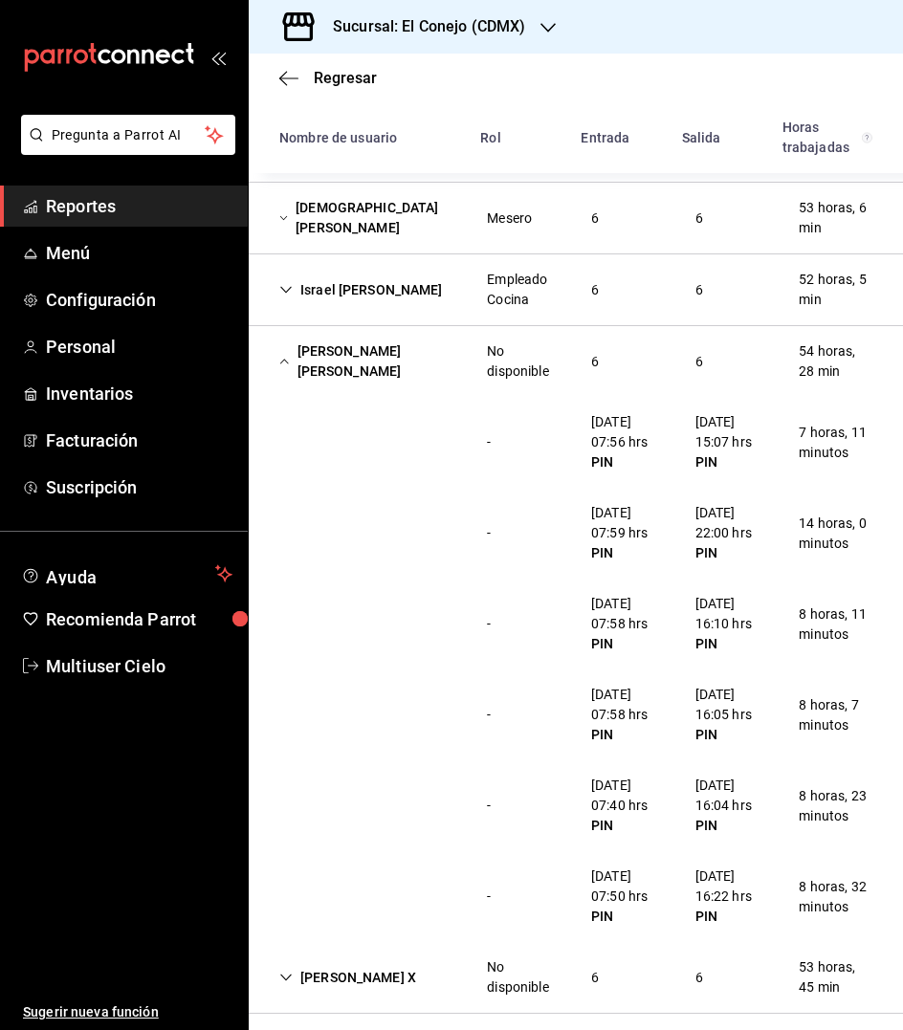
scroll to position [744, 0]
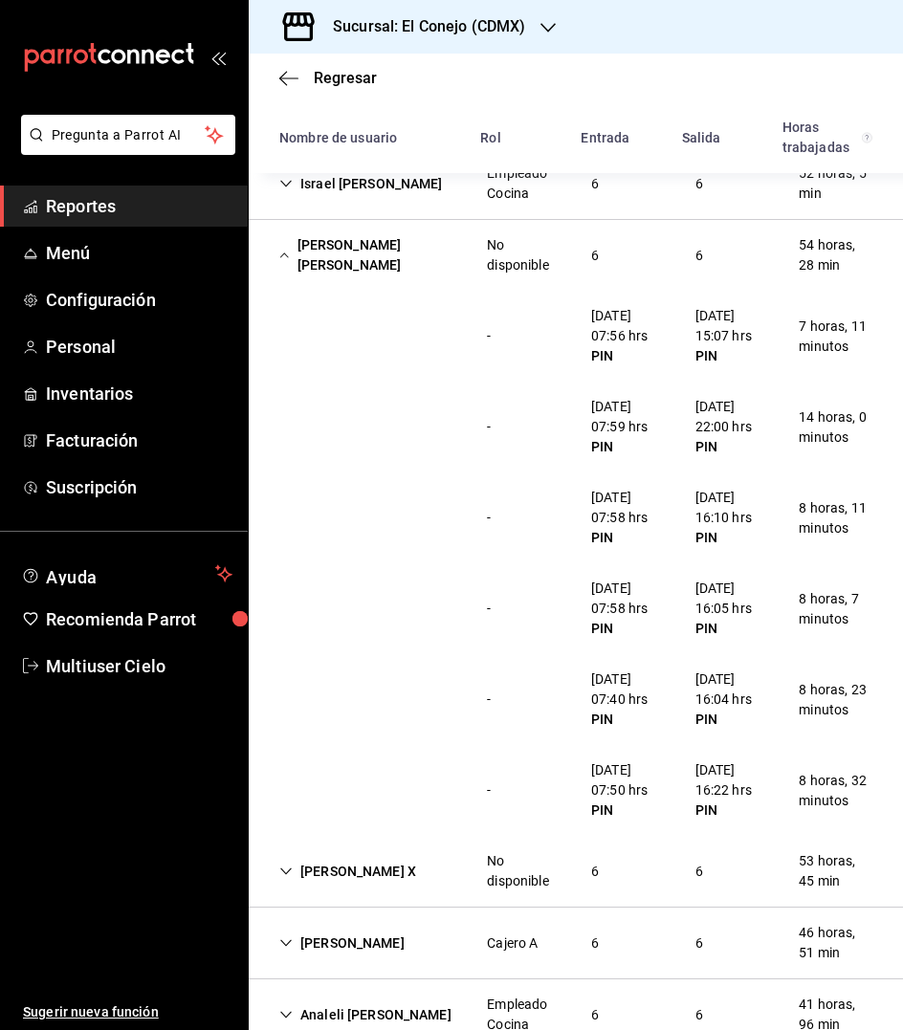
click at [304, 228] on div "[PERSON_NAME] [PERSON_NAME]" at bounding box center [367, 255] width 207 height 55
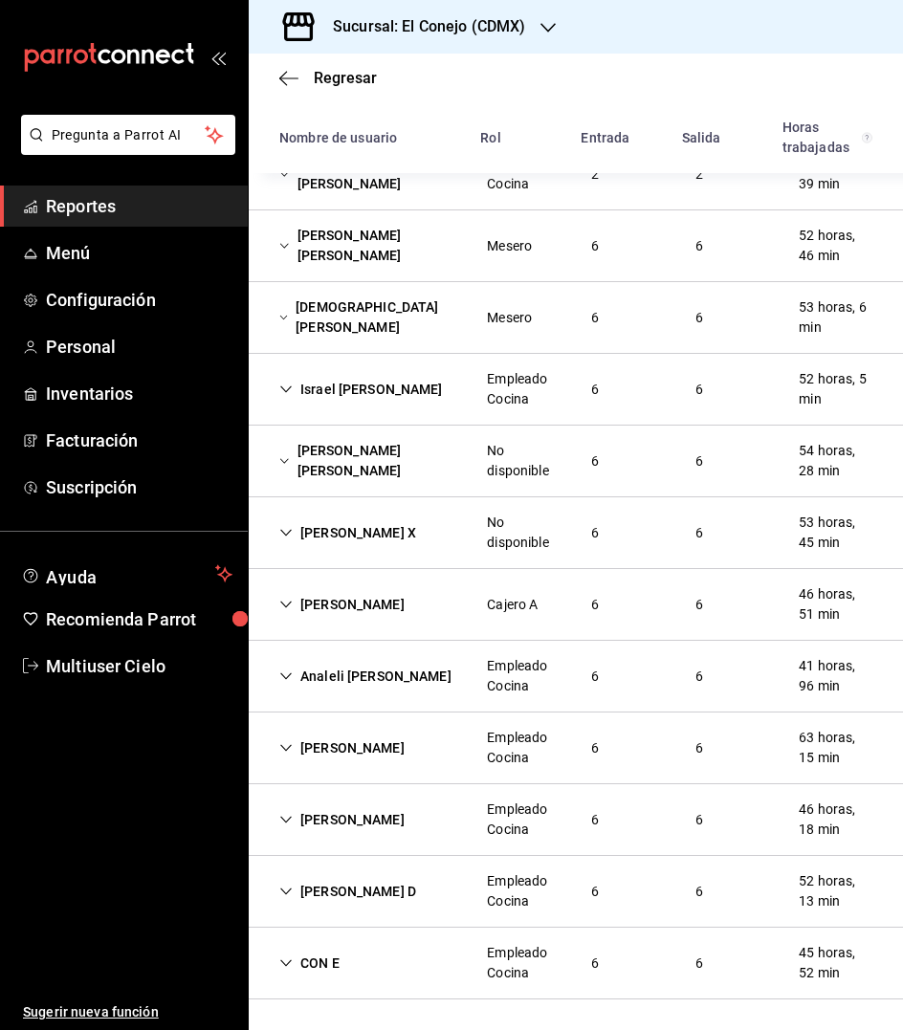
scroll to position [518, 0]
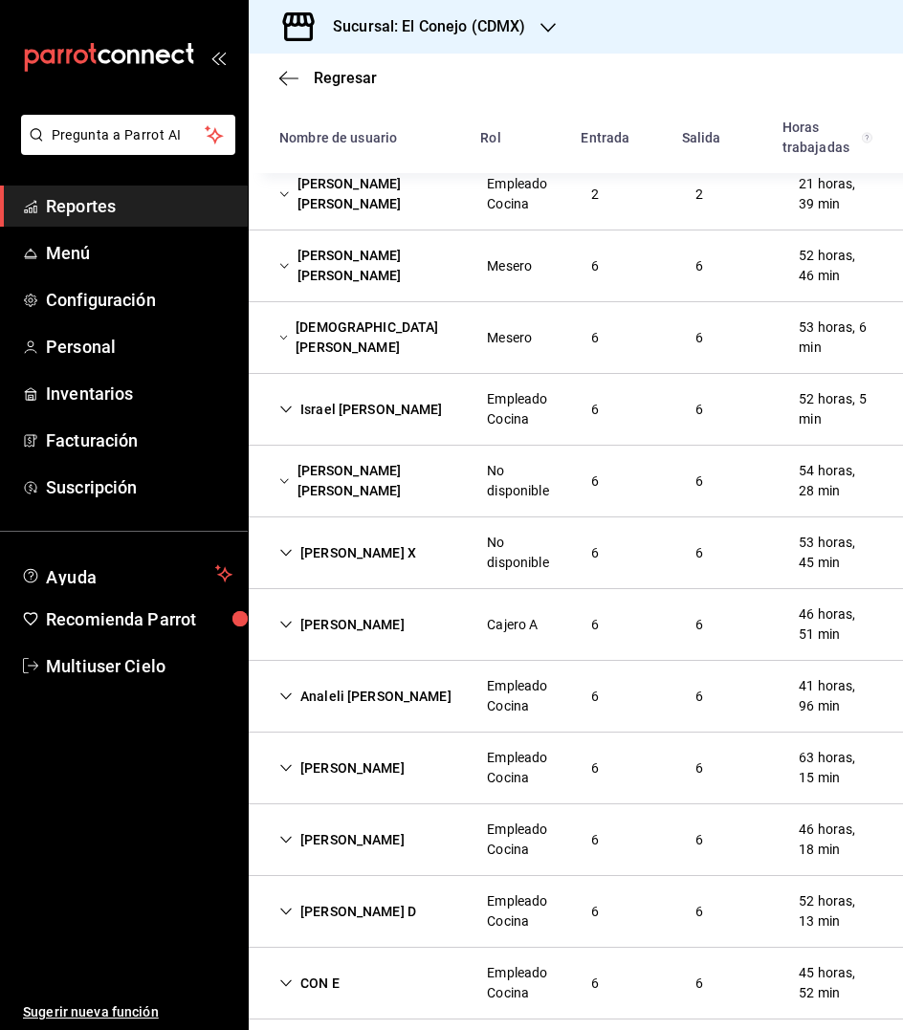
click at [323, 537] on div "[PERSON_NAME] X" at bounding box center [347, 552] width 167 height 35
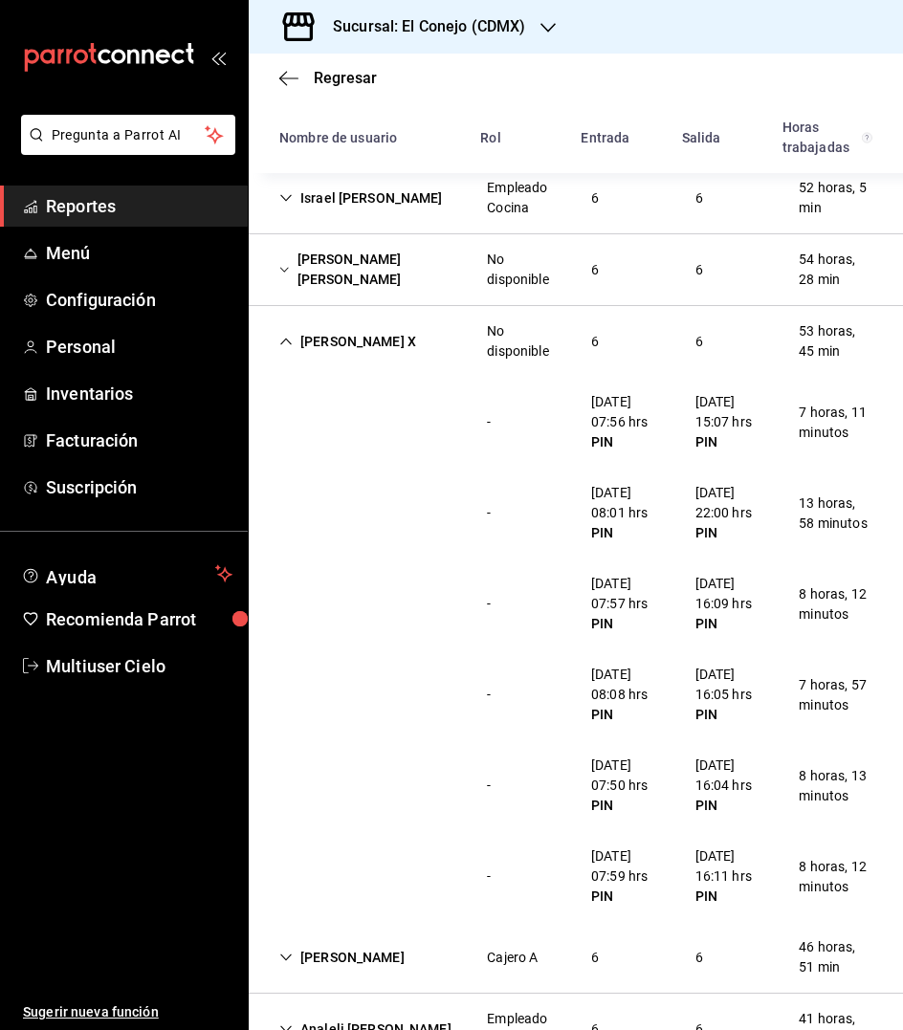
scroll to position [742, 0]
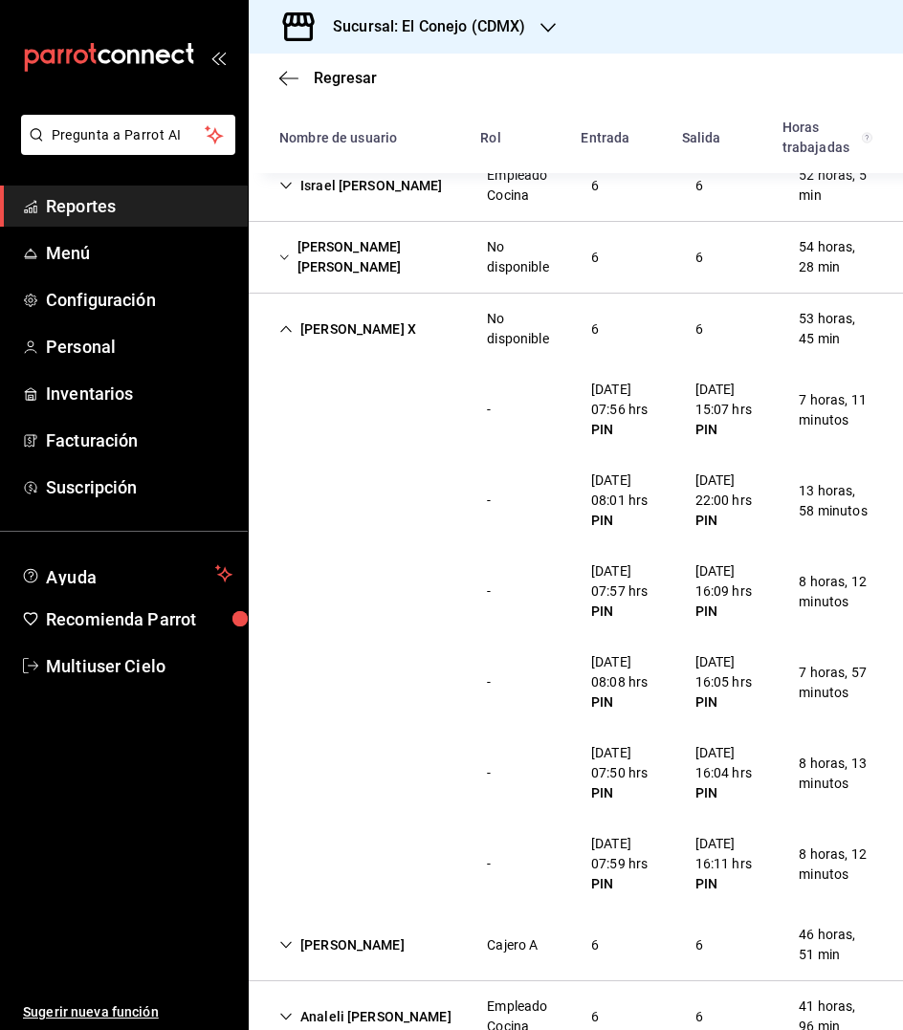
click at [316, 316] on div "[PERSON_NAME] X" at bounding box center [347, 329] width 167 height 35
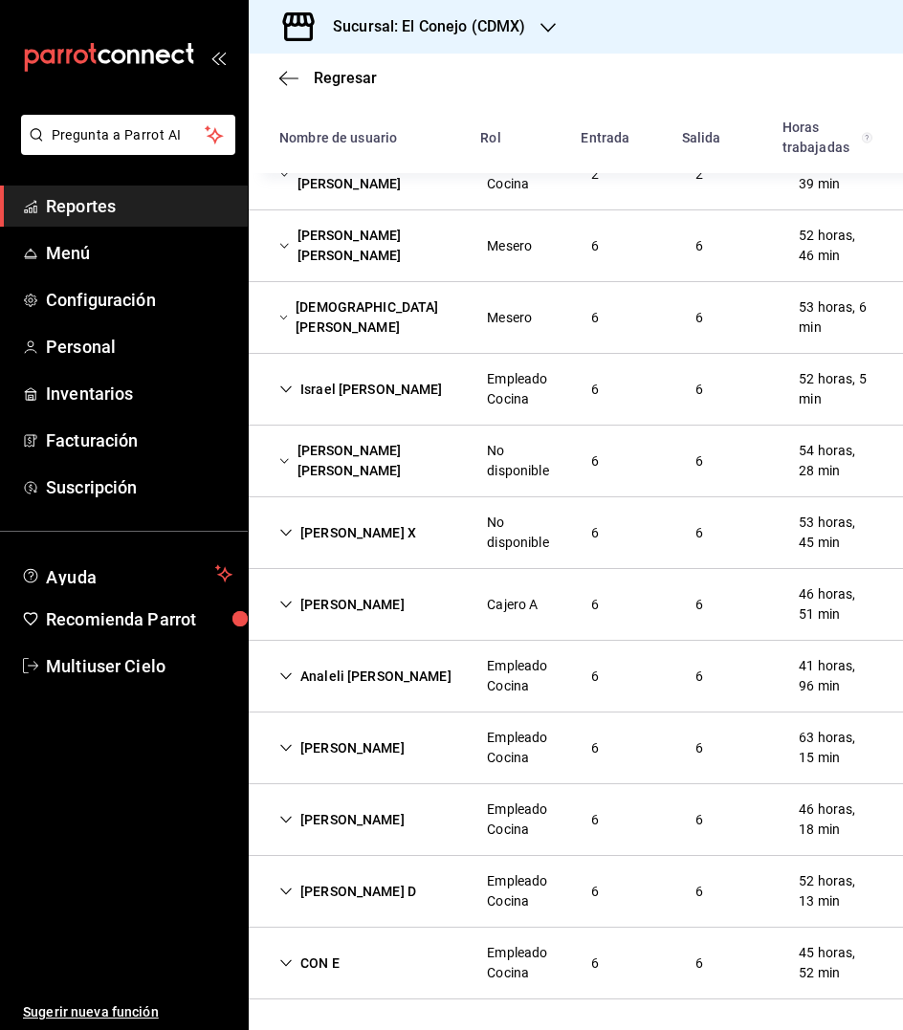
scroll to position [518, 0]
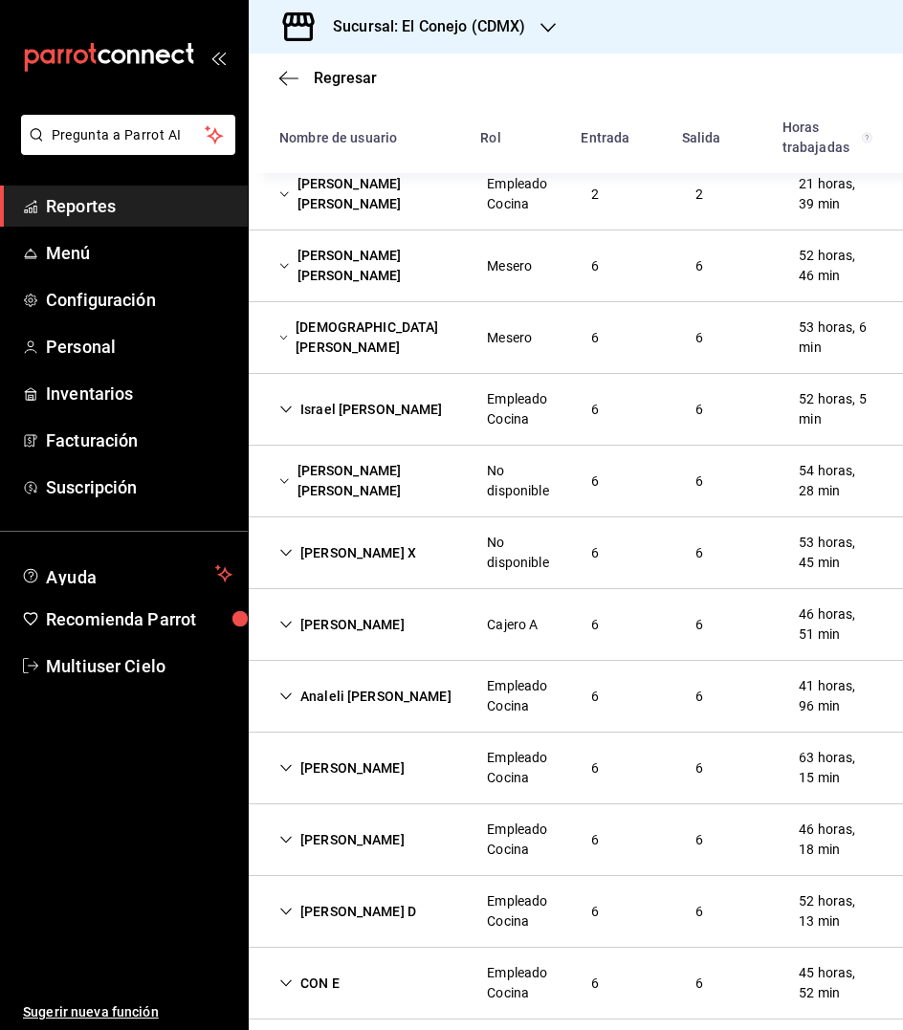
click at [364, 612] on div "[PERSON_NAME]" at bounding box center [342, 624] width 156 height 35
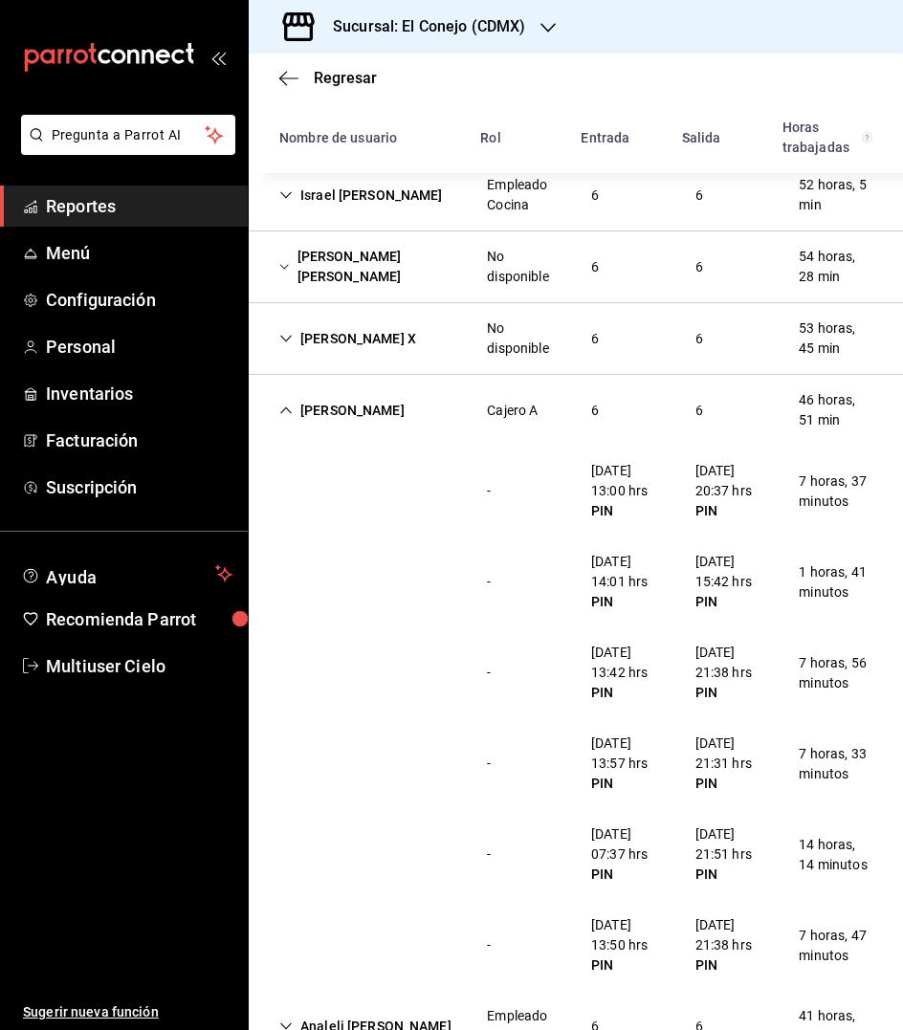
scroll to position [751, 0]
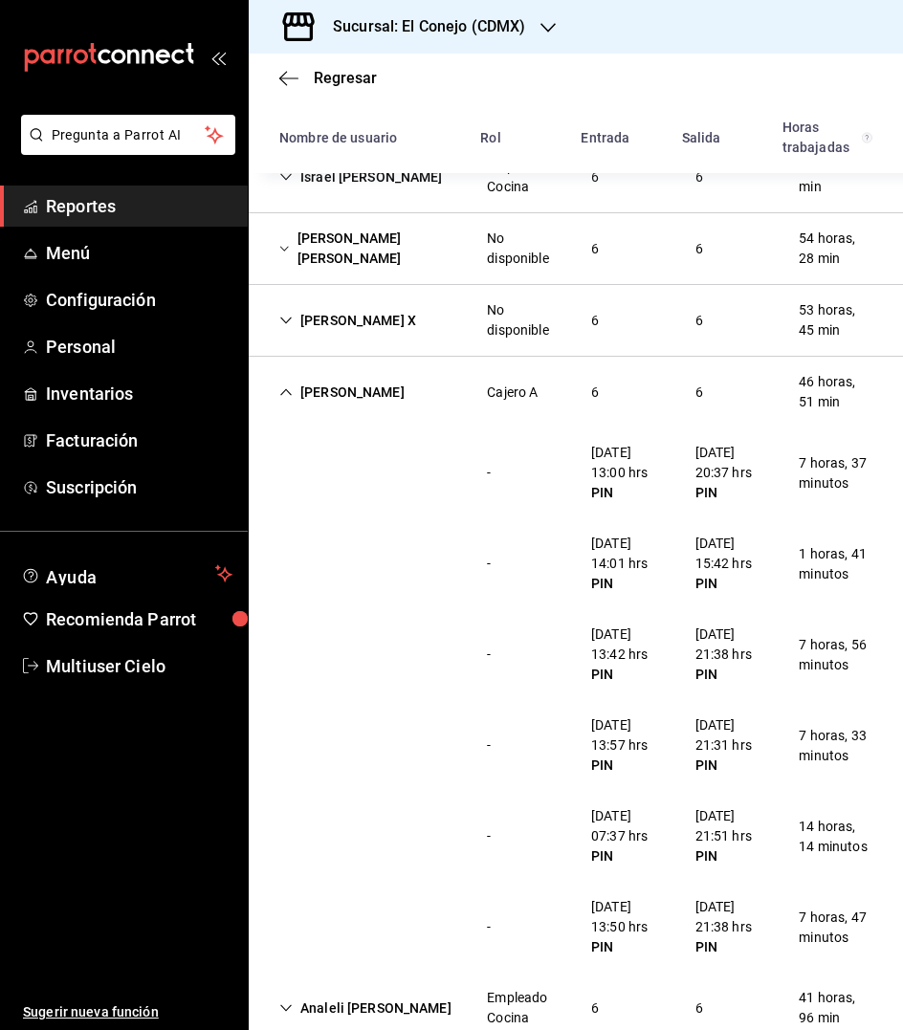
click at [345, 375] on div "[PERSON_NAME]" at bounding box center [342, 392] width 156 height 35
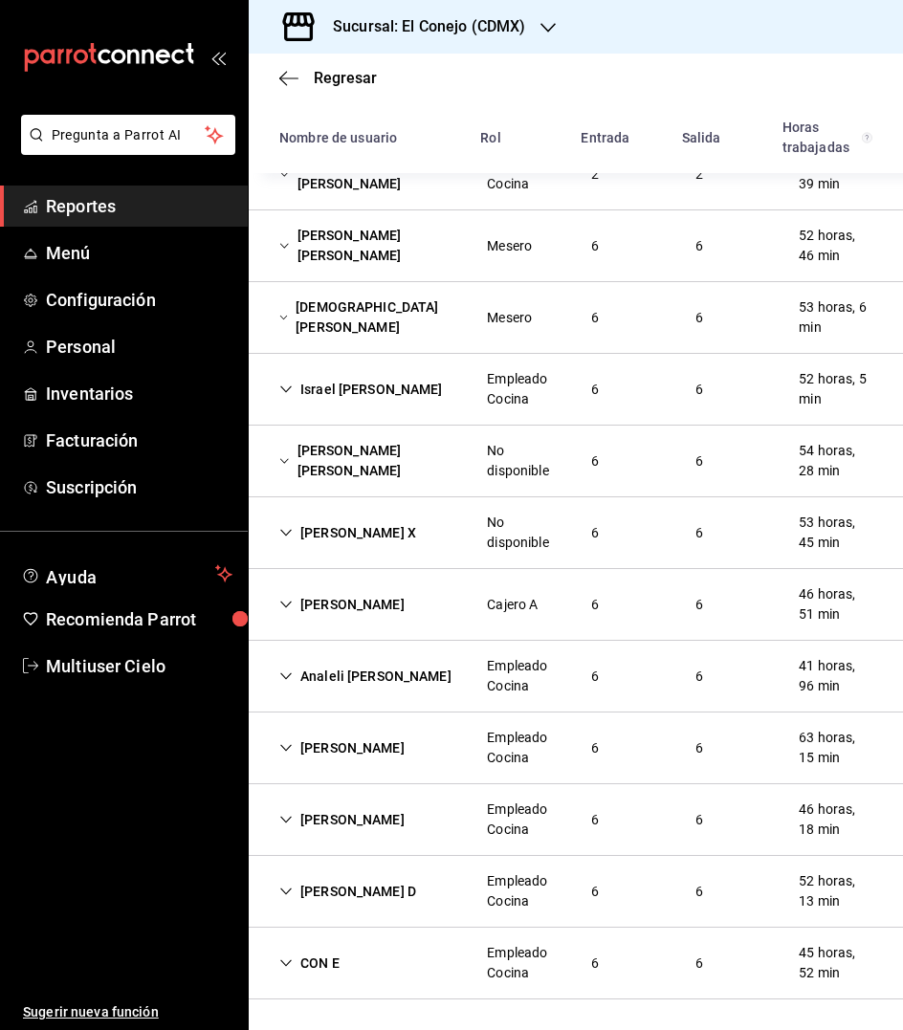
scroll to position [518, 0]
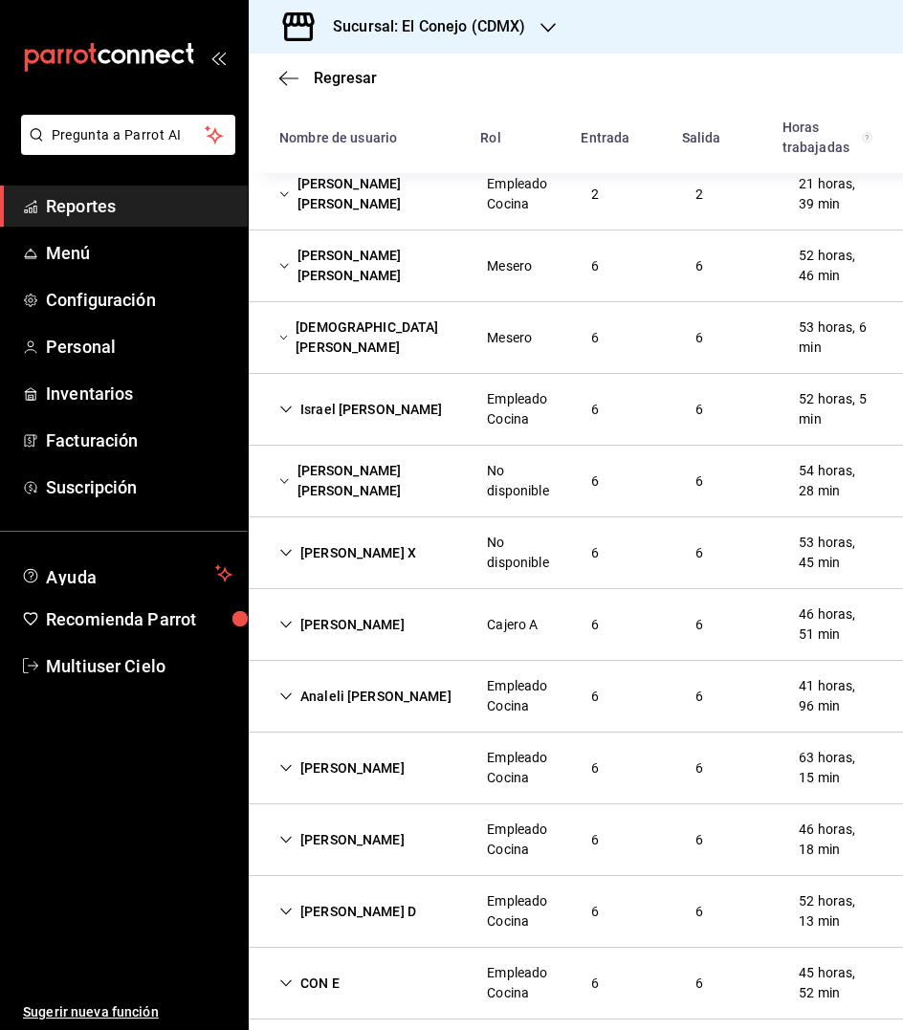
click at [354, 686] on div "Analeli [PERSON_NAME]" at bounding box center [365, 696] width 203 height 35
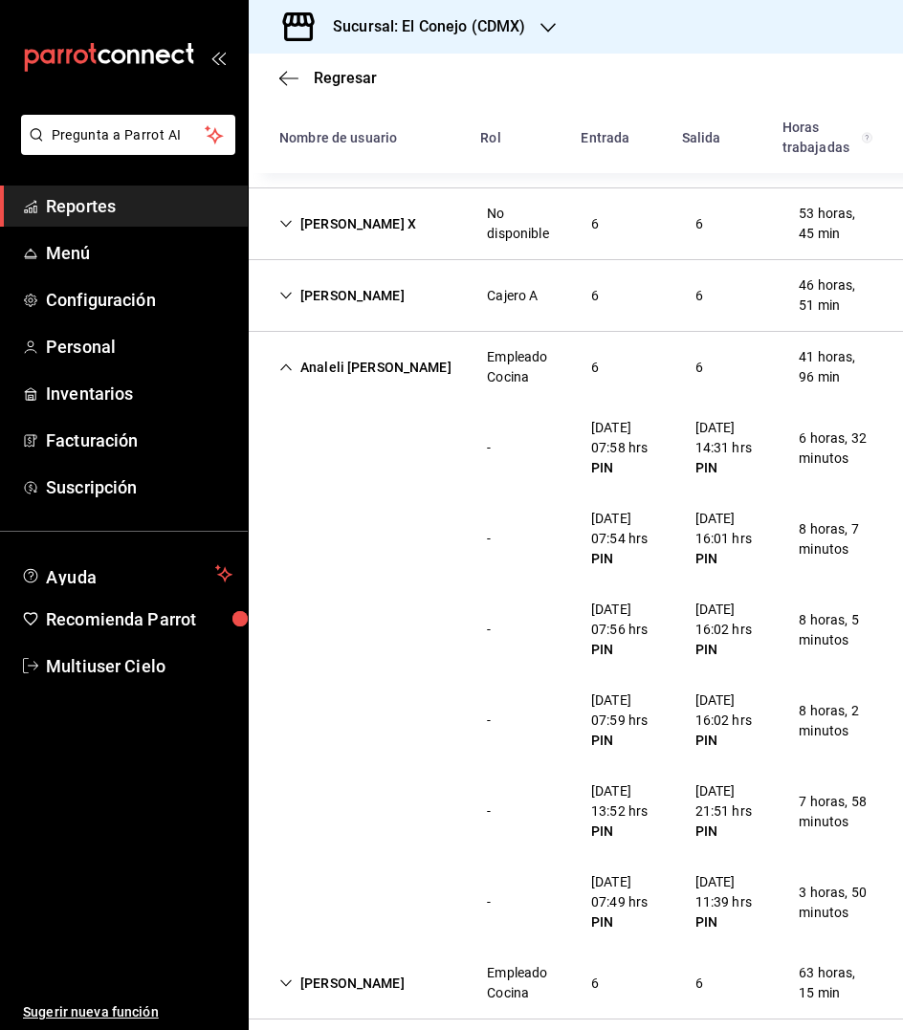
scroll to position [868, 0]
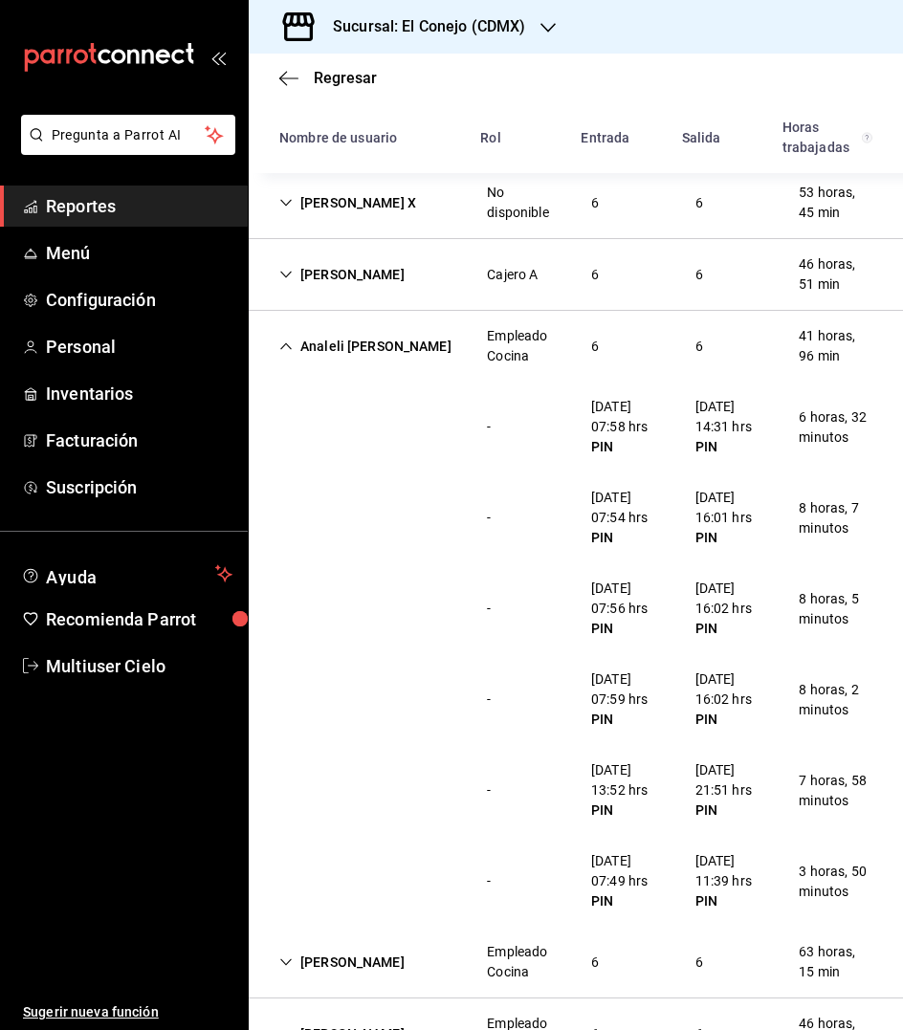
click at [287, 339] on icon "Cell" at bounding box center [285, 345] width 13 height 13
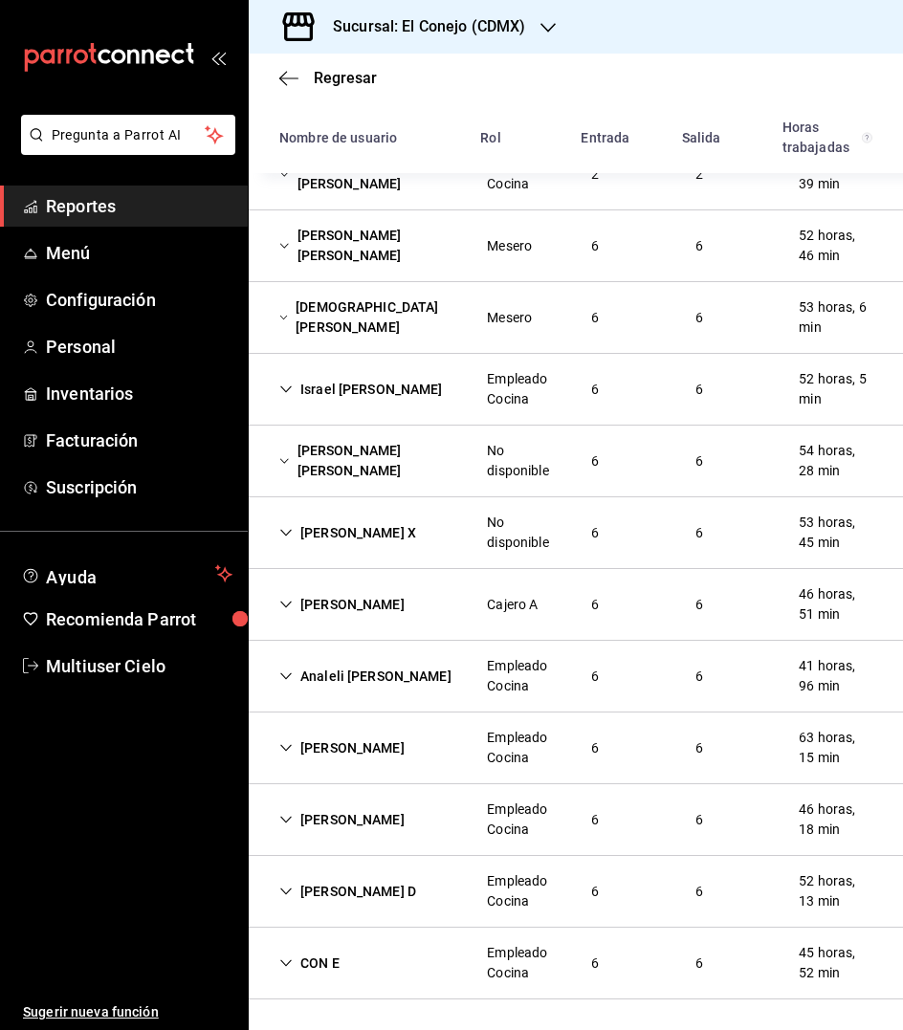
scroll to position [518, 0]
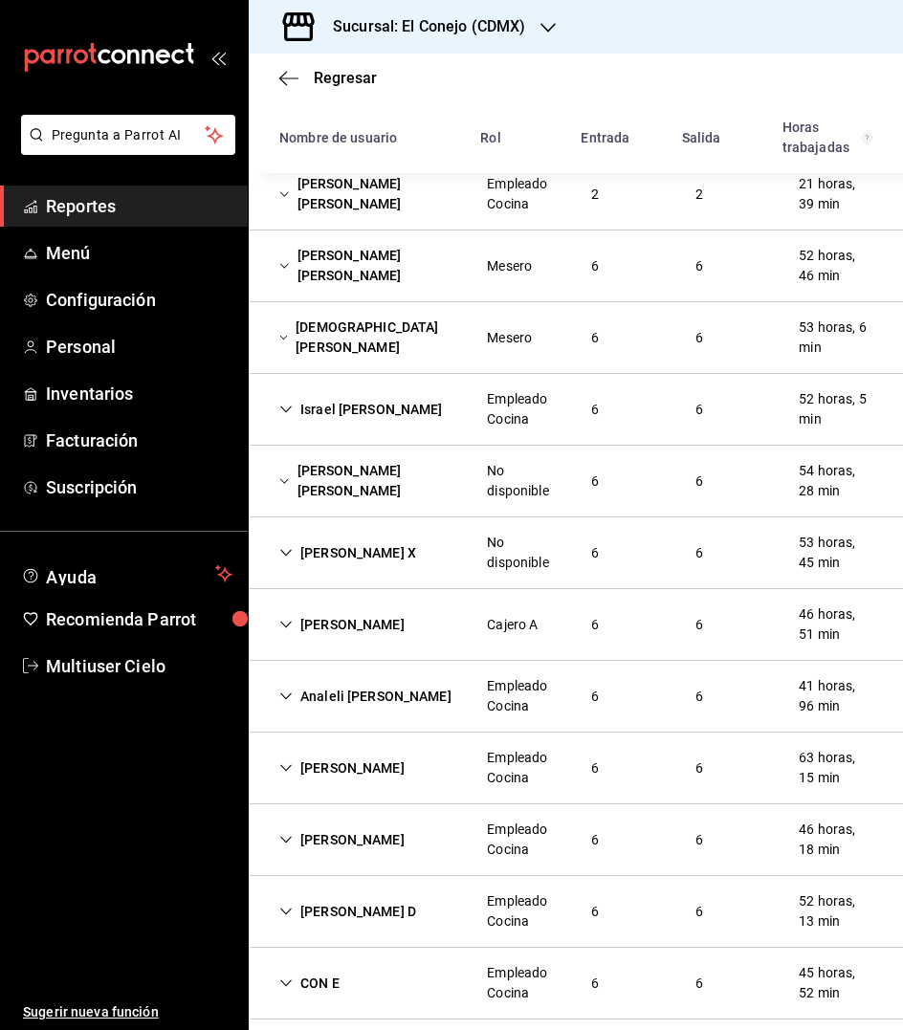
click at [335, 751] on div "[PERSON_NAME]" at bounding box center [342, 768] width 156 height 35
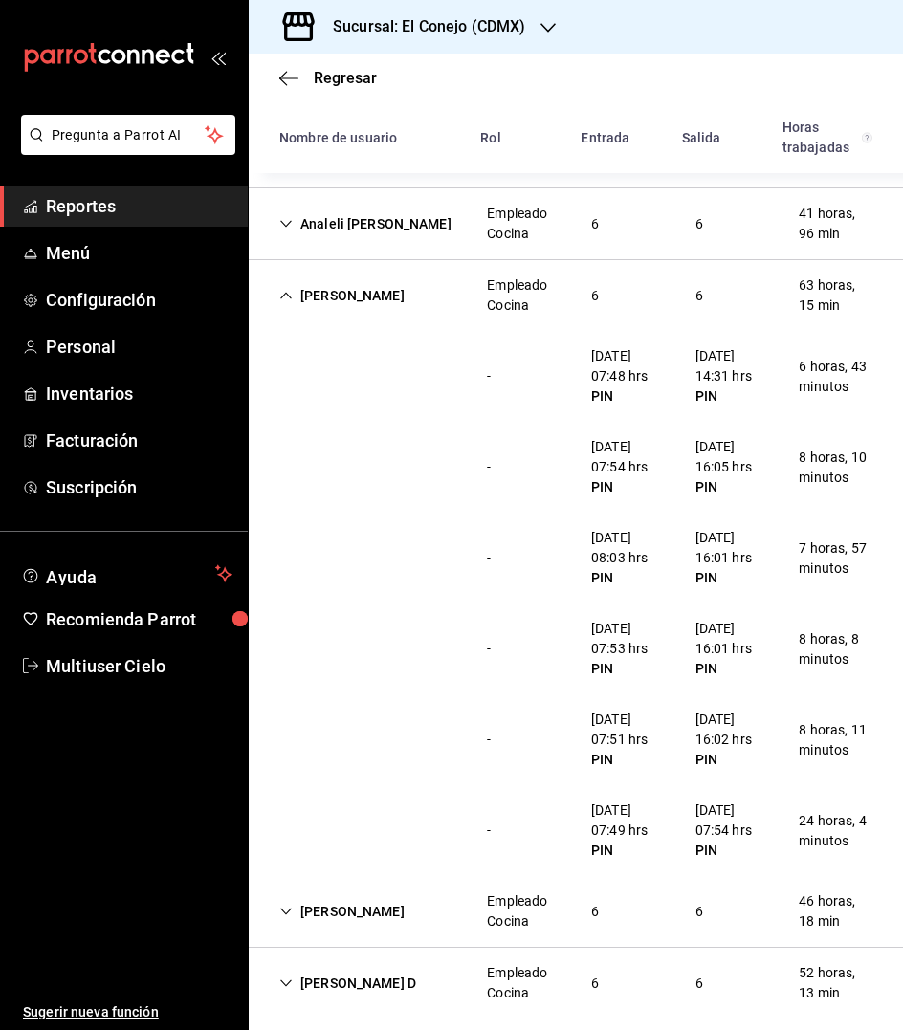
scroll to position [952, 0]
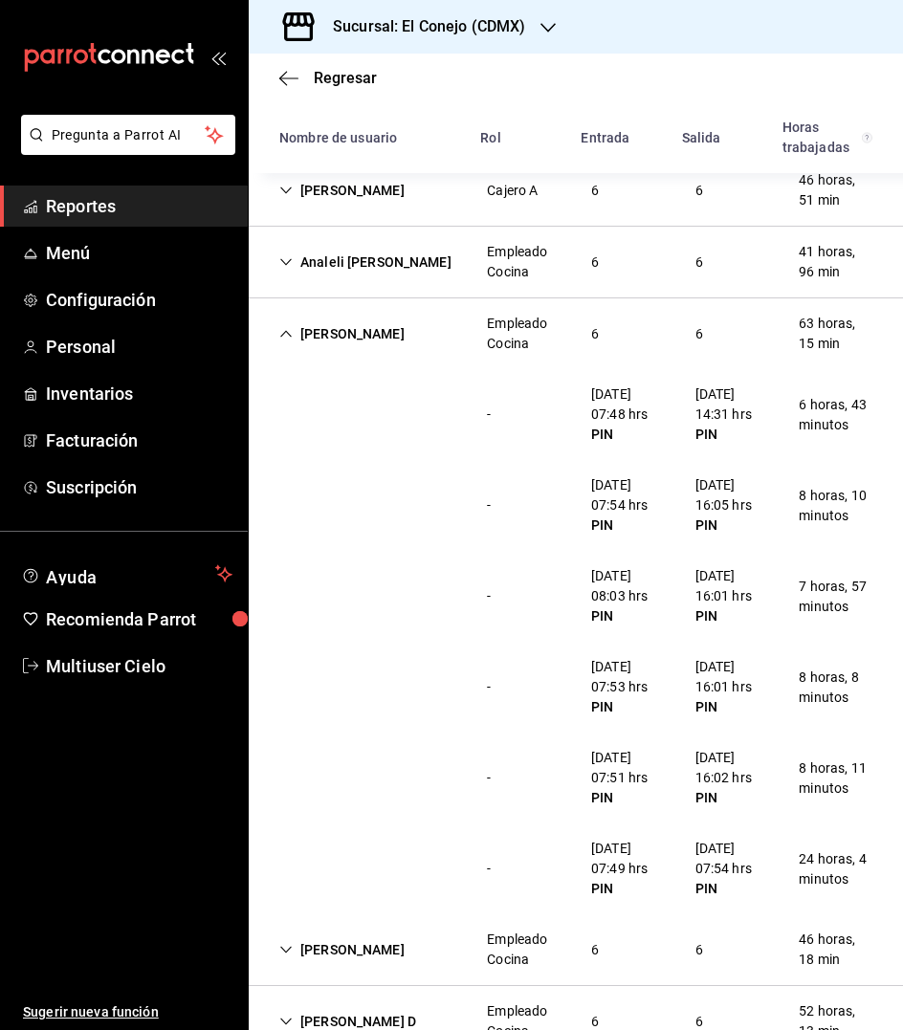
click at [393, 324] on div "[PERSON_NAME]" at bounding box center [342, 334] width 156 height 35
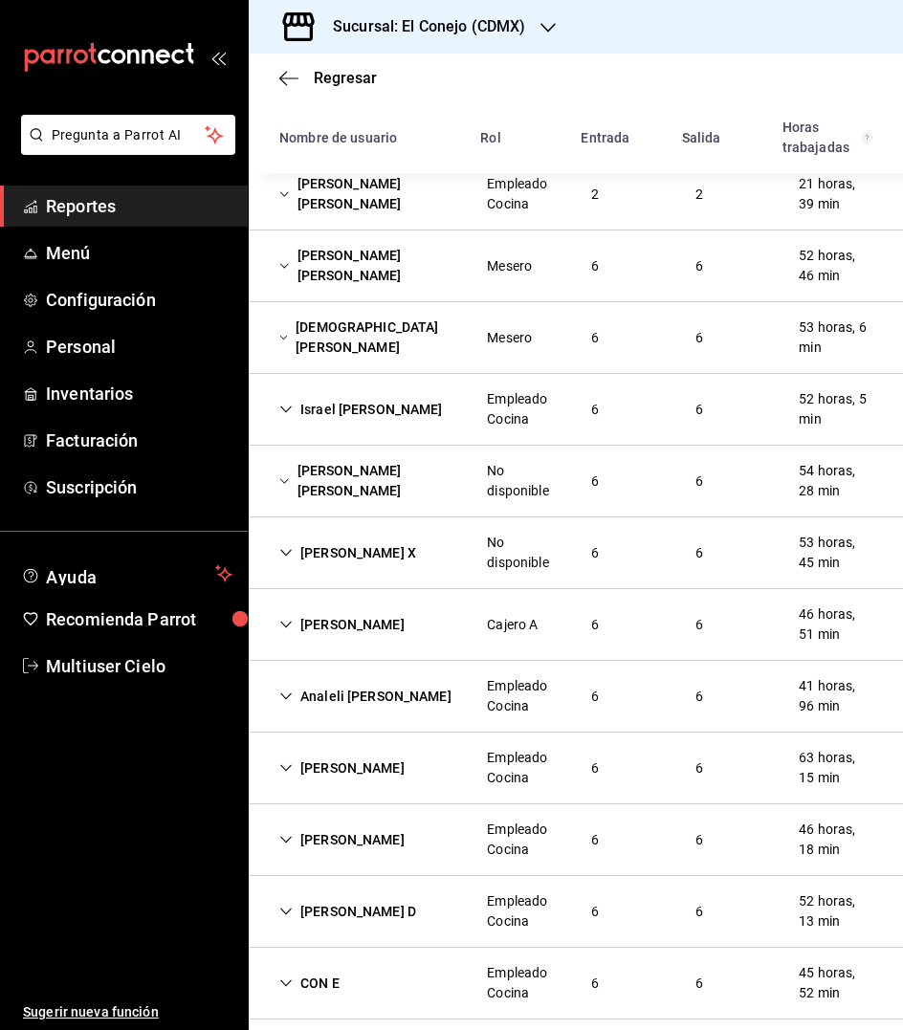
click at [341, 826] on div "[PERSON_NAME]" at bounding box center [342, 839] width 156 height 35
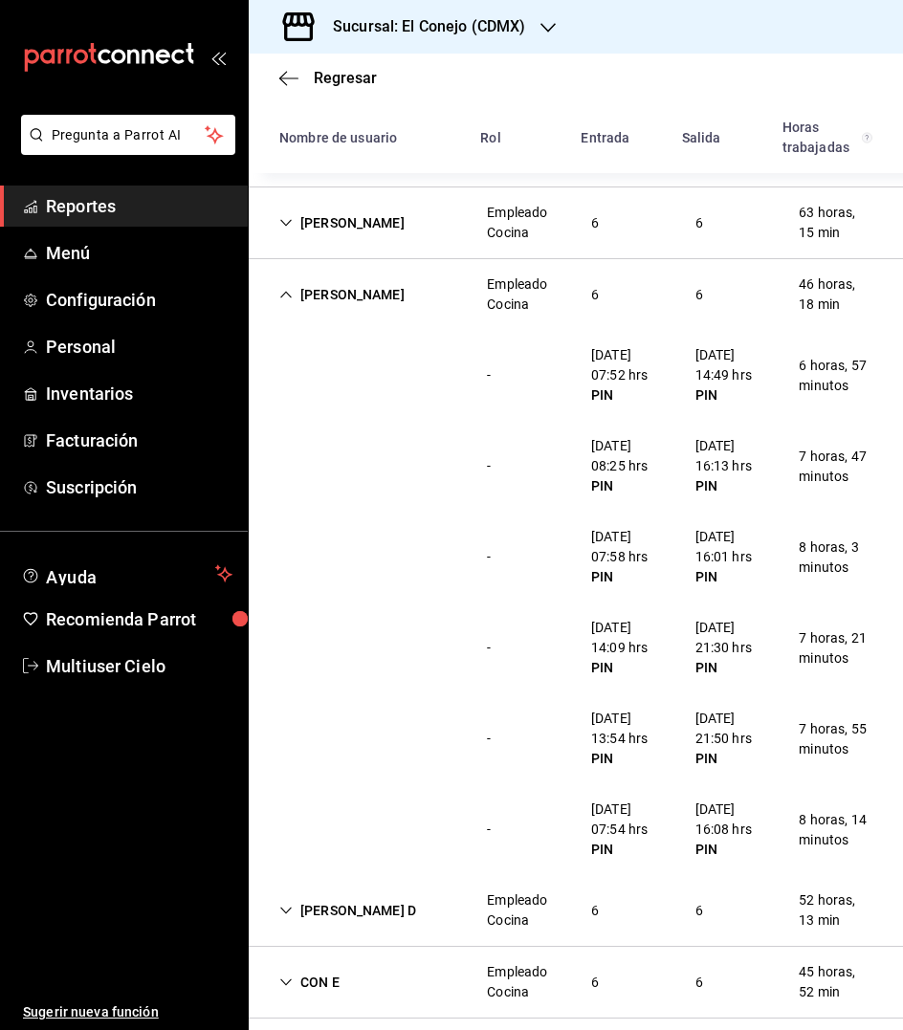
scroll to position [1062, 0]
click at [332, 278] on div "[PERSON_NAME]" at bounding box center [342, 295] width 156 height 35
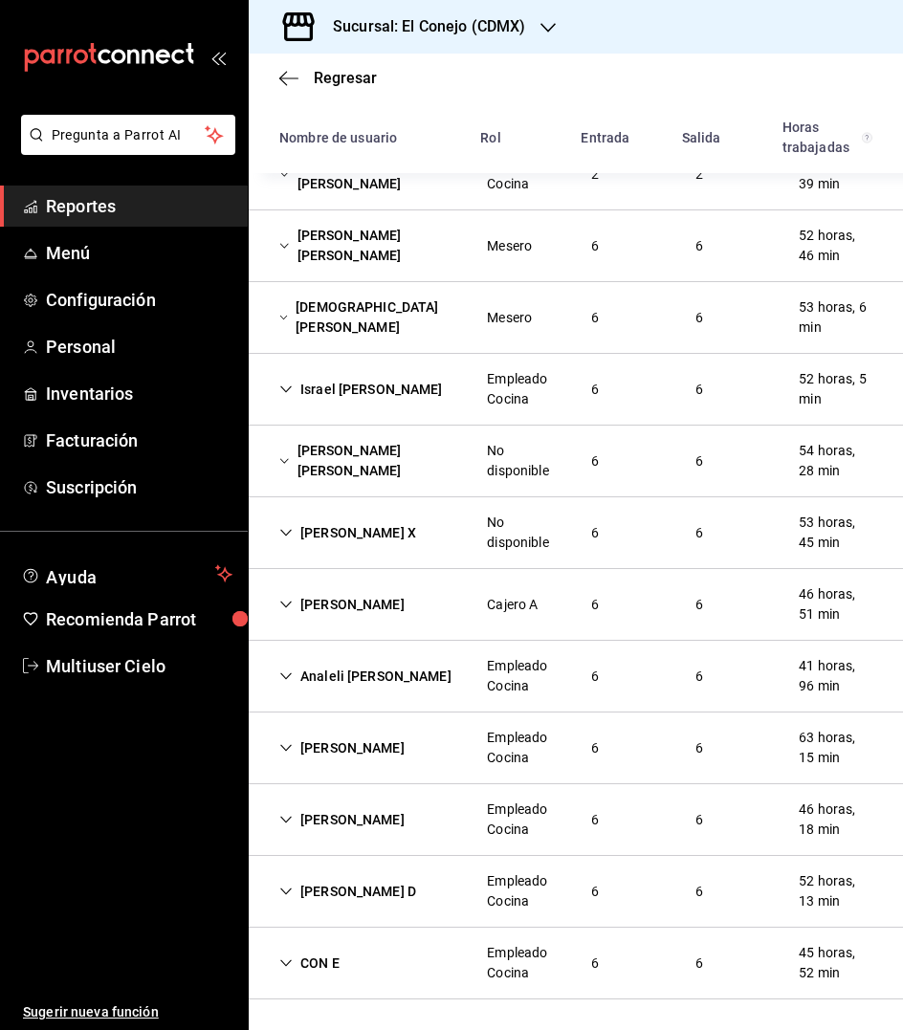
scroll to position [518, 0]
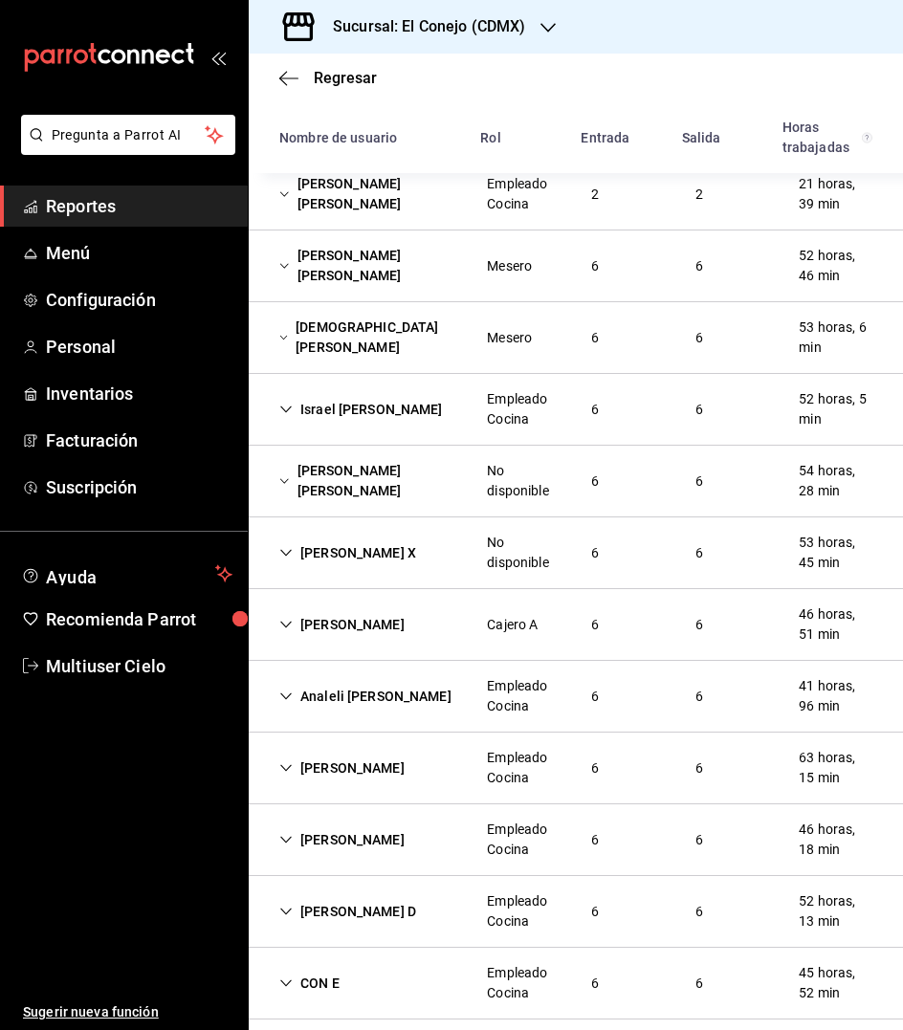
click at [334, 906] on div "[PERSON_NAME] D" at bounding box center [347, 911] width 167 height 35
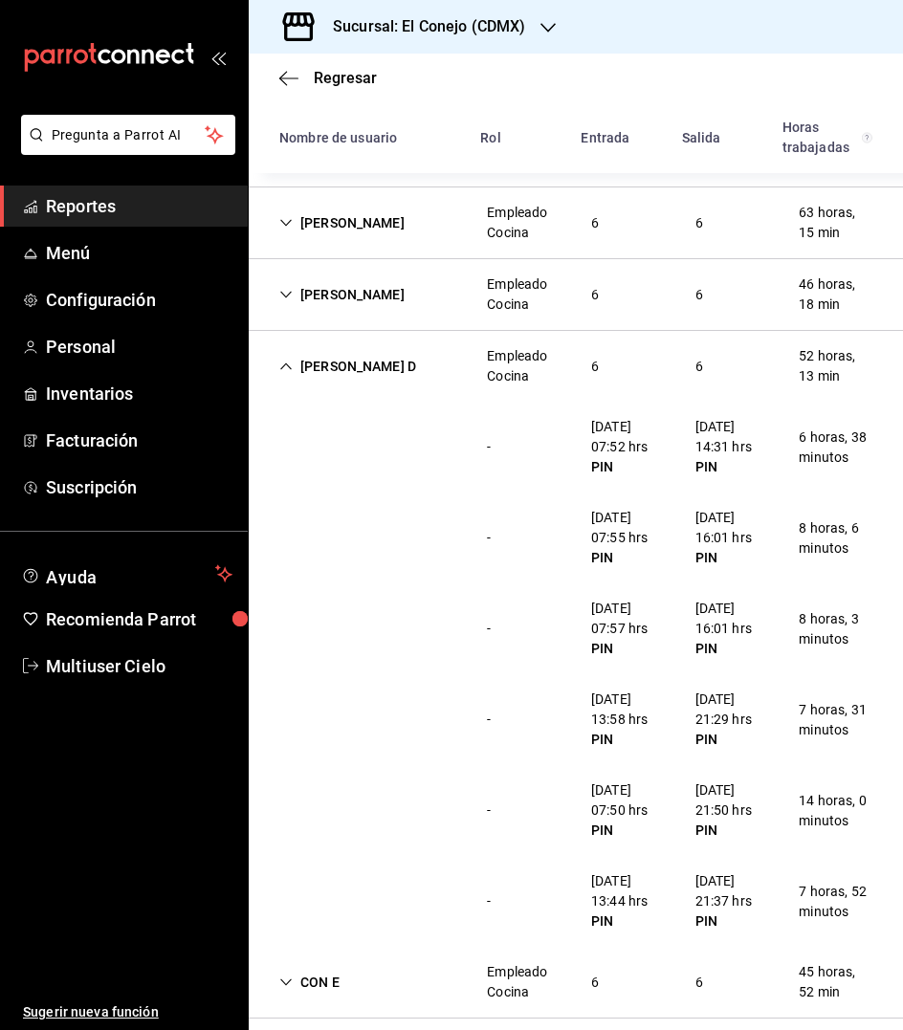
scroll to position [1062, 0]
click at [295, 350] on div "[PERSON_NAME] D" at bounding box center [347, 367] width 167 height 35
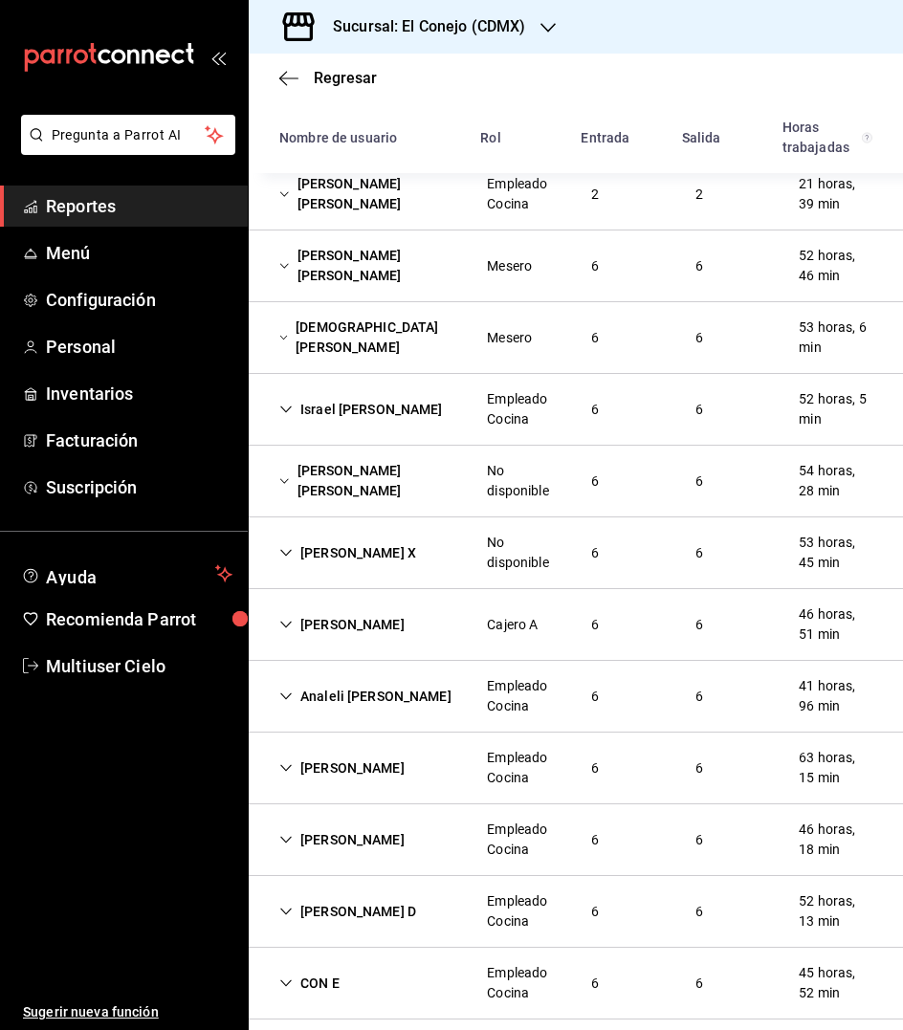
click at [338, 966] on div "CON E" at bounding box center [309, 983] width 91 height 35
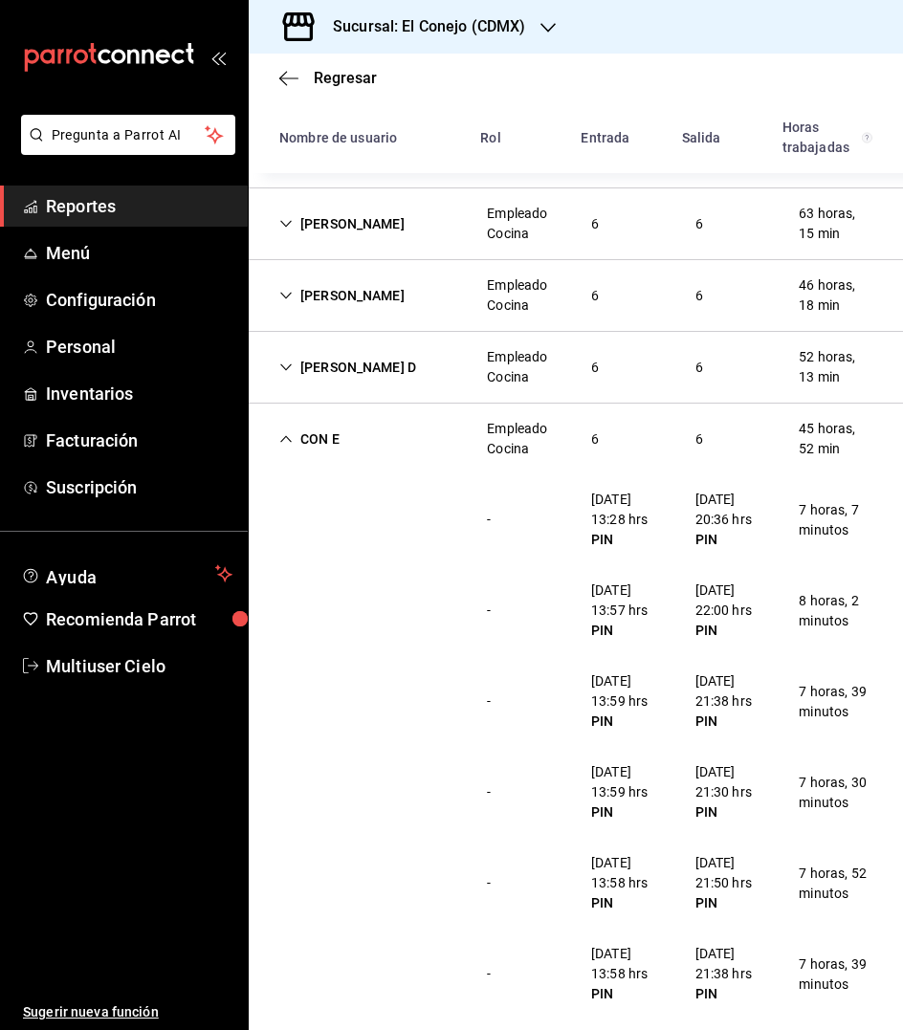
click at [317, 422] on div "CON E" at bounding box center [309, 439] width 91 height 35
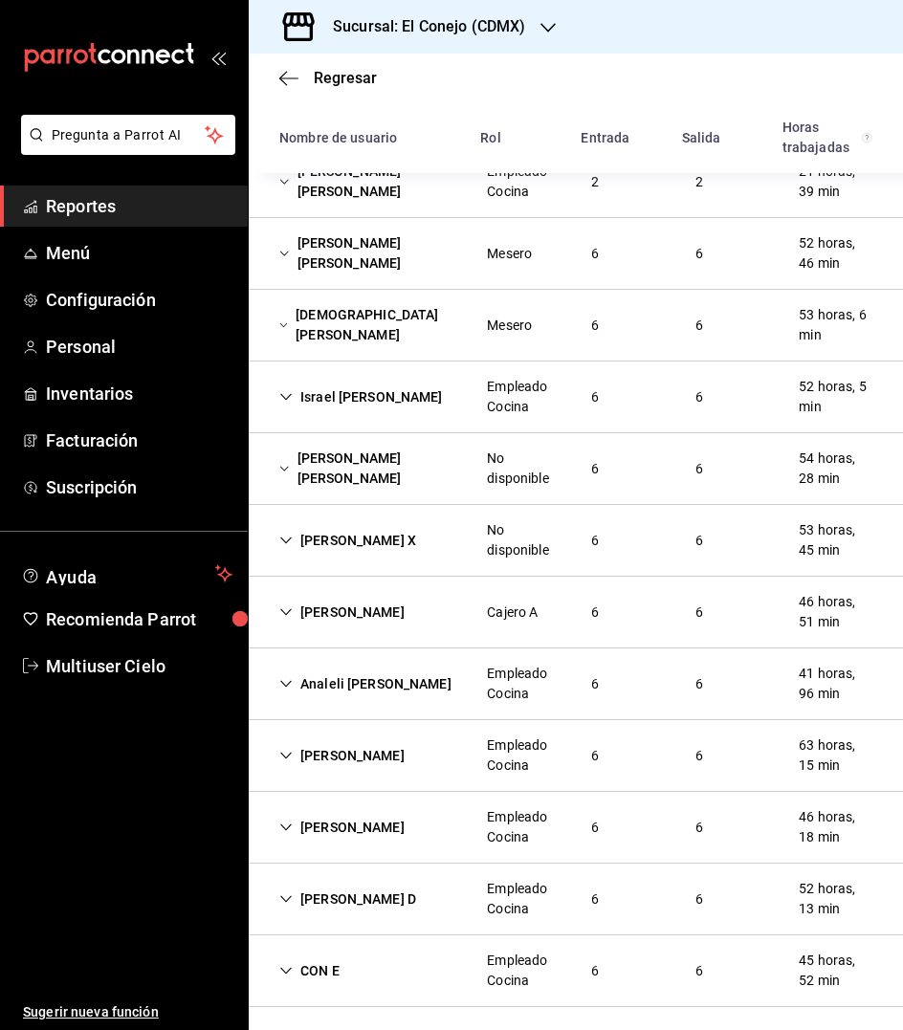
scroll to position [518, 0]
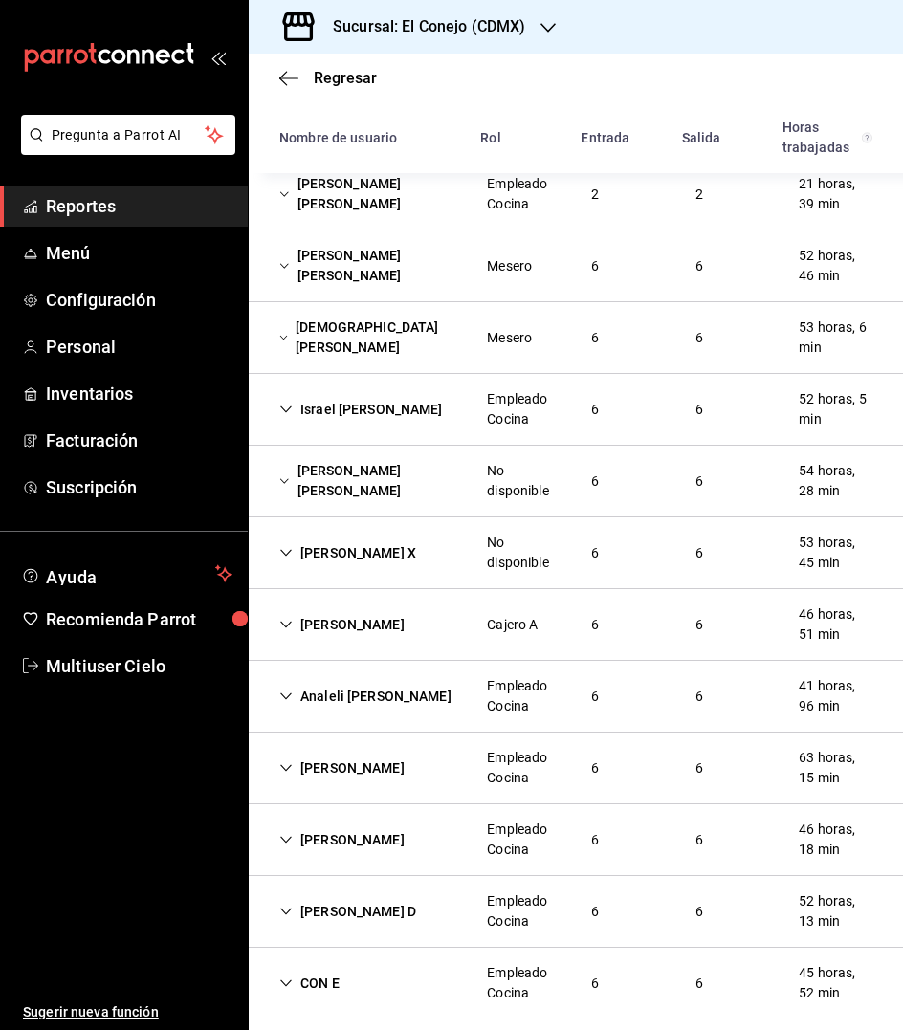
click at [529, 33] on div "Sucursal: El Conejo (CDMX)" at bounding box center [413, 27] width 299 height 54
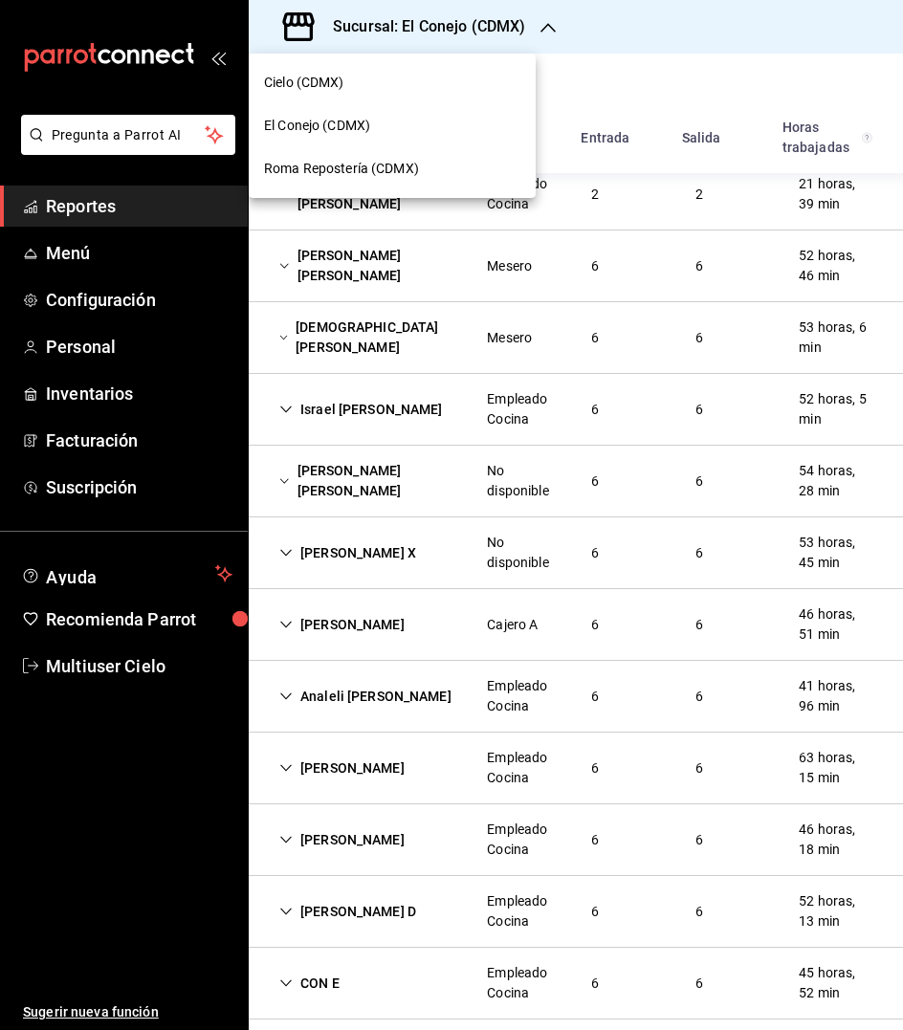
click at [338, 165] on span "Roma Repostería (CDMX)" at bounding box center [341, 169] width 155 height 20
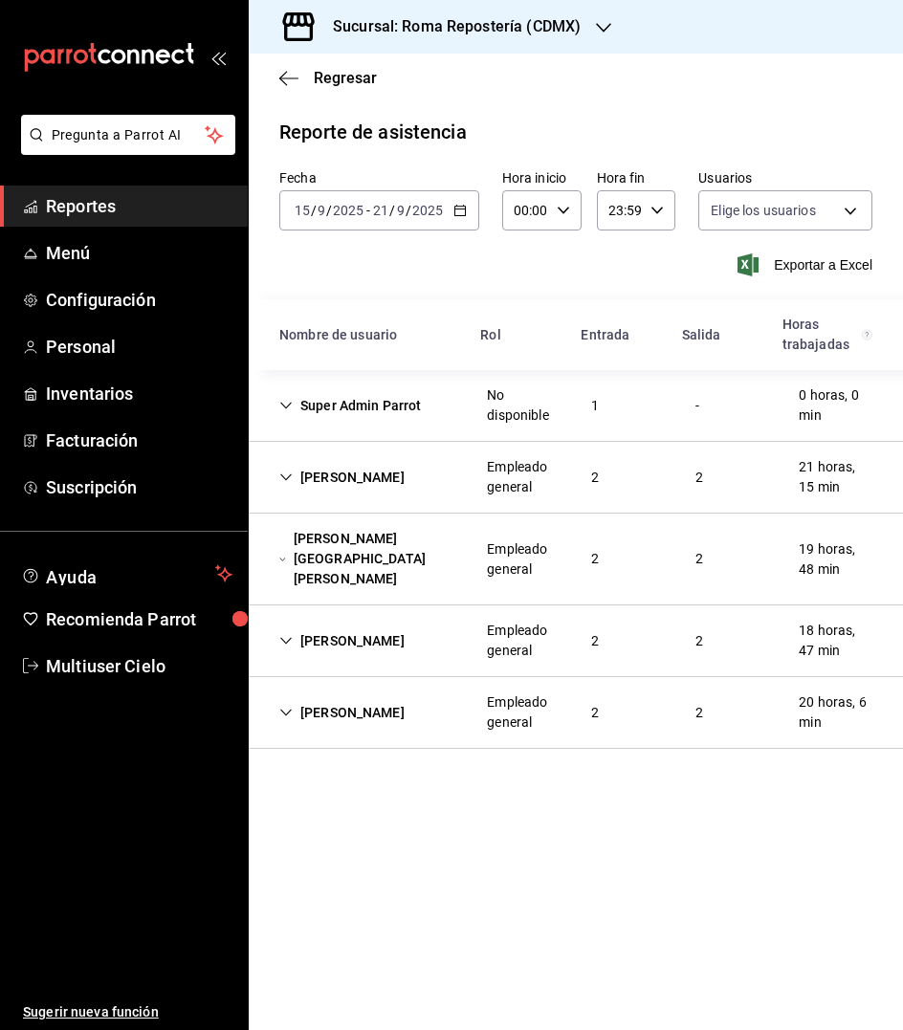
type input "38254b36-9fab-4b87-a27c-735997534c25,39256da6-e129-4b54-b8e3-50accbca15f5,dabe8…"
click at [334, 470] on div "[PERSON_NAME]" at bounding box center [342, 477] width 156 height 35
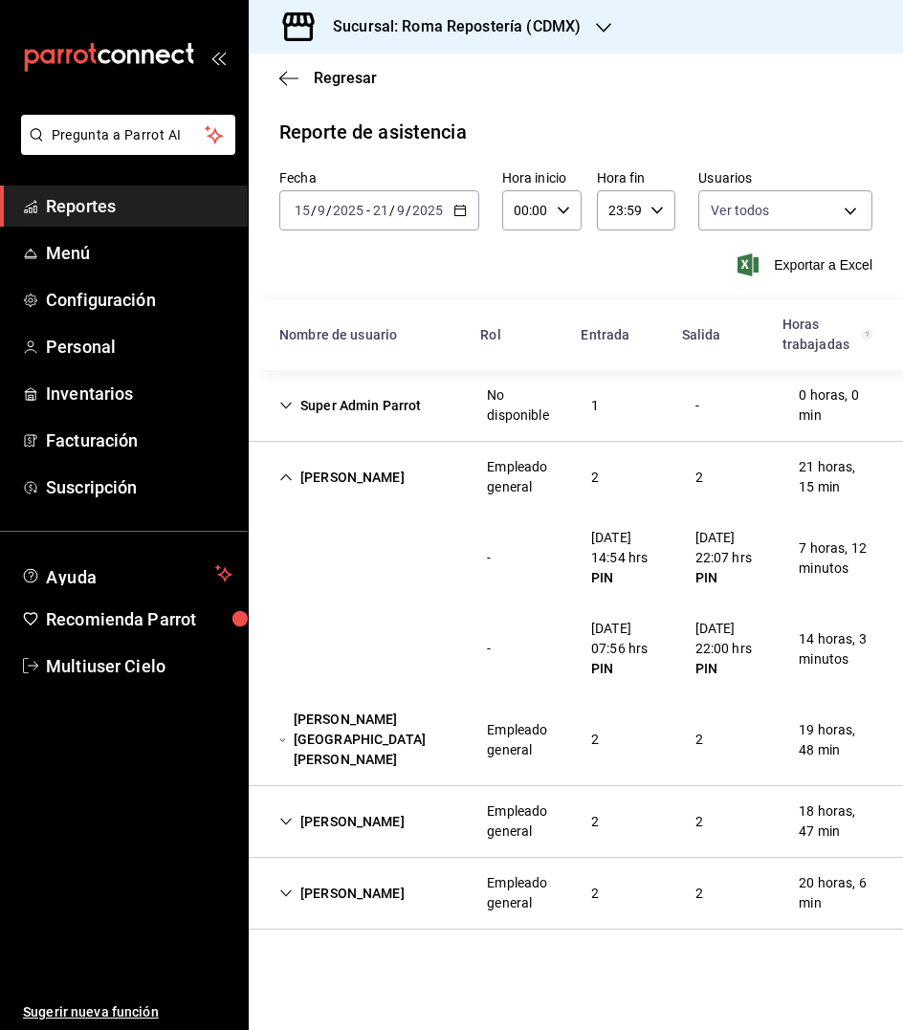
click at [376, 738] on div "[PERSON_NAME][GEOGRAPHIC_DATA][PERSON_NAME]" at bounding box center [367, 740] width 207 height 76
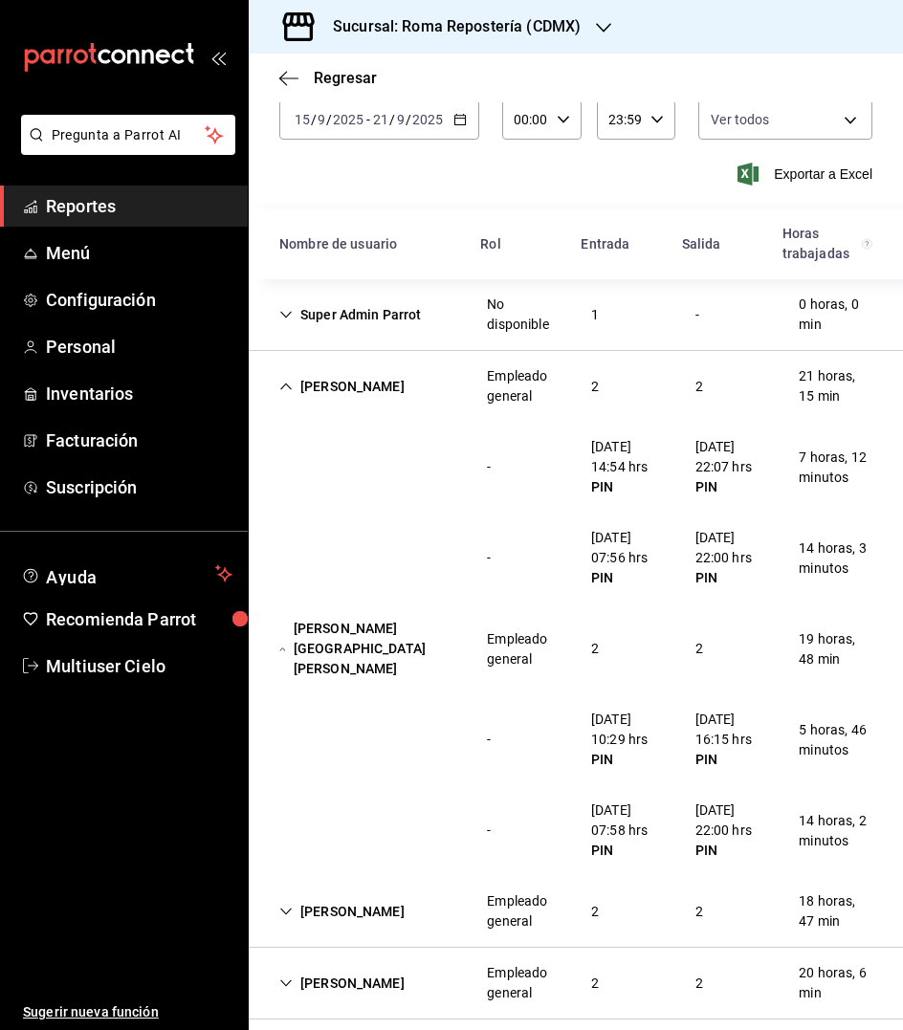
click at [326, 901] on div "[PERSON_NAME]" at bounding box center [342, 911] width 156 height 35
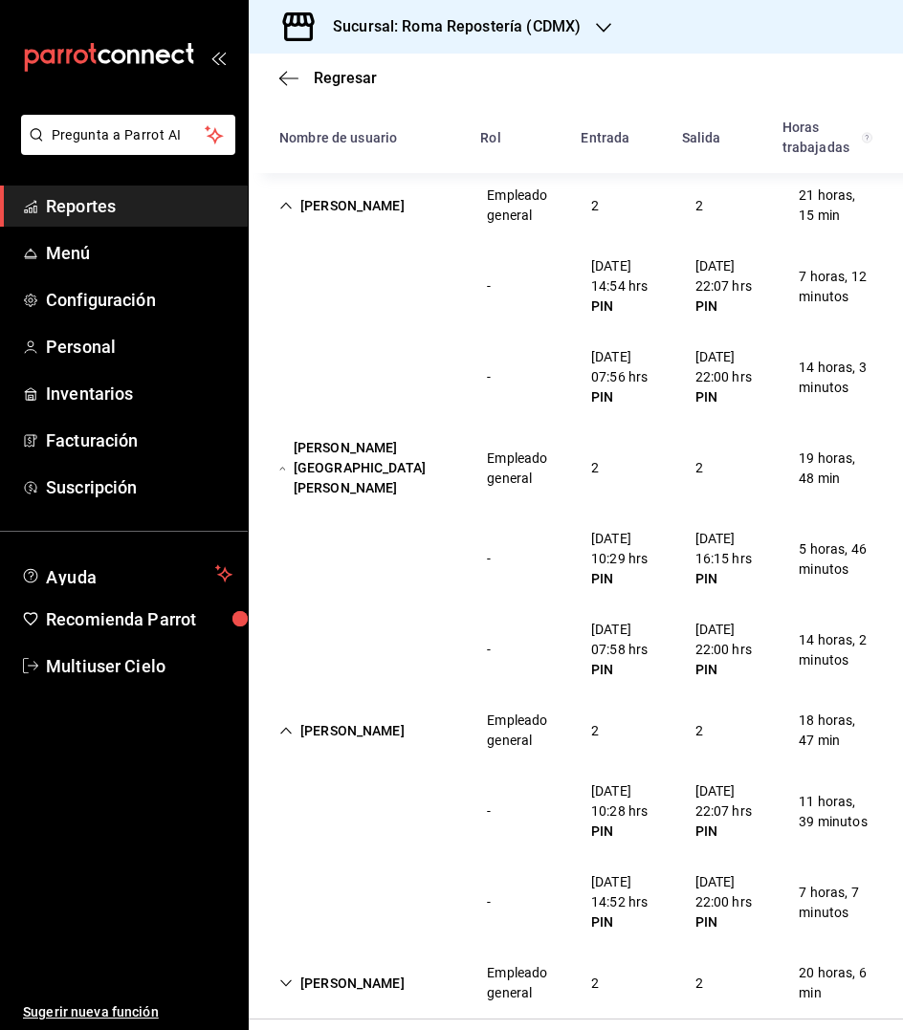
click at [373, 966] on div "[PERSON_NAME]" at bounding box center [342, 983] width 156 height 35
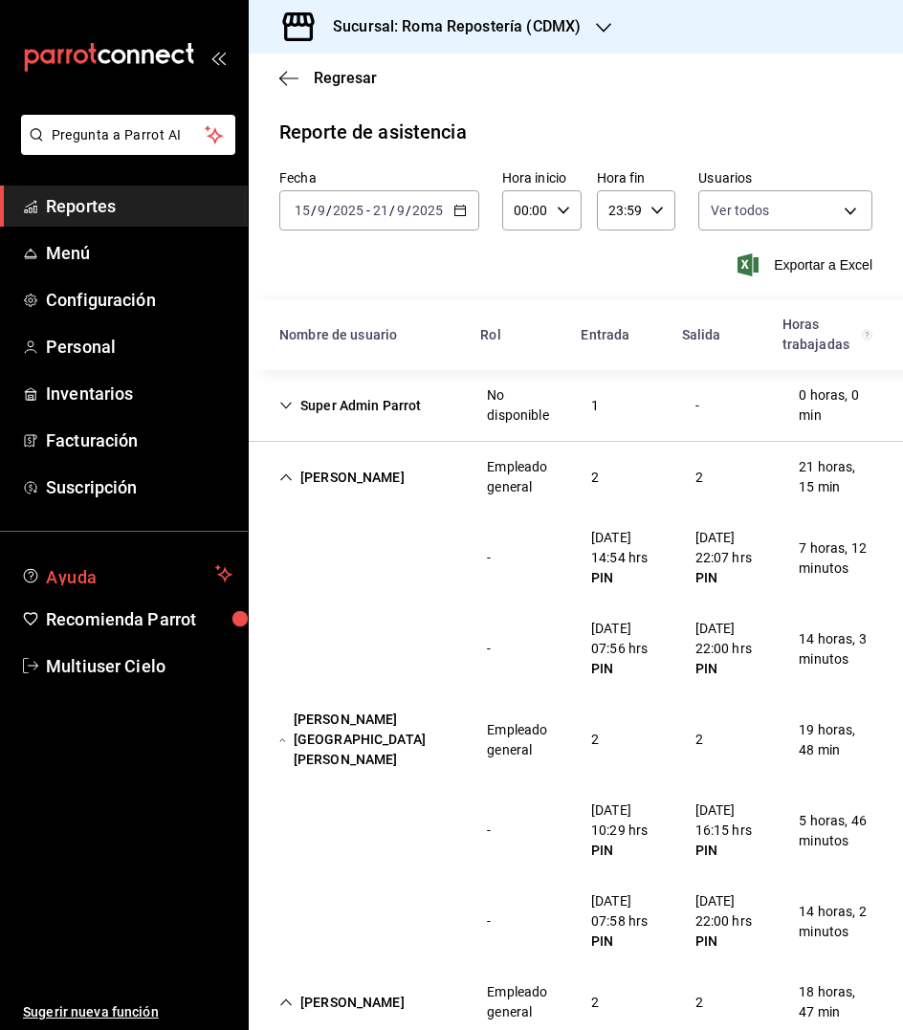
scroll to position [0, 0]
click at [580, 28] on div "Sucursal: Roma Repostería (CDMX)" at bounding box center [441, 27] width 355 height 54
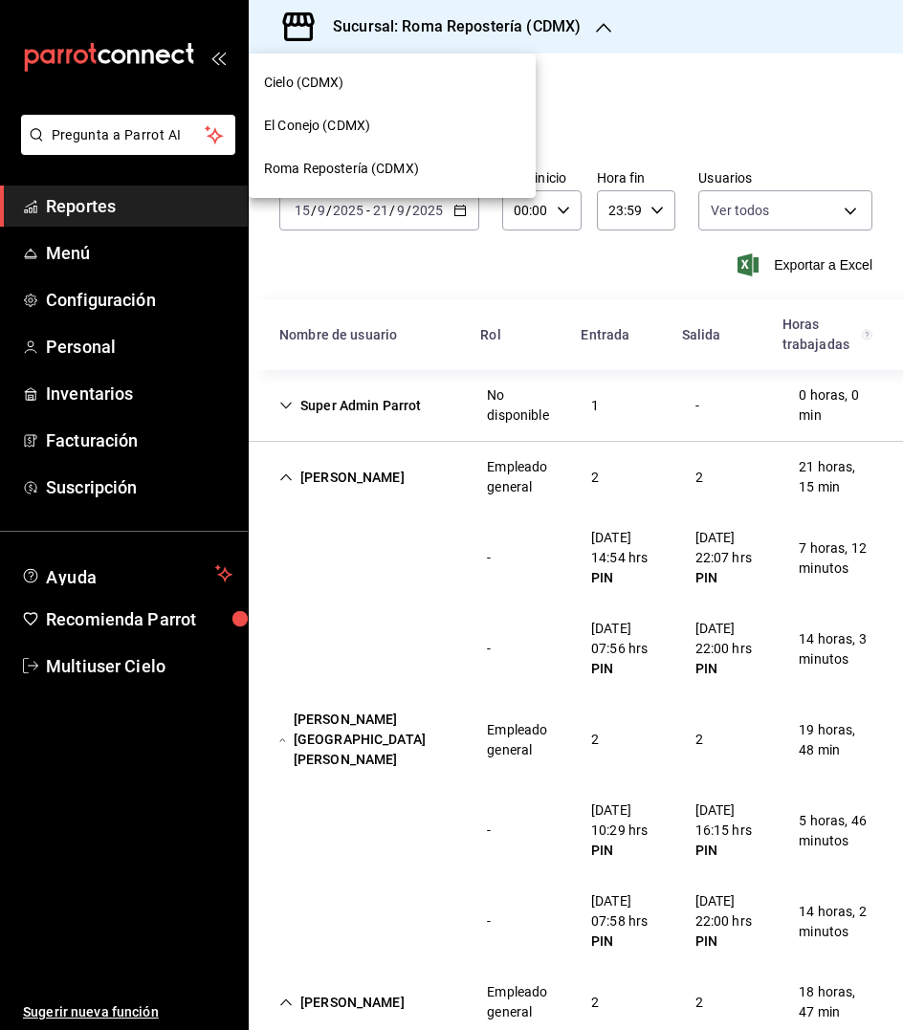
click at [356, 76] on div "Cielo (CDMX)" at bounding box center [392, 83] width 256 height 20
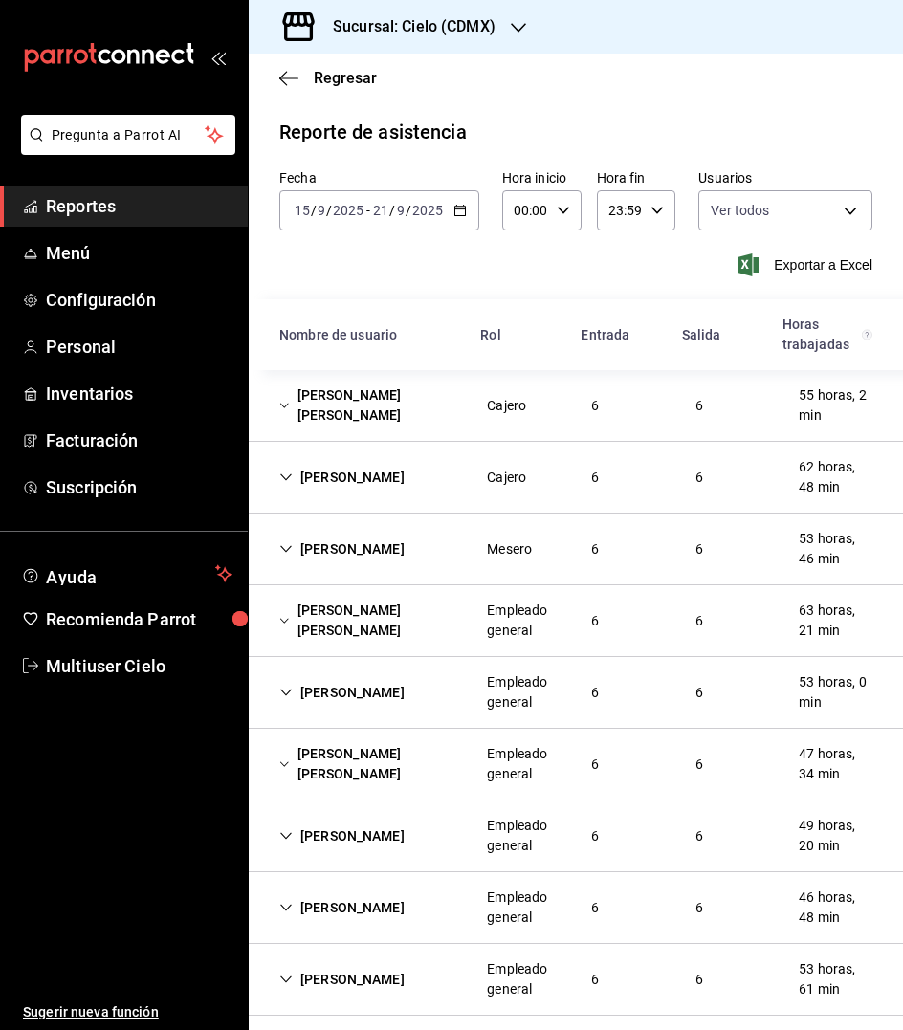
click at [493, 25] on h3 "Sucursal: Cielo (CDMX)" at bounding box center [406, 26] width 178 height 23
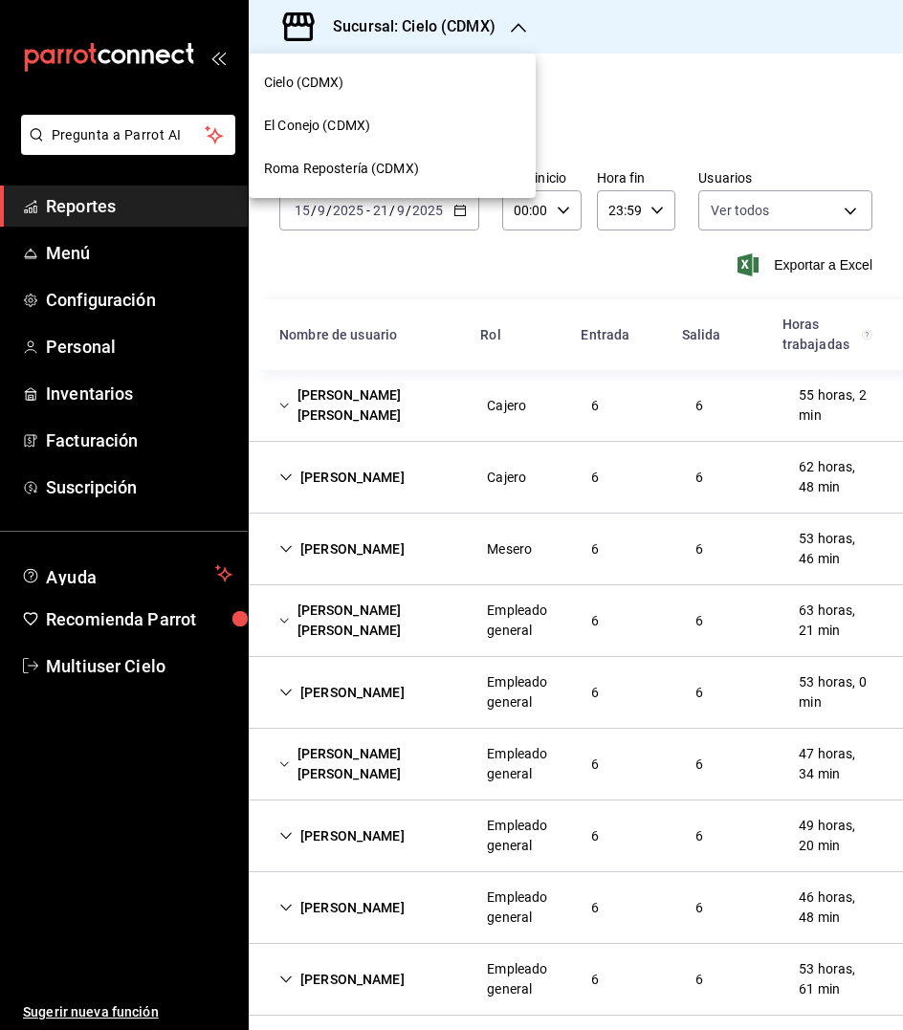
click at [795, 94] on div at bounding box center [451, 515] width 903 height 1030
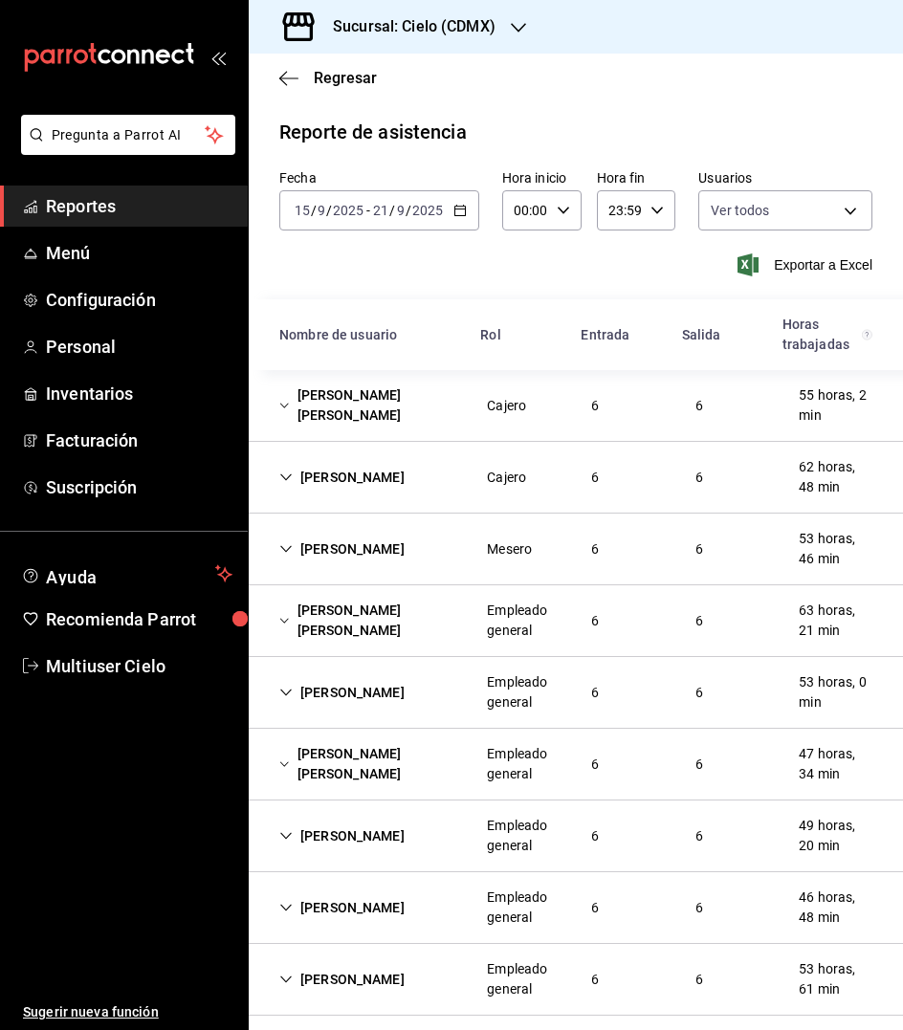
click at [322, 622] on div "[PERSON_NAME] [PERSON_NAME]" at bounding box center [367, 620] width 207 height 55
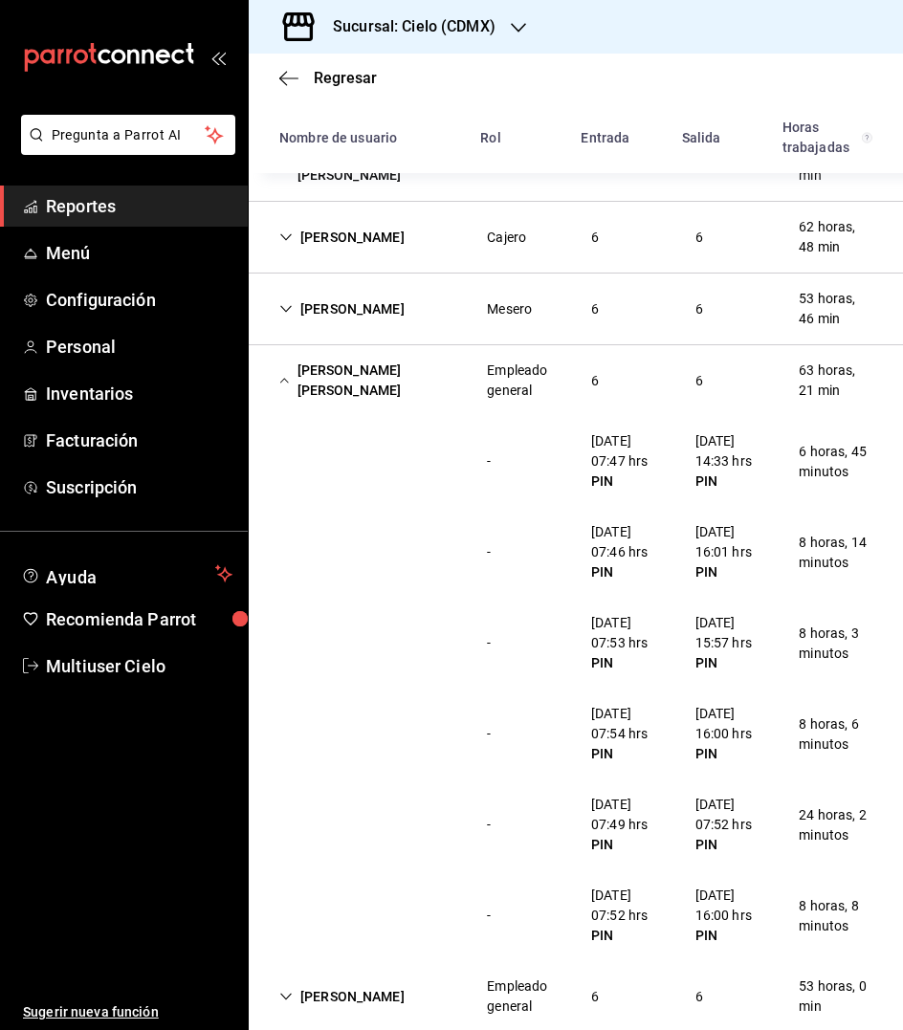
scroll to position [253, 0]
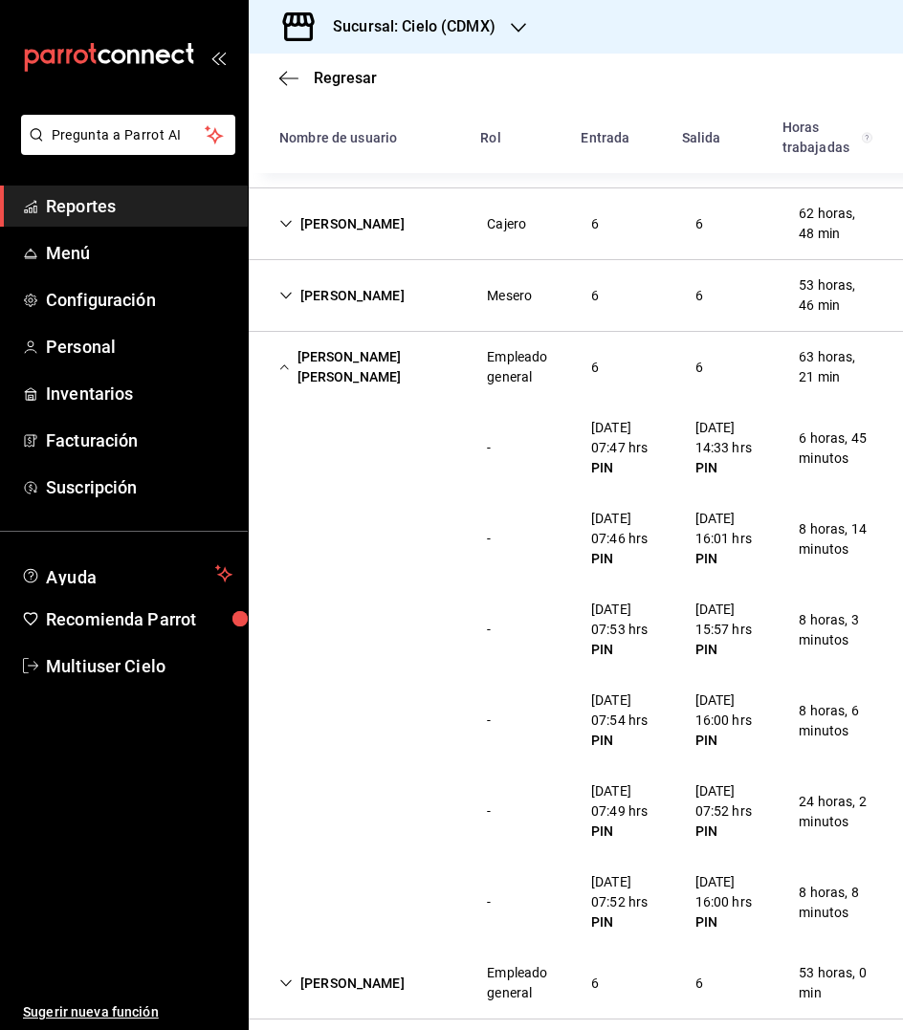
click at [316, 376] on div "[PERSON_NAME] [PERSON_NAME]" at bounding box center [367, 366] width 207 height 55
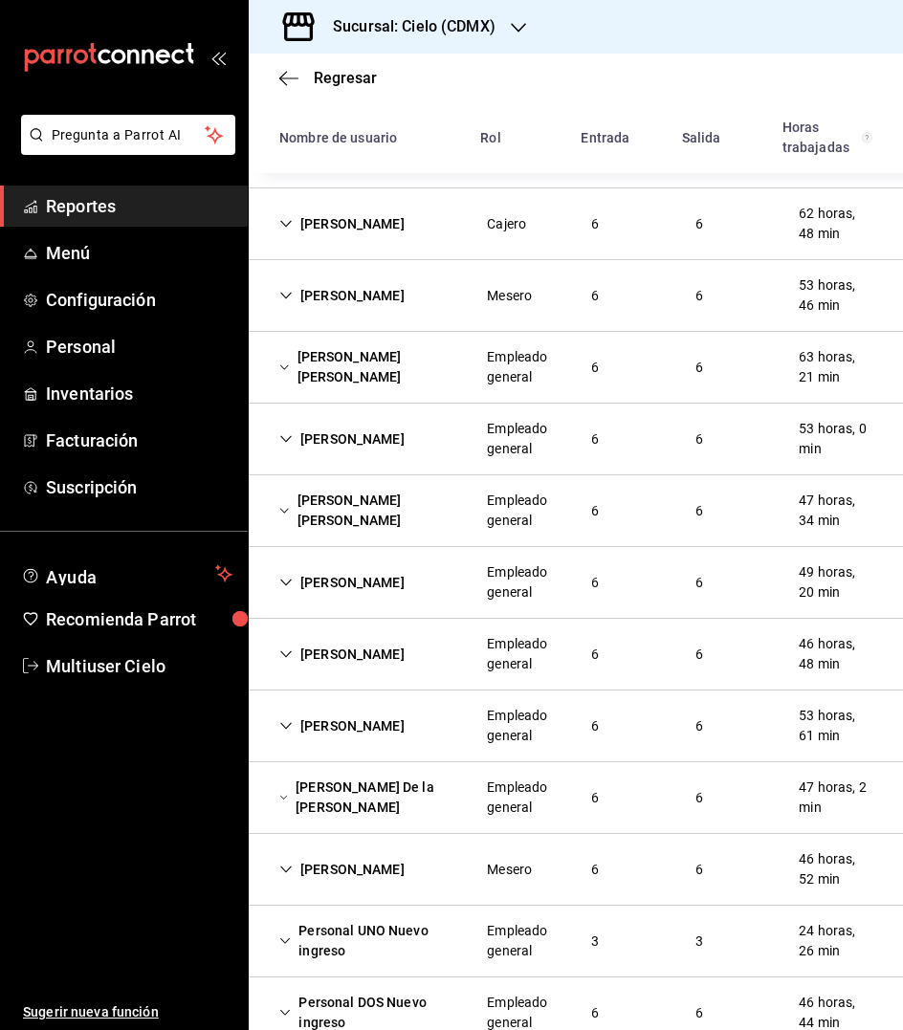
click at [340, 437] on div "[PERSON_NAME]" at bounding box center [342, 439] width 156 height 35
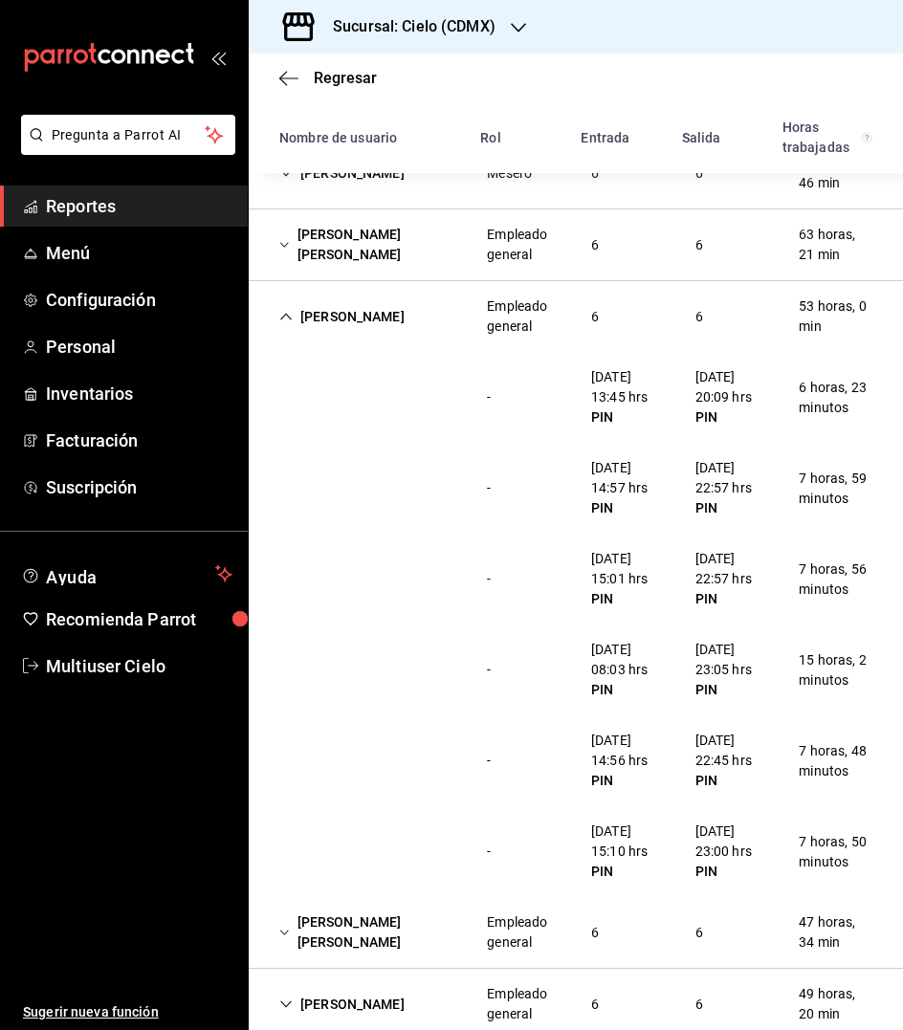
scroll to position [484, 0]
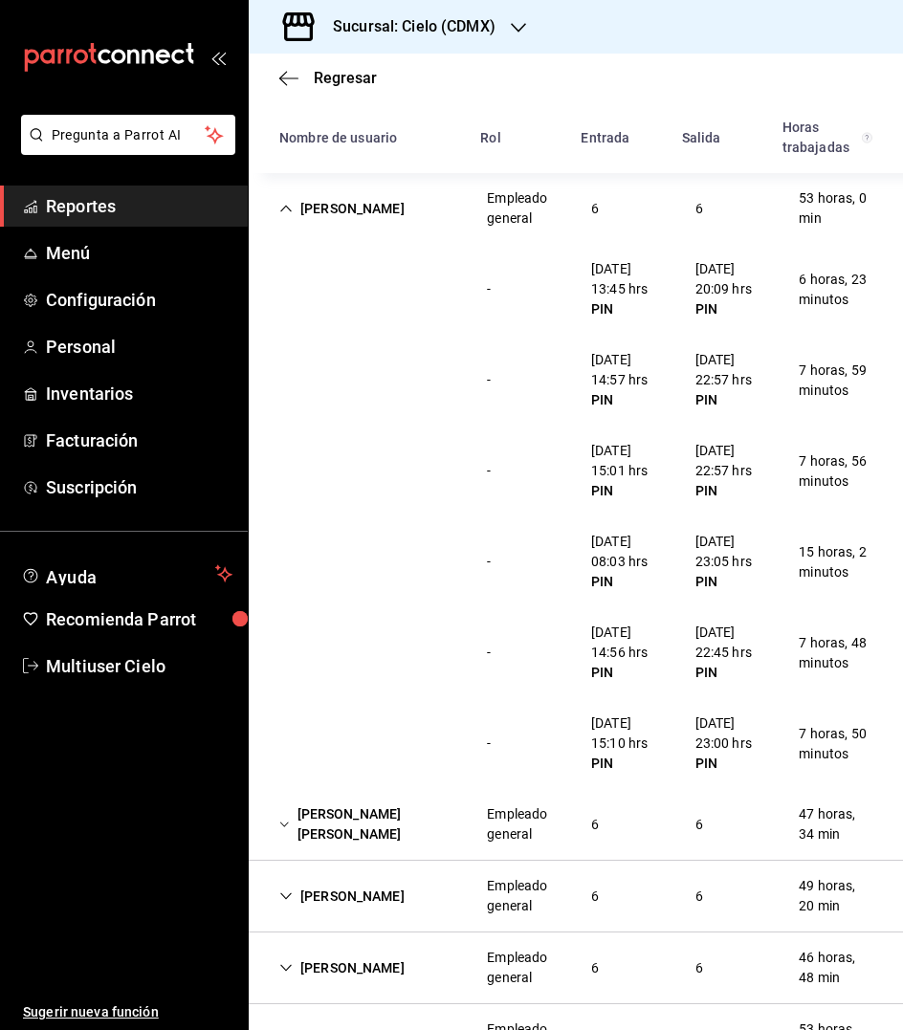
click at [305, 200] on div "[PERSON_NAME]" at bounding box center [342, 208] width 156 height 35
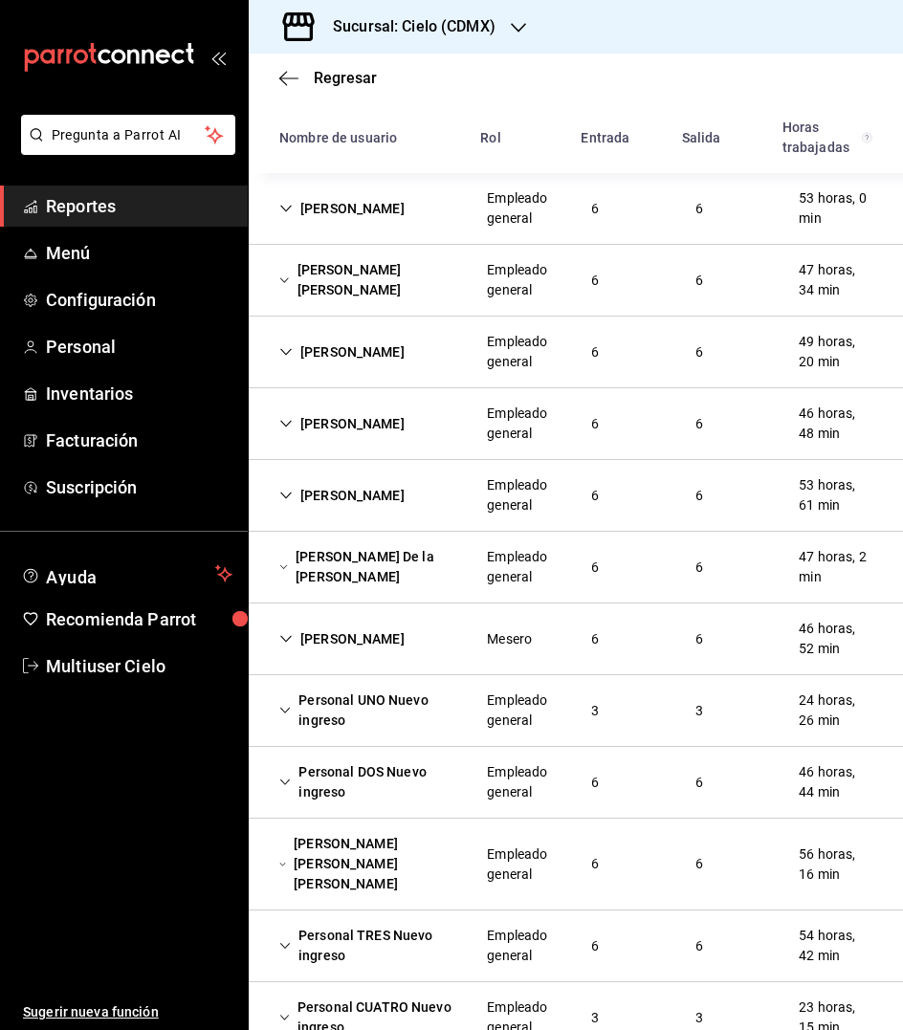
click at [335, 257] on div "[PERSON_NAME] [PERSON_NAME]" at bounding box center [367, 279] width 207 height 55
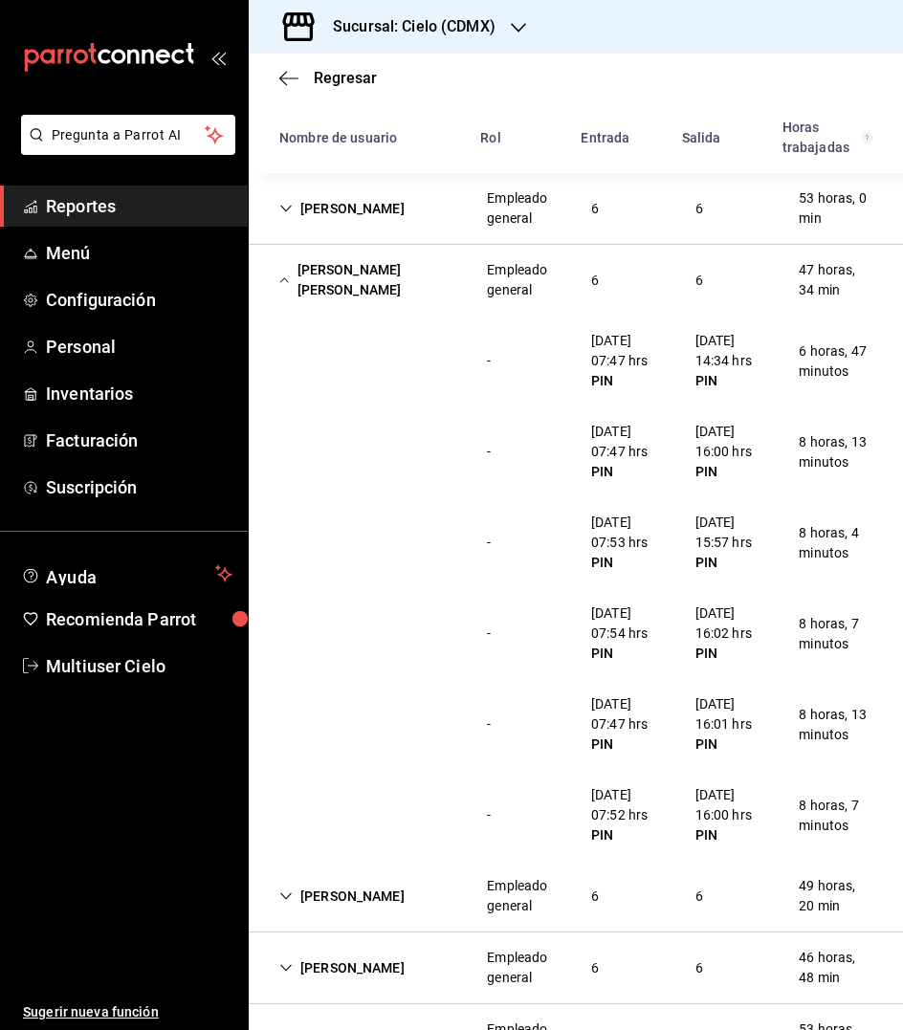
click at [329, 284] on div "[PERSON_NAME] [PERSON_NAME]" at bounding box center [367, 279] width 207 height 55
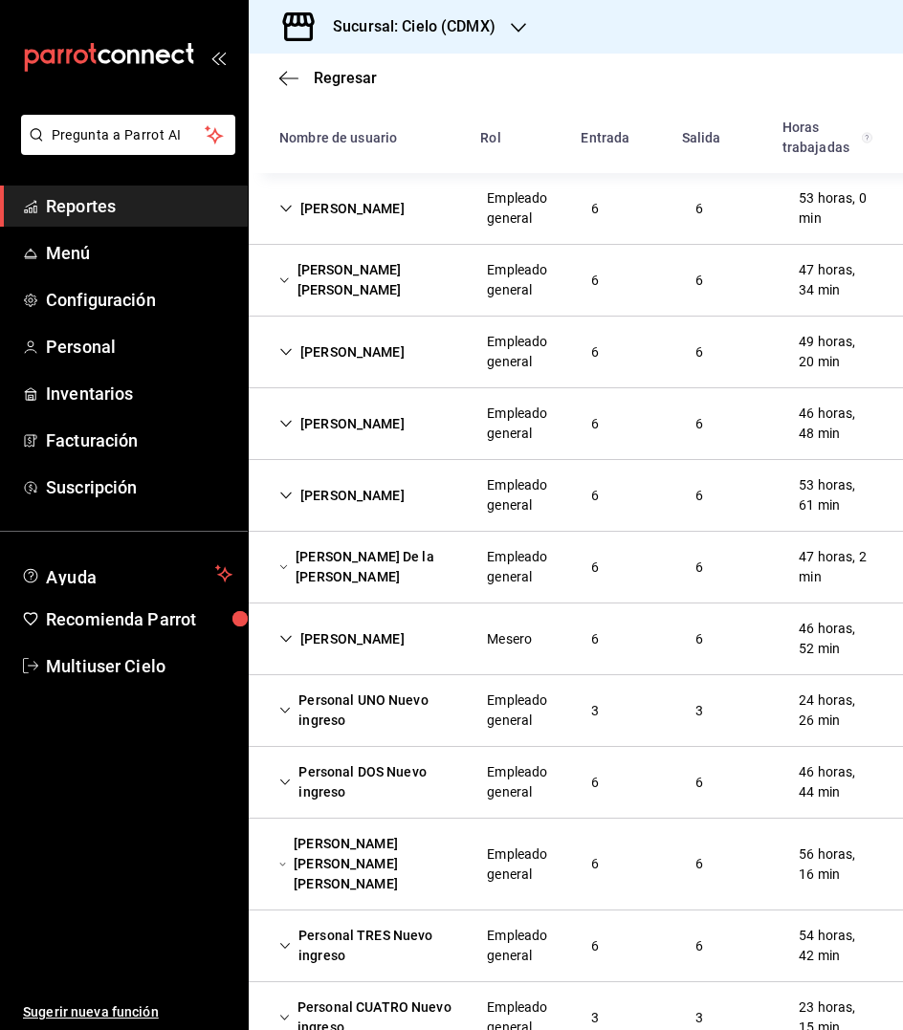
click at [363, 358] on div "[PERSON_NAME]" at bounding box center [342, 352] width 156 height 35
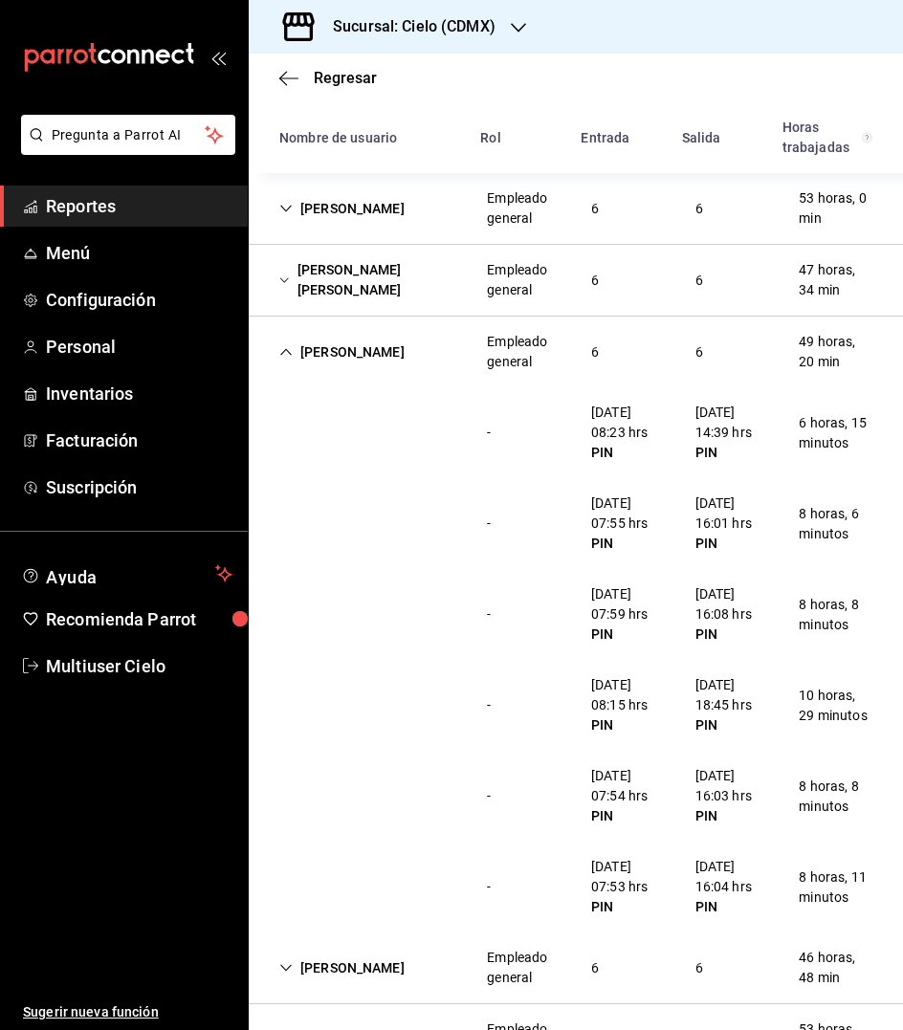
click at [357, 284] on div "[PERSON_NAME] [PERSON_NAME]" at bounding box center [367, 279] width 207 height 55
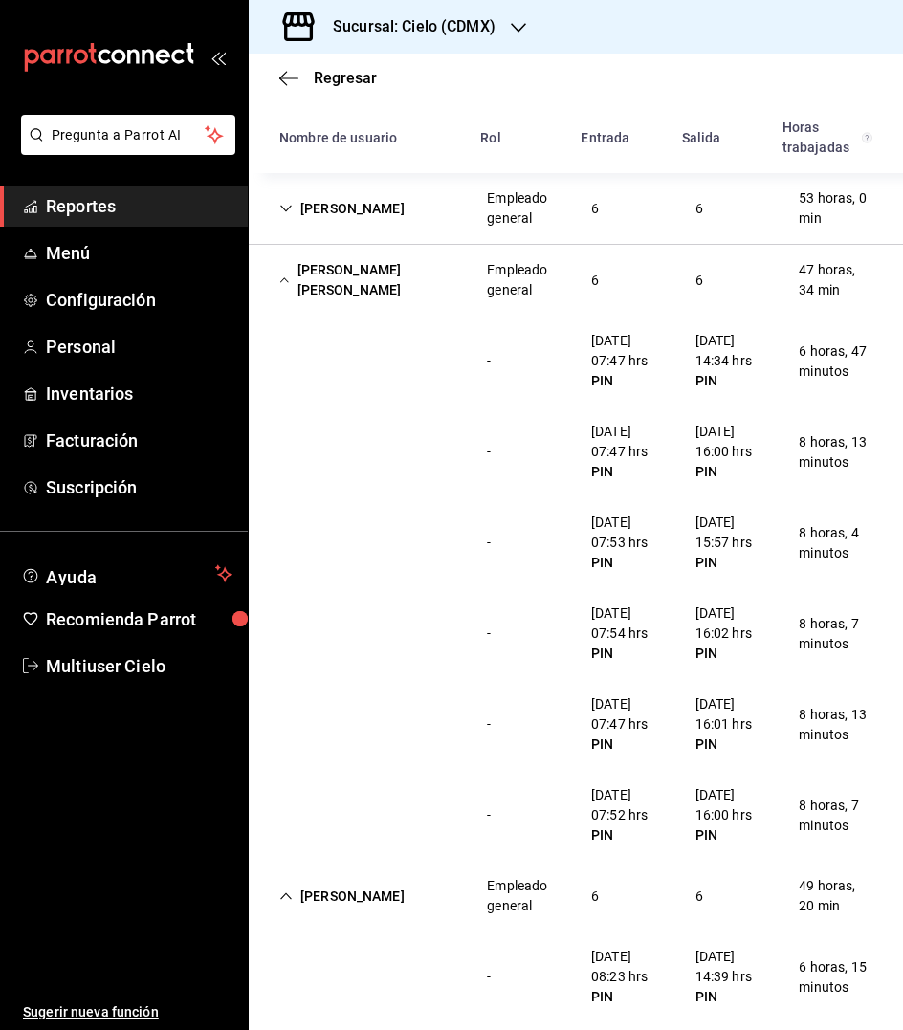
scroll to position [251, 0]
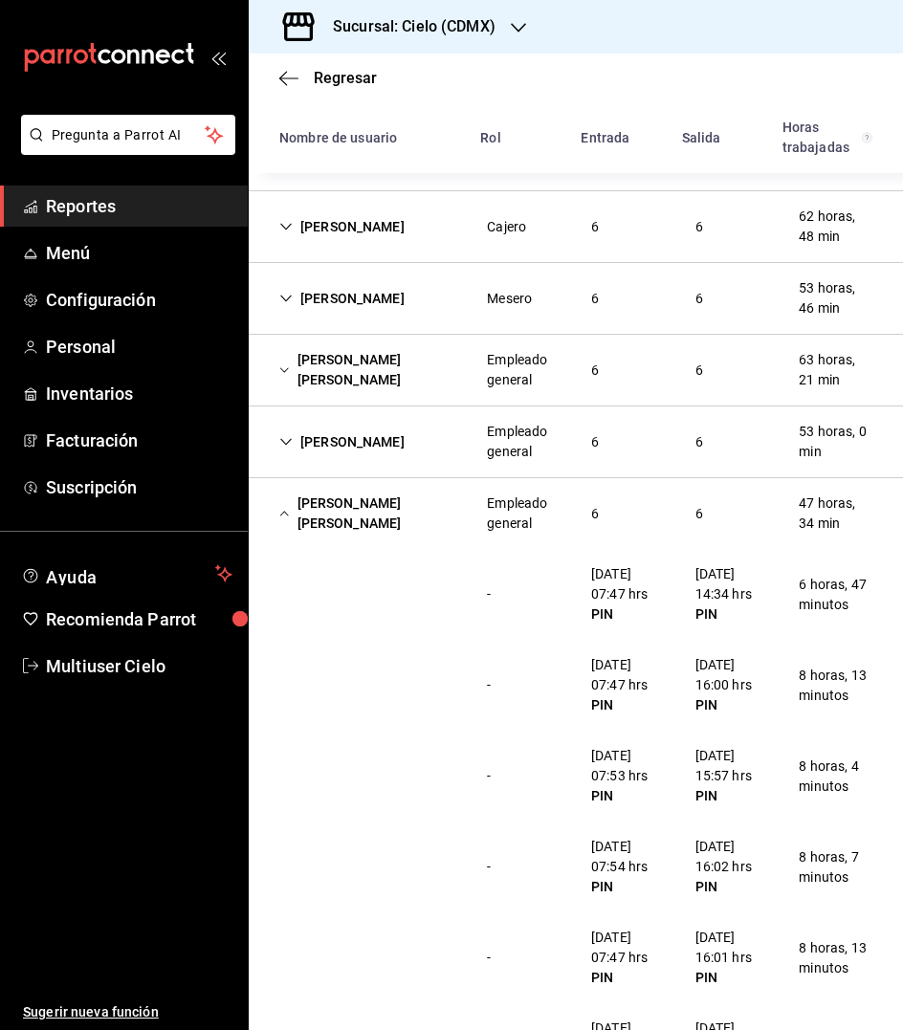
click at [335, 426] on div "[PERSON_NAME]" at bounding box center [342, 442] width 156 height 35
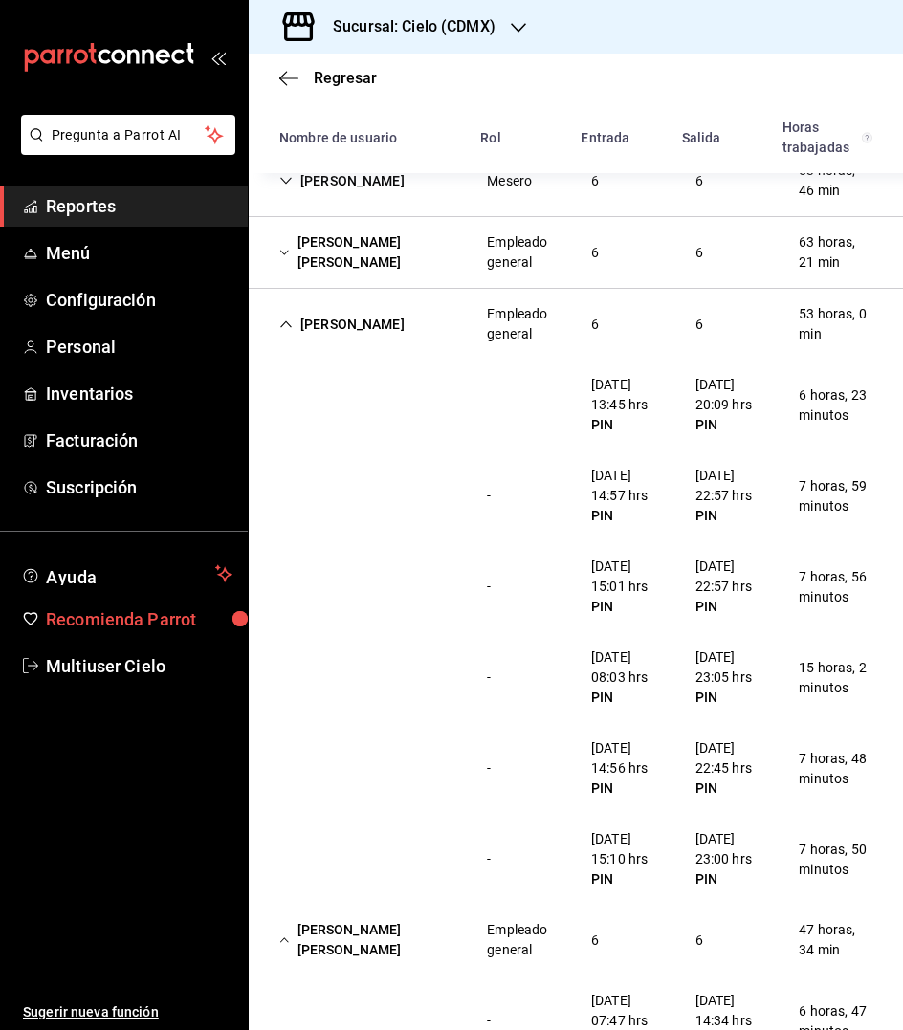
scroll to position [369, 0]
click at [321, 324] on div "[PERSON_NAME]" at bounding box center [342, 323] width 156 height 35
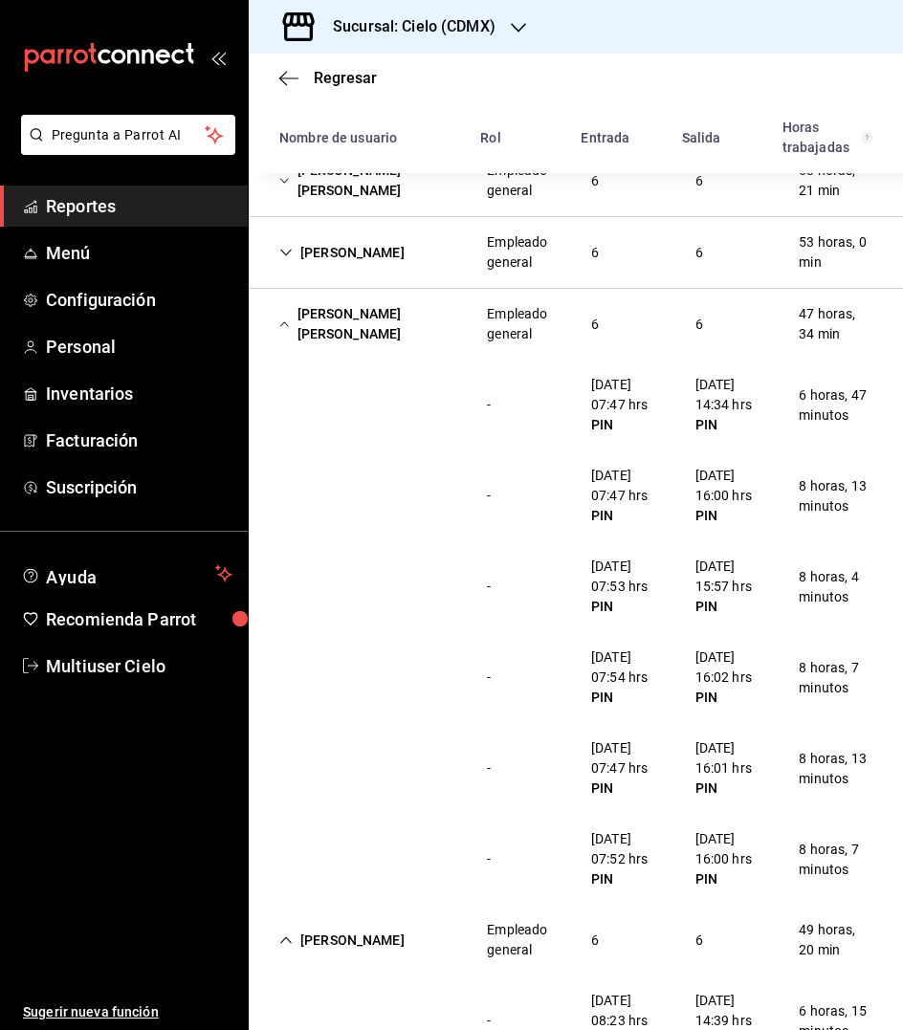
scroll to position [443, 0]
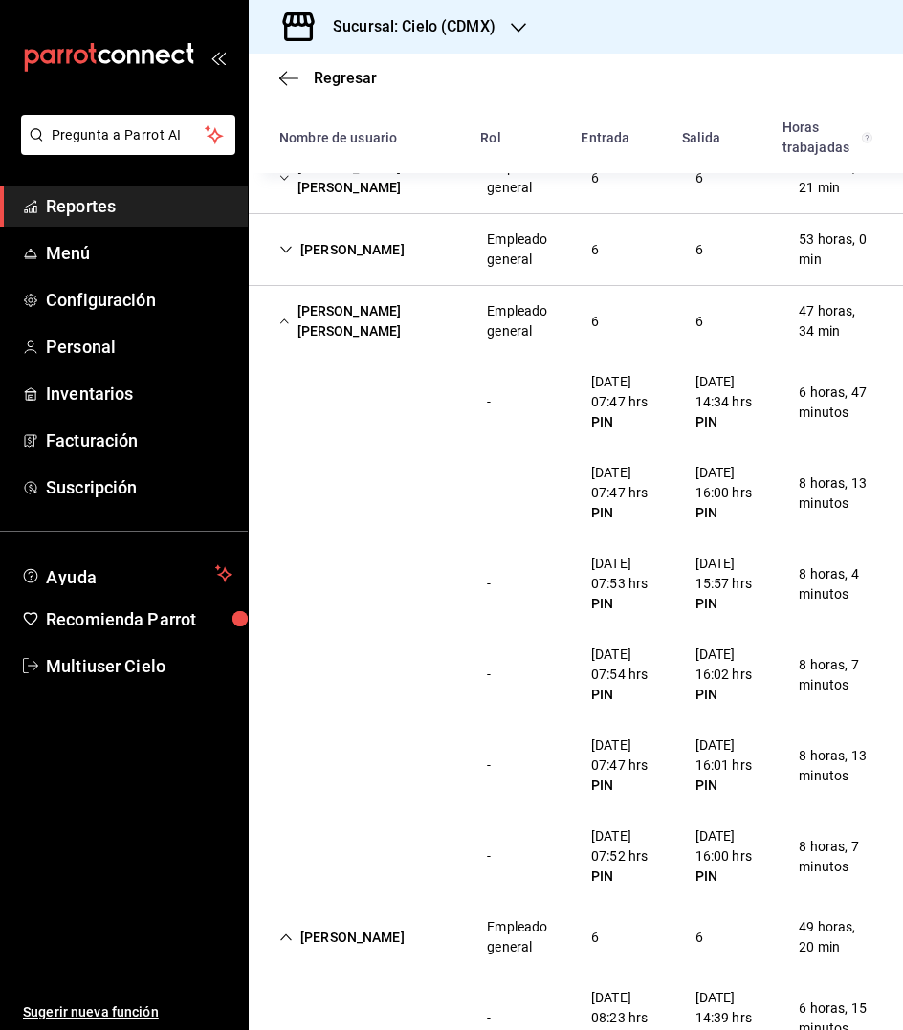
click at [326, 326] on div "[PERSON_NAME] [PERSON_NAME]" at bounding box center [367, 321] width 207 height 55
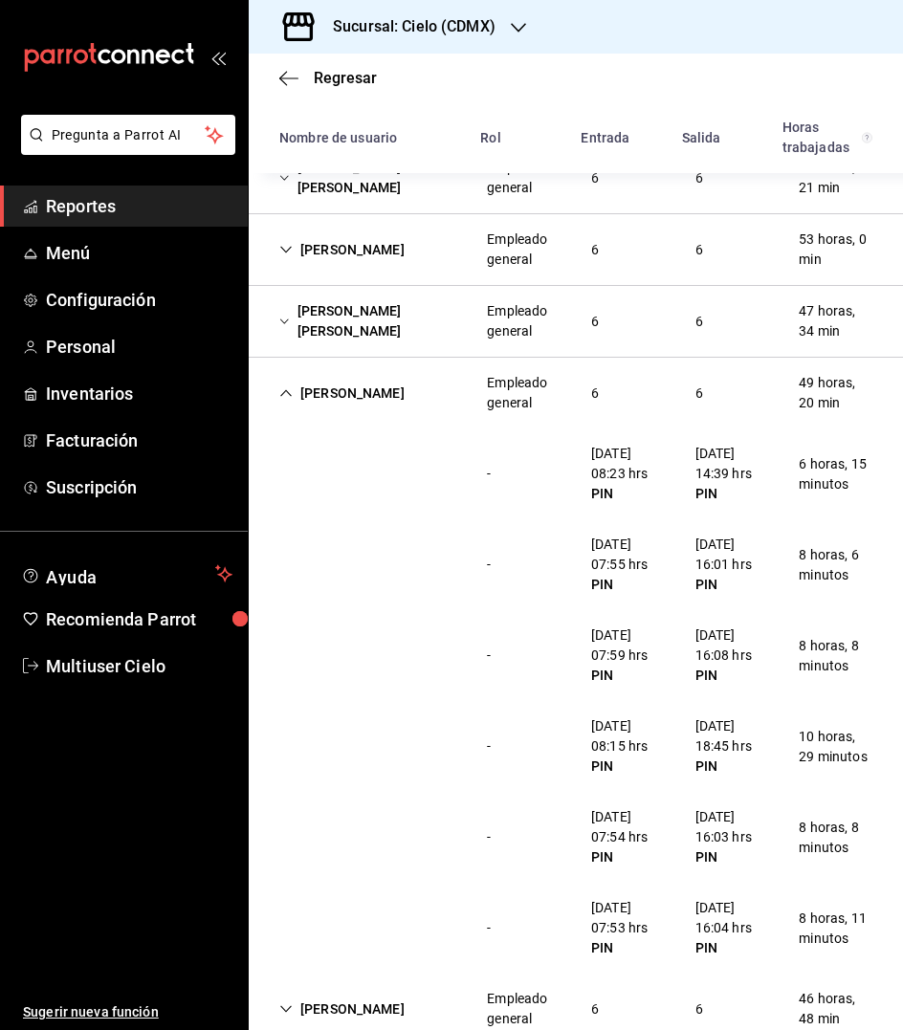
click at [352, 382] on div "[PERSON_NAME]" at bounding box center [342, 393] width 156 height 35
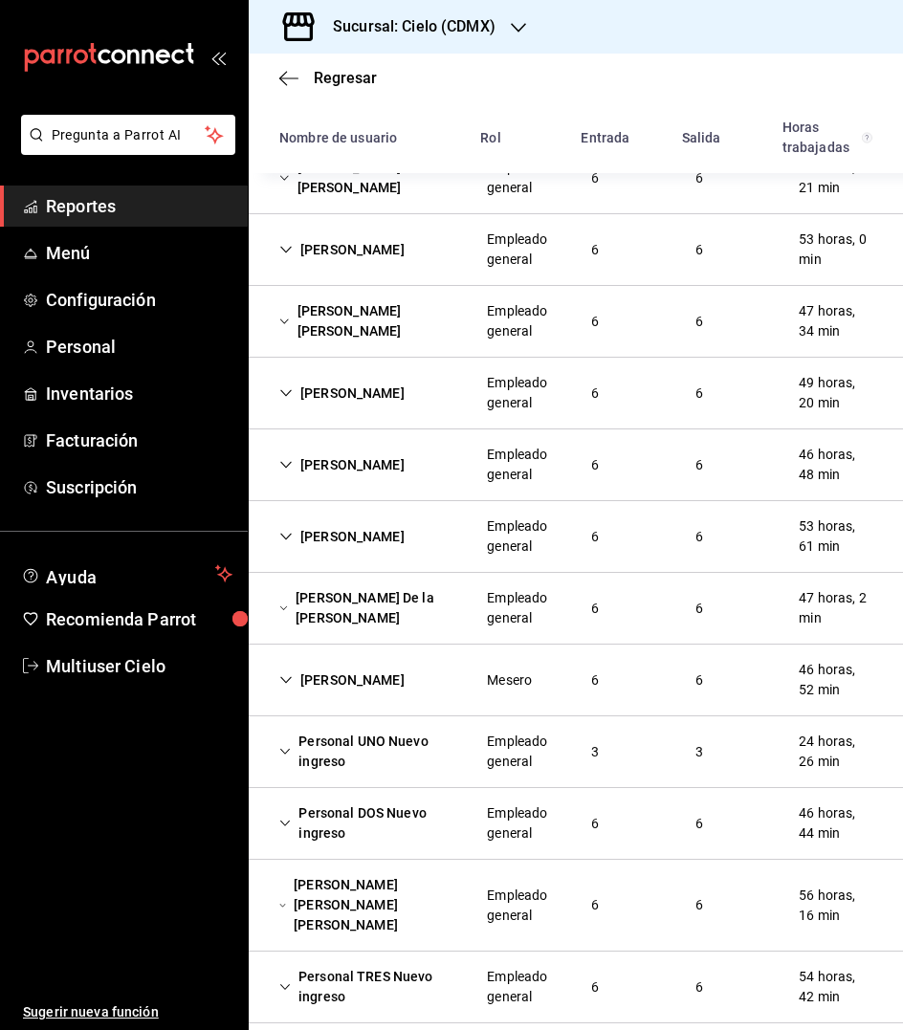
click at [367, 456] on div "[PERSON_NAME]" at bounding box center [342, 465] width 156 height 35
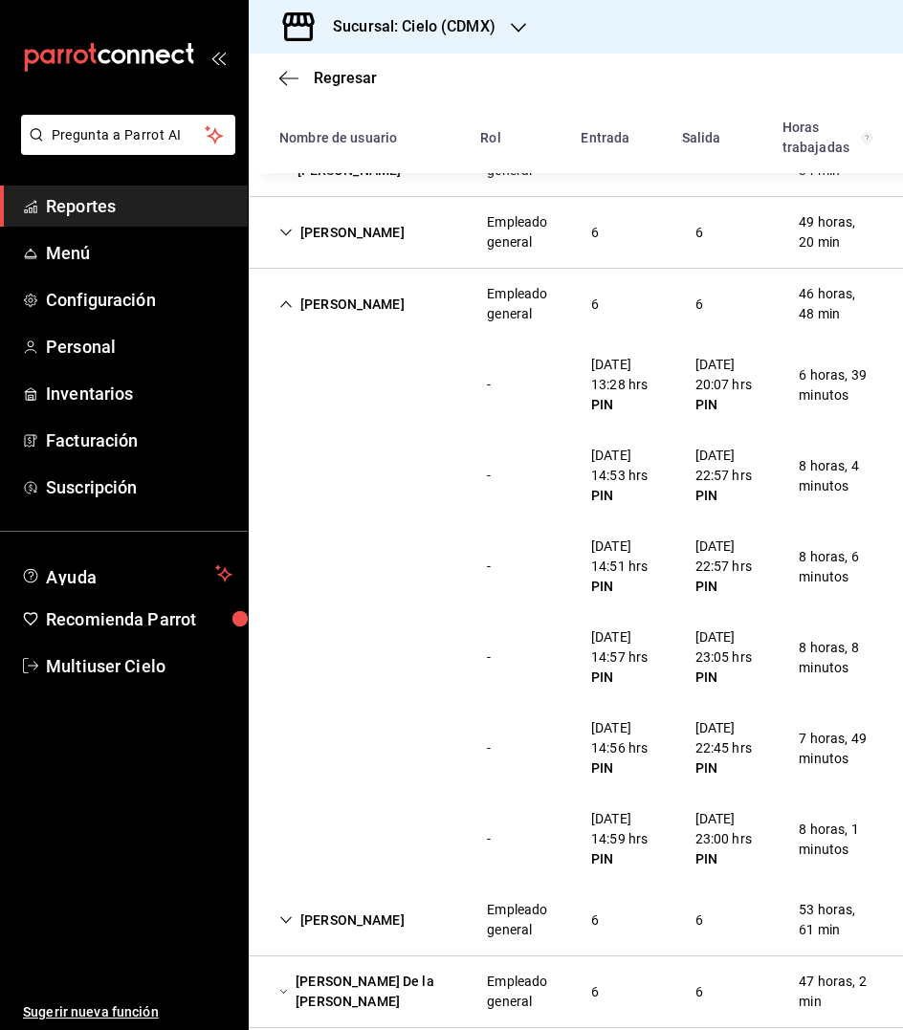
scroll to position [602, 0]
click at [319, 308] on div "[PERSON_NAME]" at bounding box center [342, 305] width 156 height 35
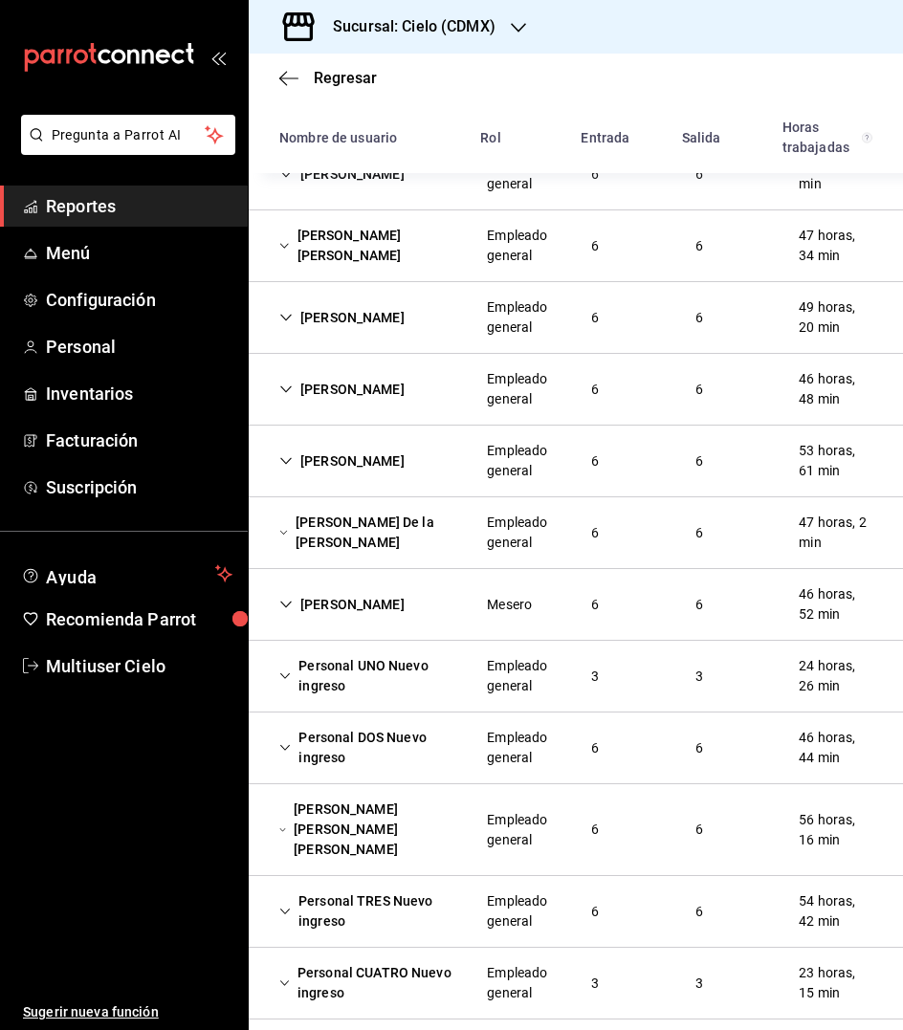
click at [337, 474] on div "[PERSON_NAME]" at bounding box center [342, 461] width 156 height 35
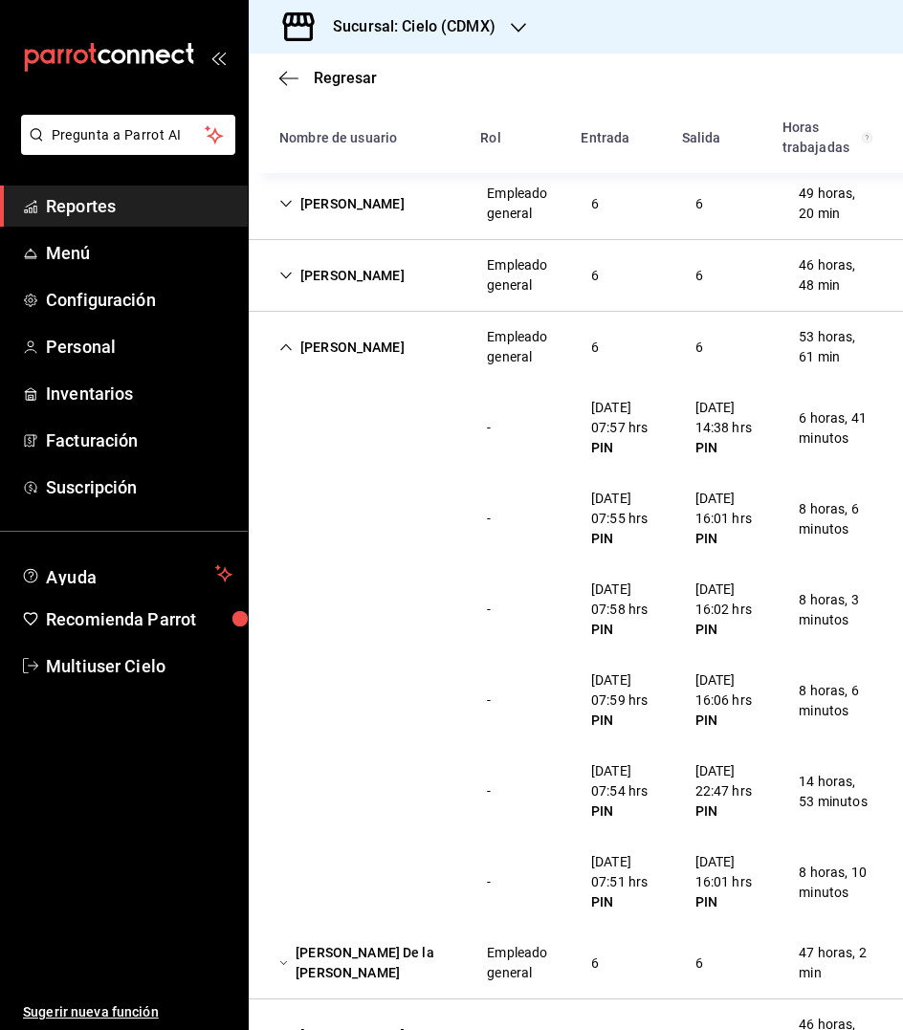
scroll to position [680, 0]
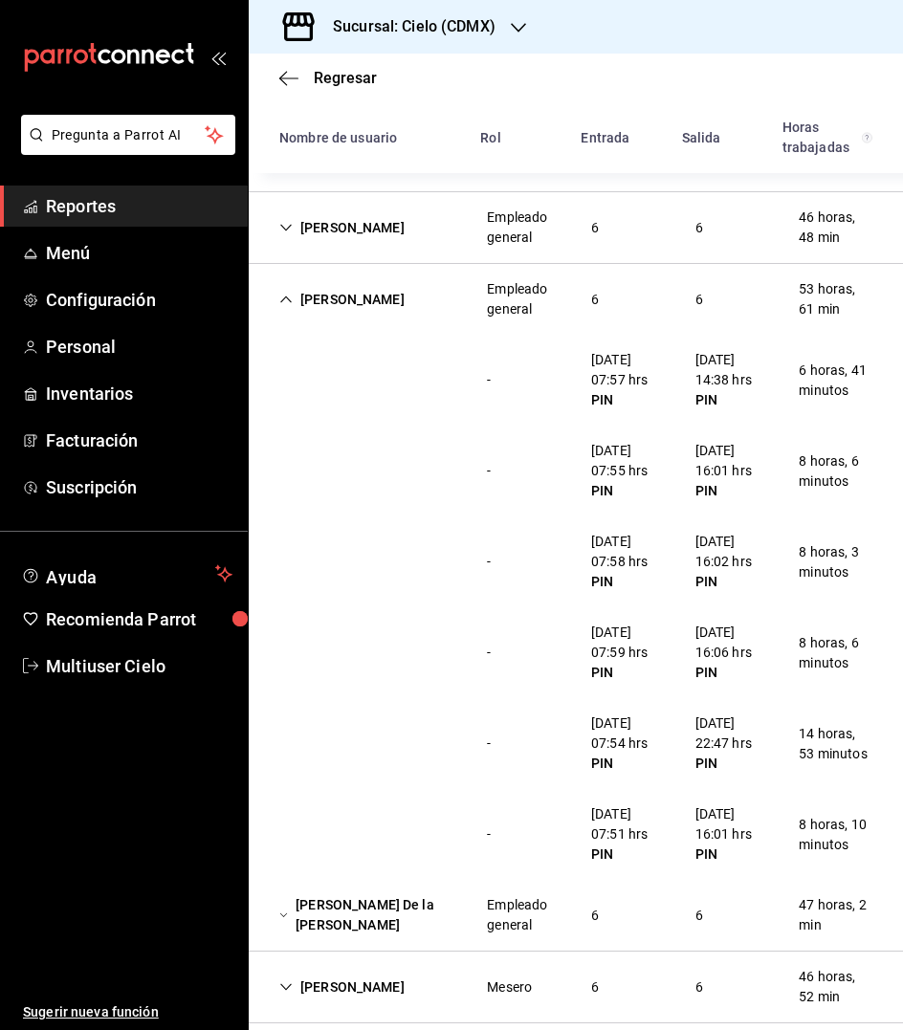
click at [322, 299] on div "[PERSON_NAME]" at bounding box center [342, 299] width 156 height 35
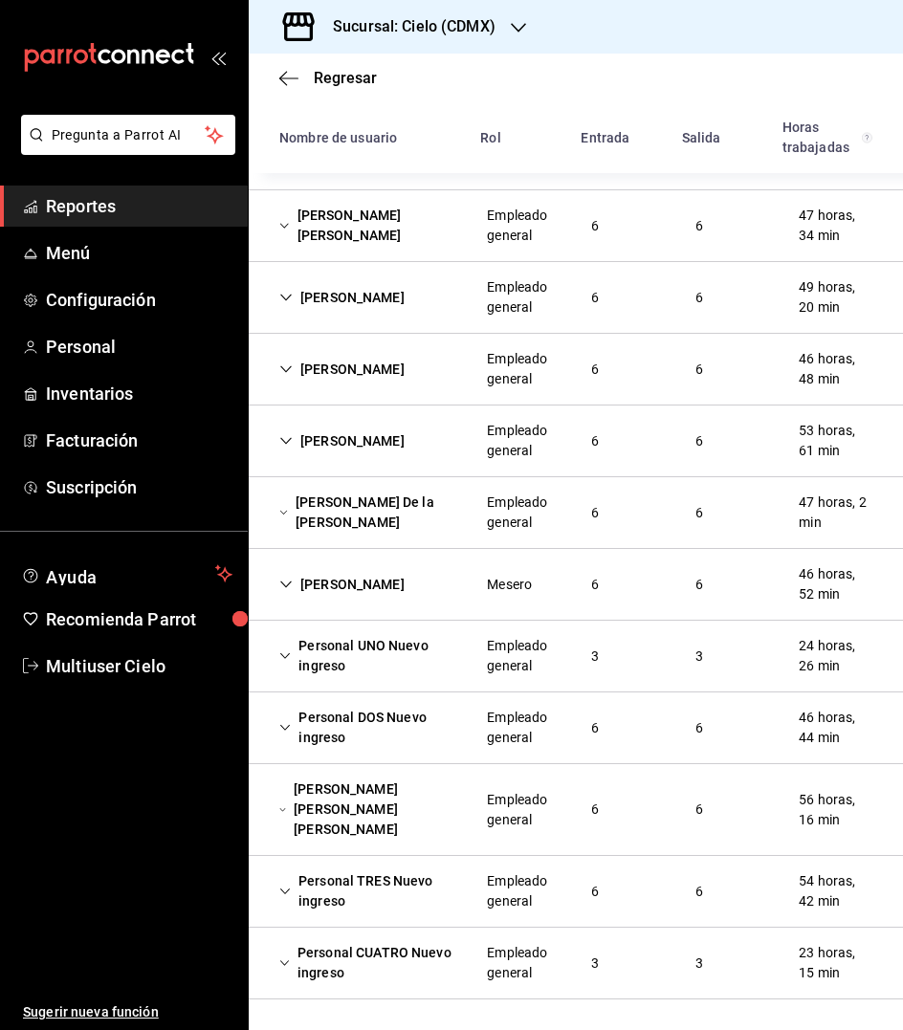
scroll to position [518, 0]
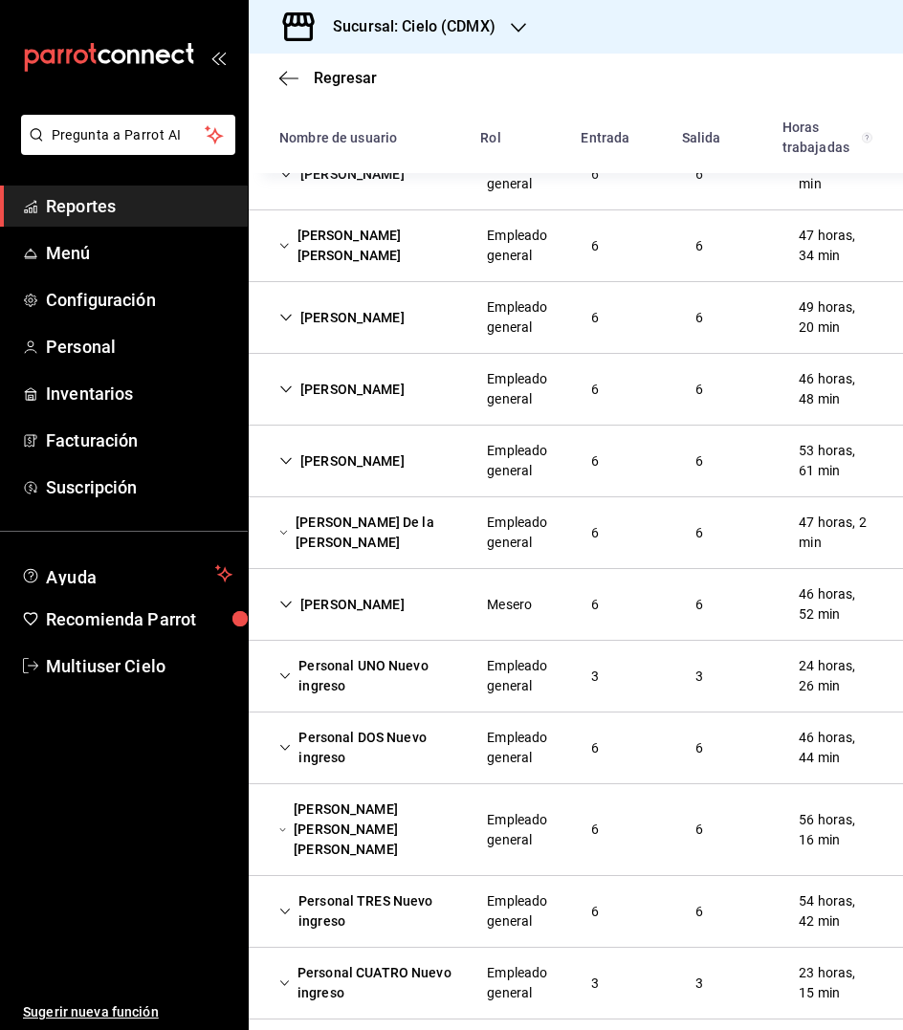
click at [352, 519] on div "[PERSON_NAME] De la [PERSON_NAME]" at bounding box center [367, 532] width 207 height 55
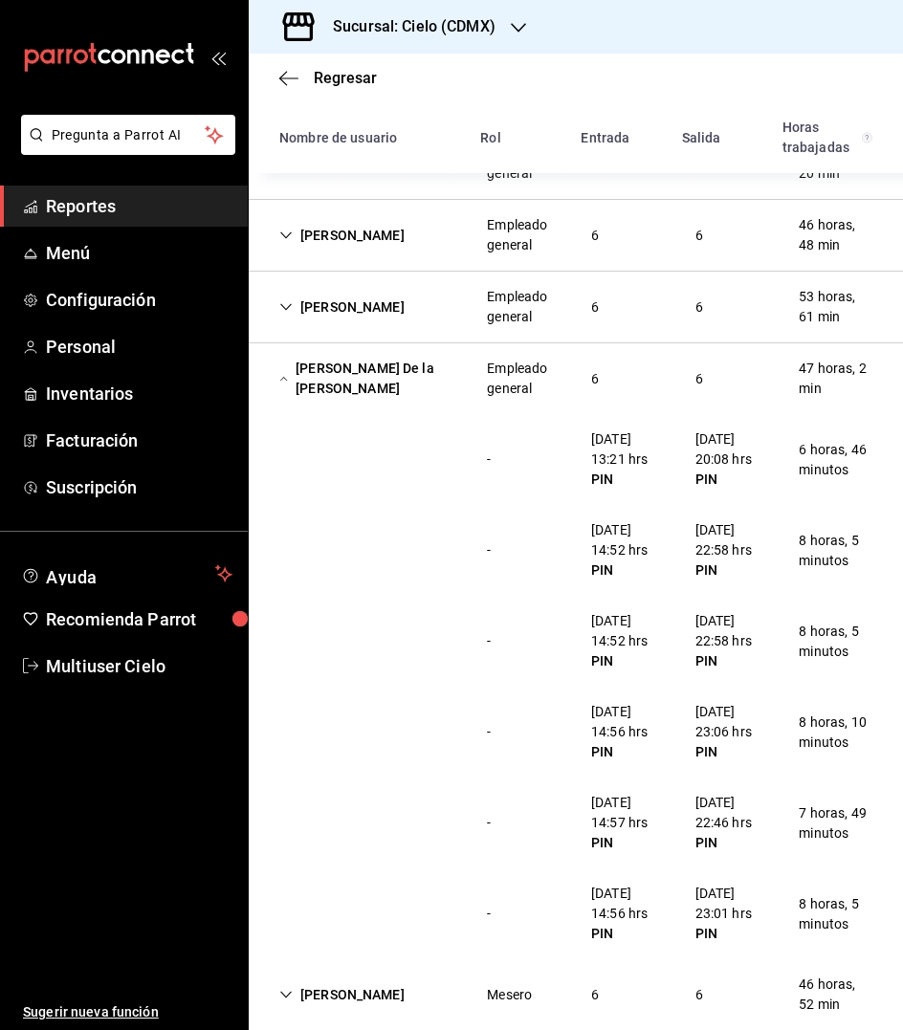
scroll to position [723, 0]
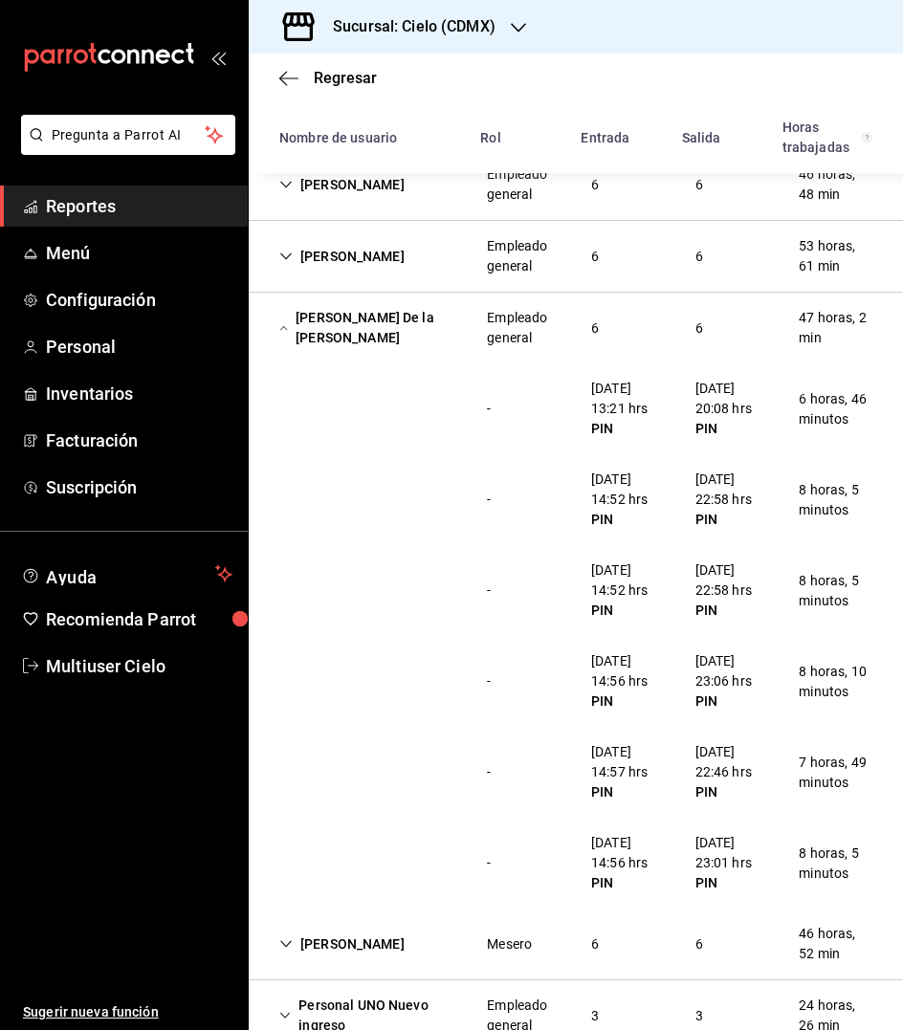
click at [321, 334] on div "[PERSON_NAME] De la [PERSON_NAME]" at bounding box center [367, 327] width 207 height 55
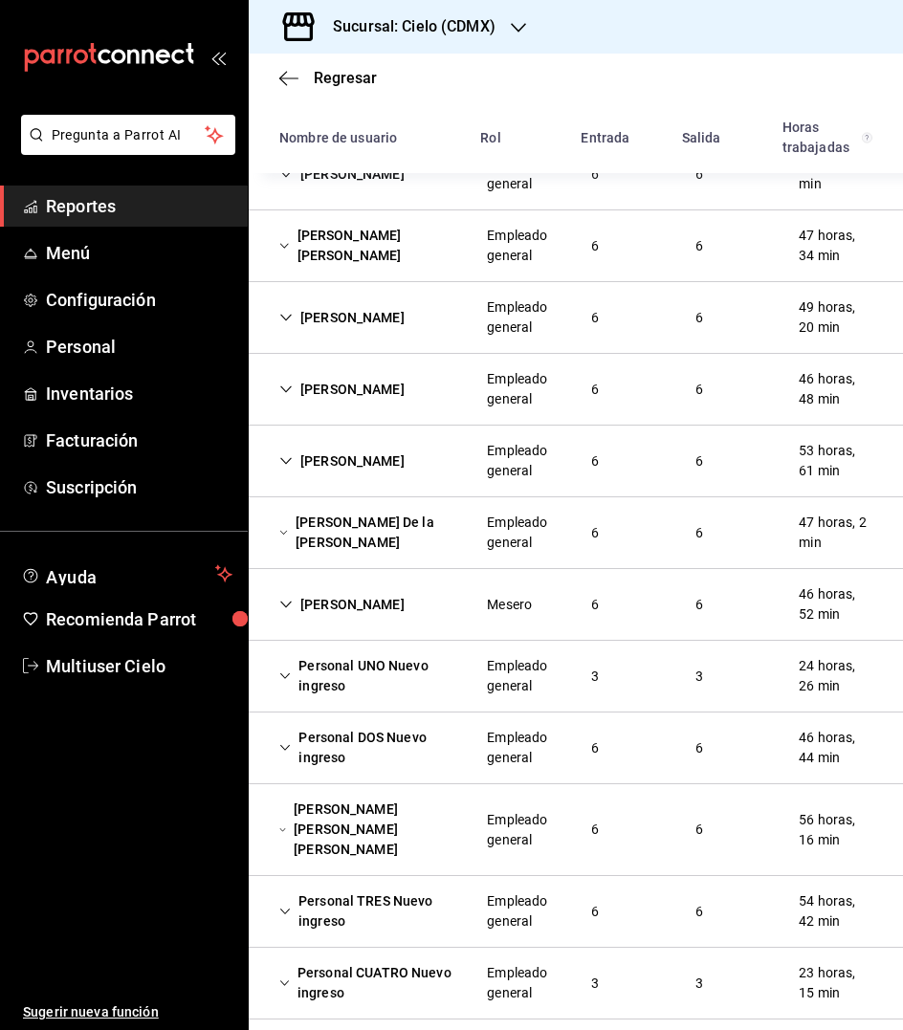
click at [334, 601] on div "[PERSON_NAME]" at bounding box center [342, 604] width 156 height 35
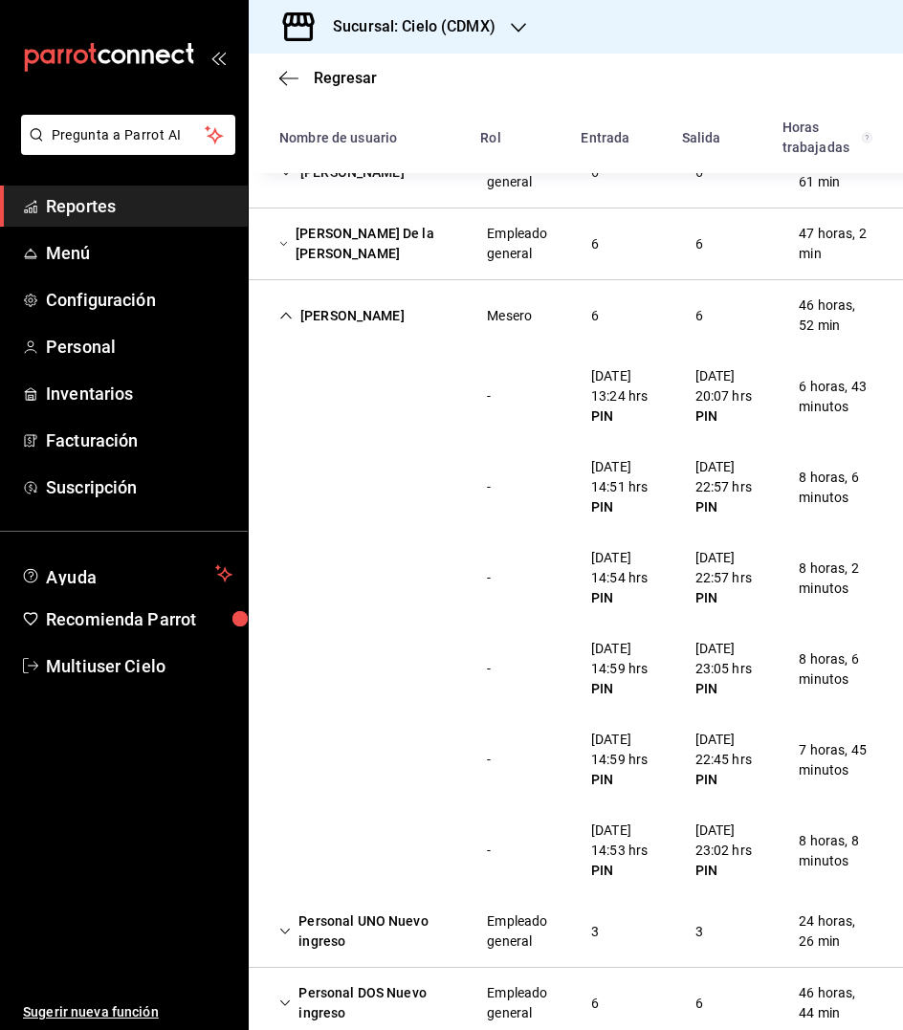
scroll to position [816, 0]
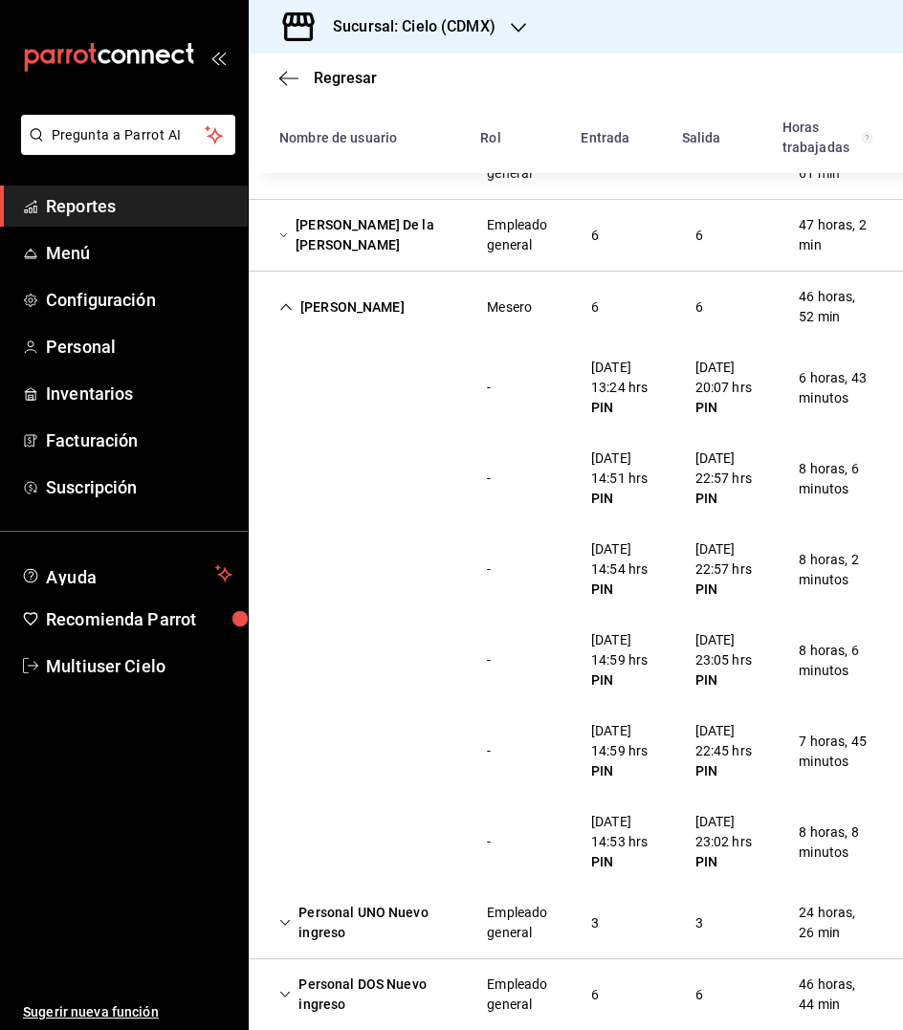
click at [350, 304] on div "[PERSON_NAME]" at bounding box center [342, 307] width 156 height 35
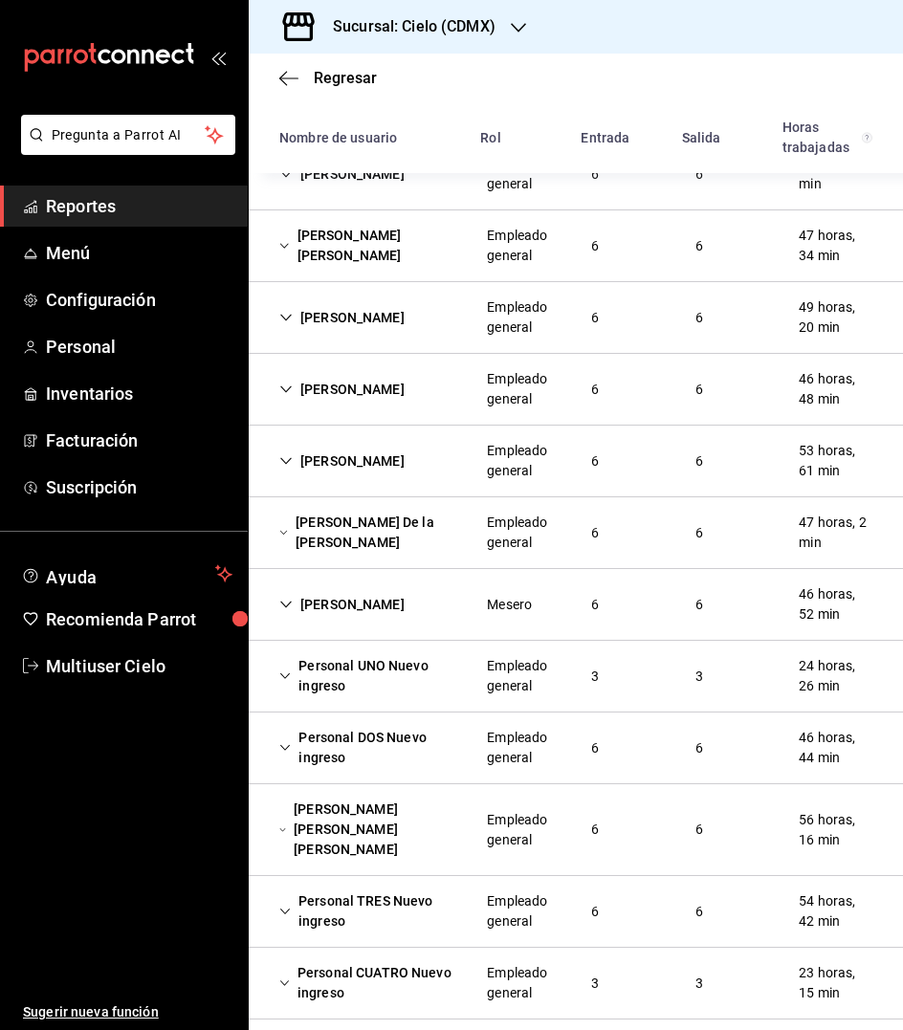
click at [362, 668] on div "Personal UNO Nuevo ingreso" at bounding box center [367, 675] width 207 height 55
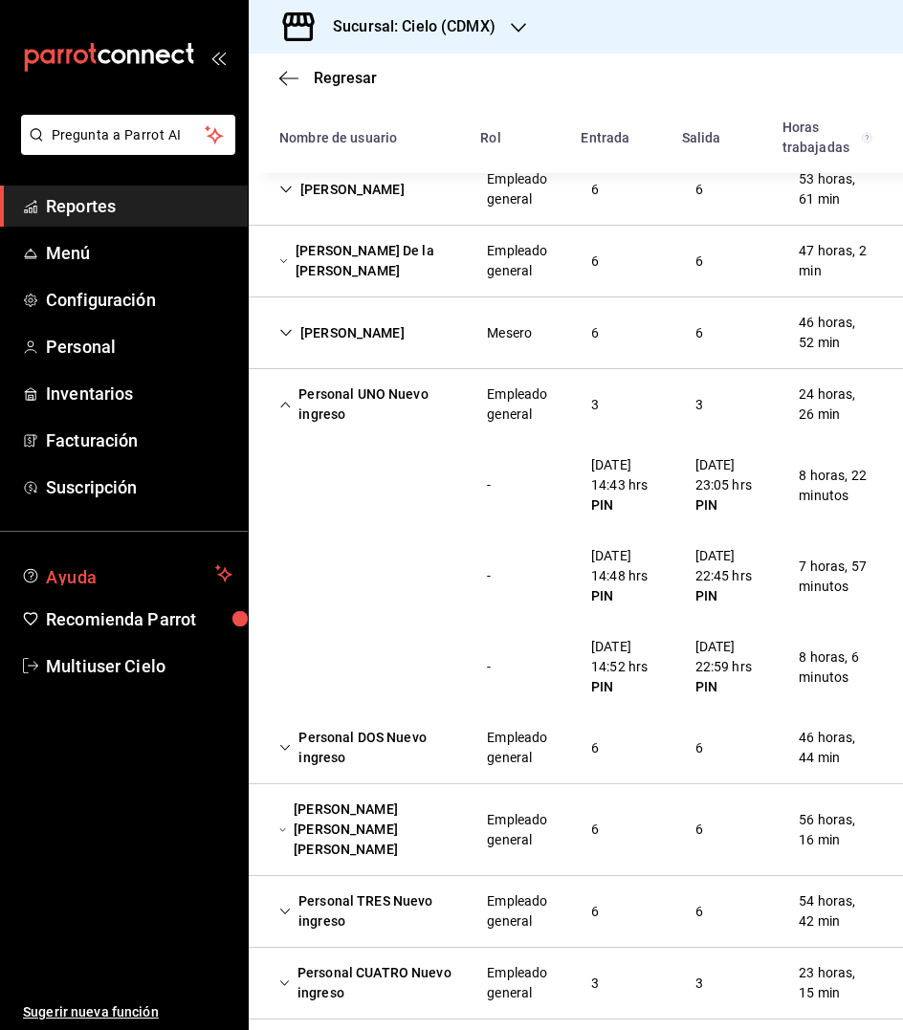
scroll to position [0, 0]
click at [326, 414] on div "Personal UNO Nuevo ingreso" at bounding box center [367, 404] width 207 height 55
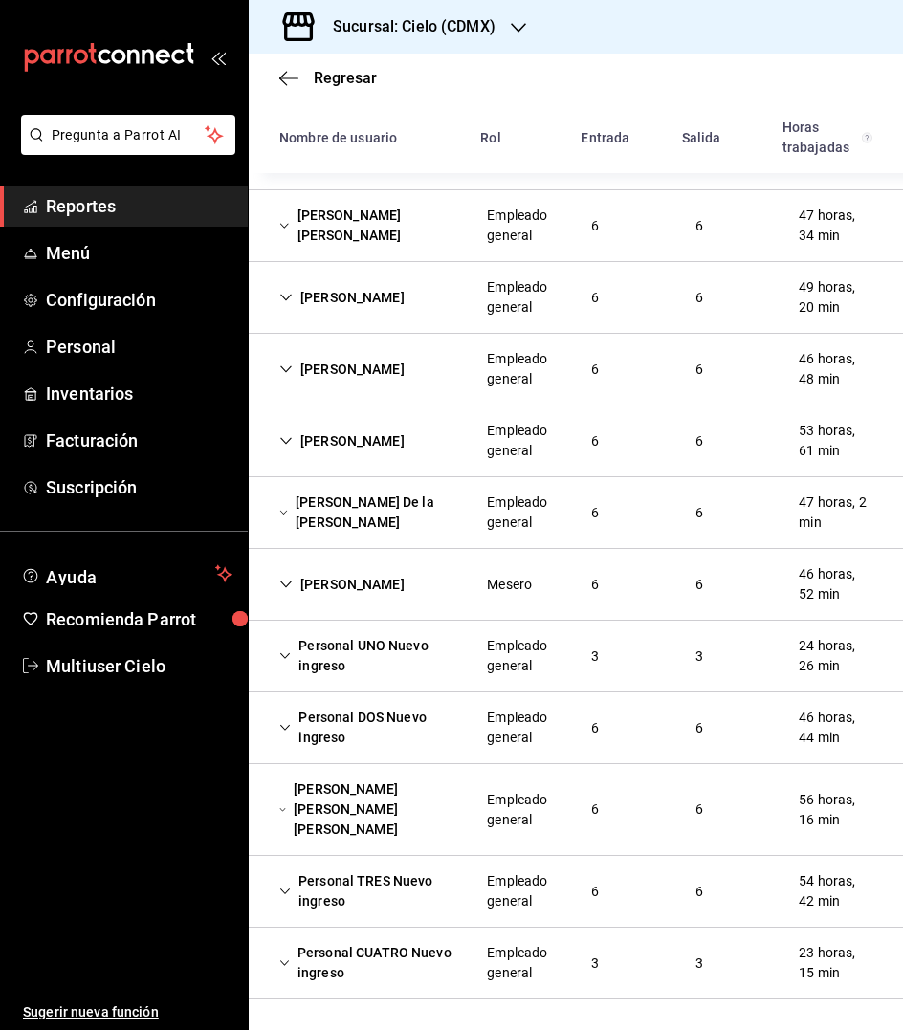
click at [327, 700] on div "Personal DOS Nuevo ingreso" at bounding box center [367, 727] width 207 height 55
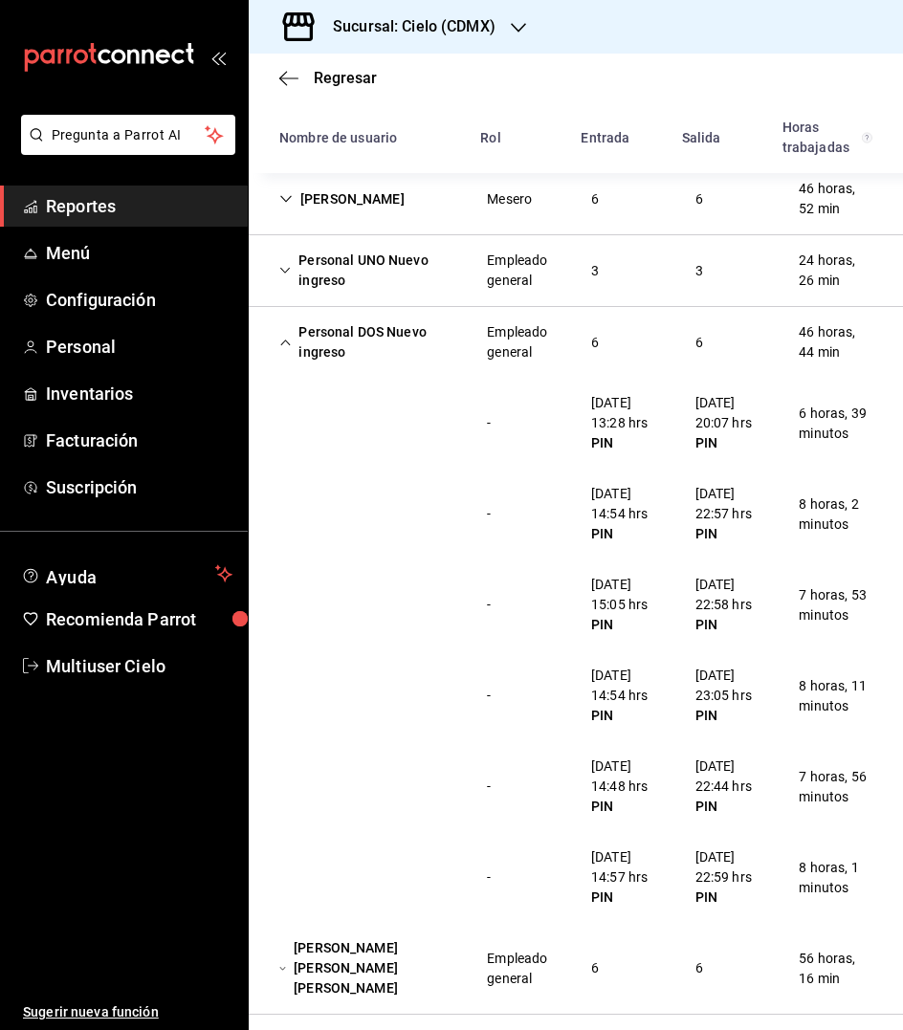
scroll to position [982, 0]
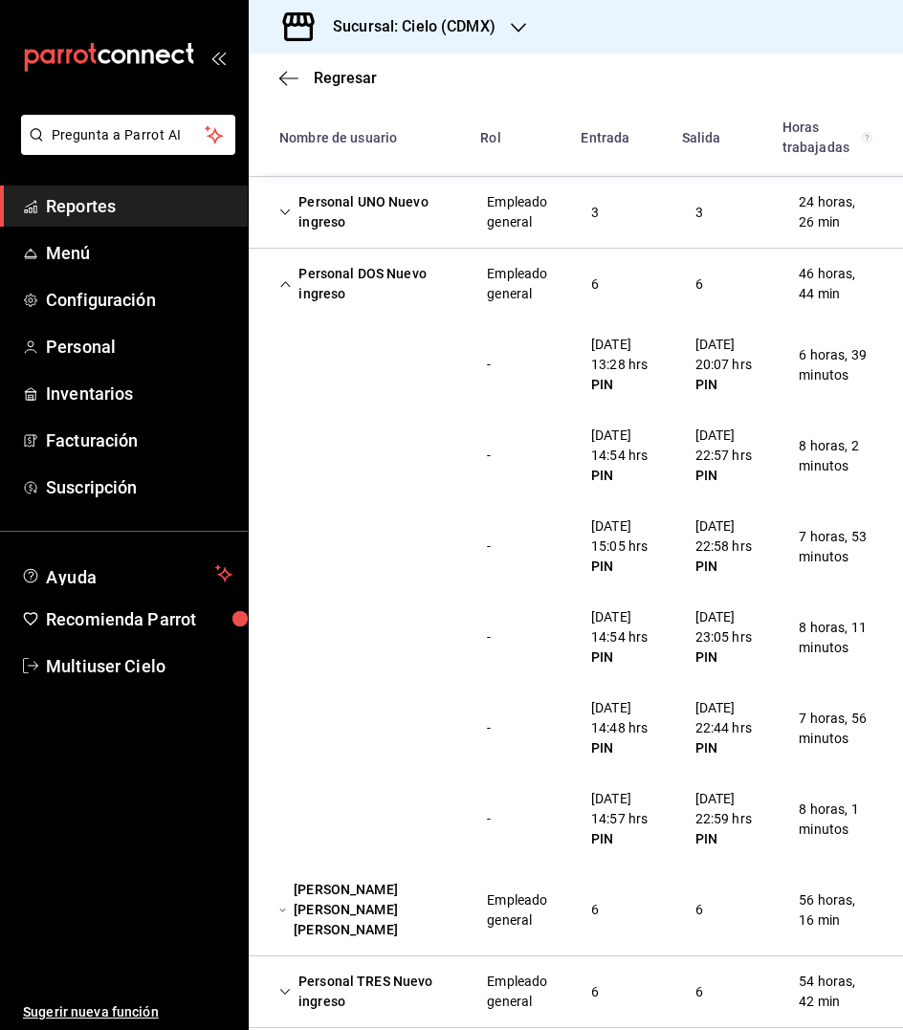
click at [322, 284] on div "Personal DOS Nuevo ingreso" at bounding box center [367, 283] width 207 height 55
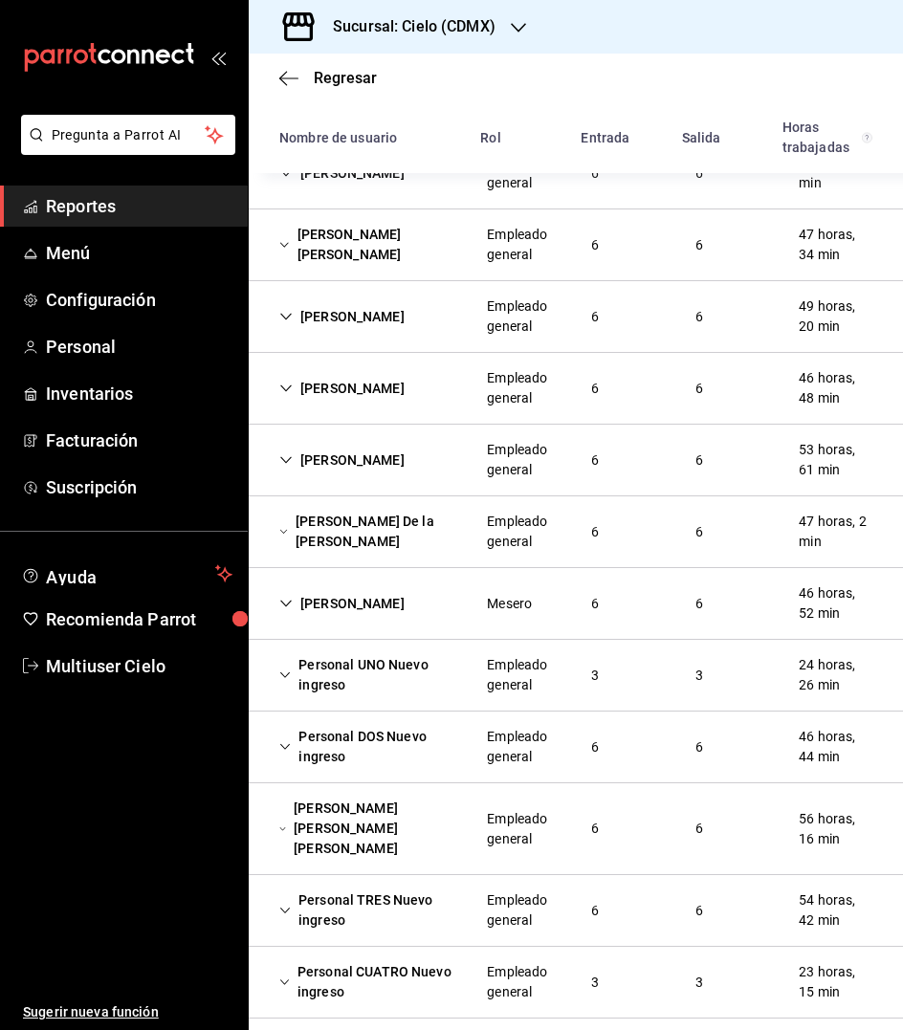
scroll to position [518, 0]
click at [348, 829] on div "[PERSON_NAME] [PERSON_NAME] [PERSON_NAME]" at bounding box center [367, 830] width 207 height 76
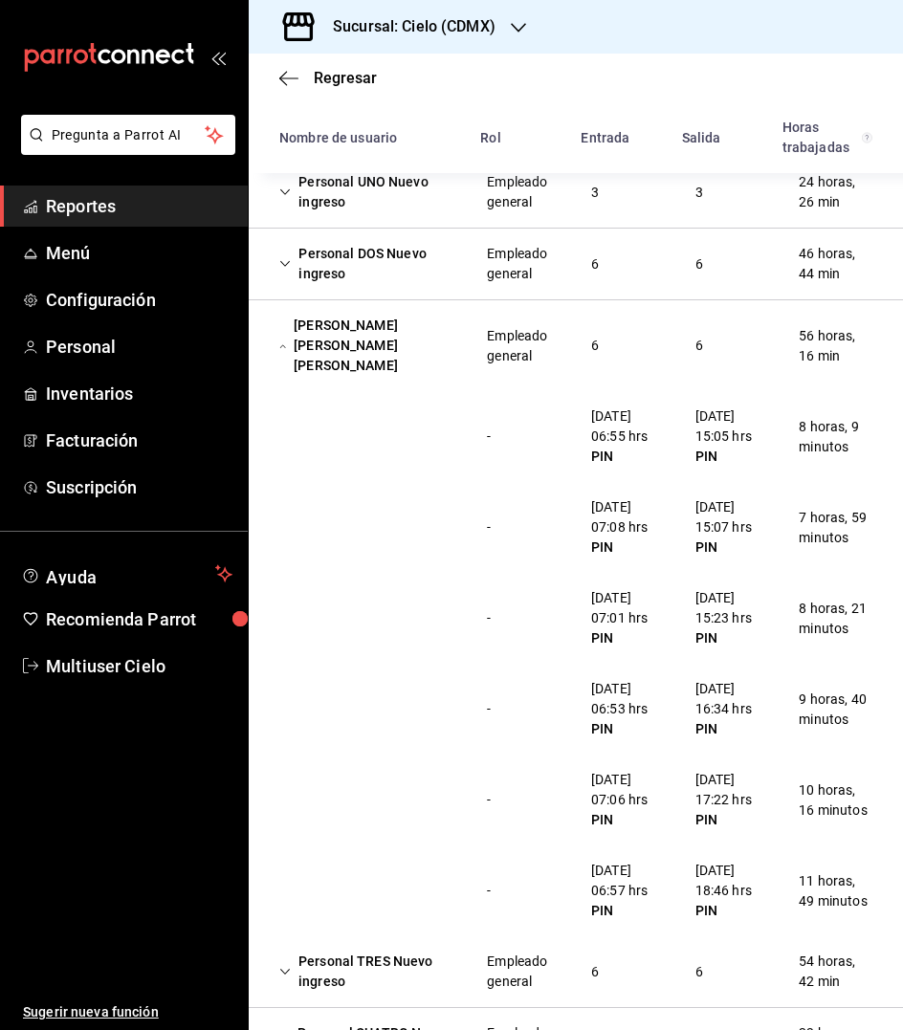
scroll to position [1015, 0]
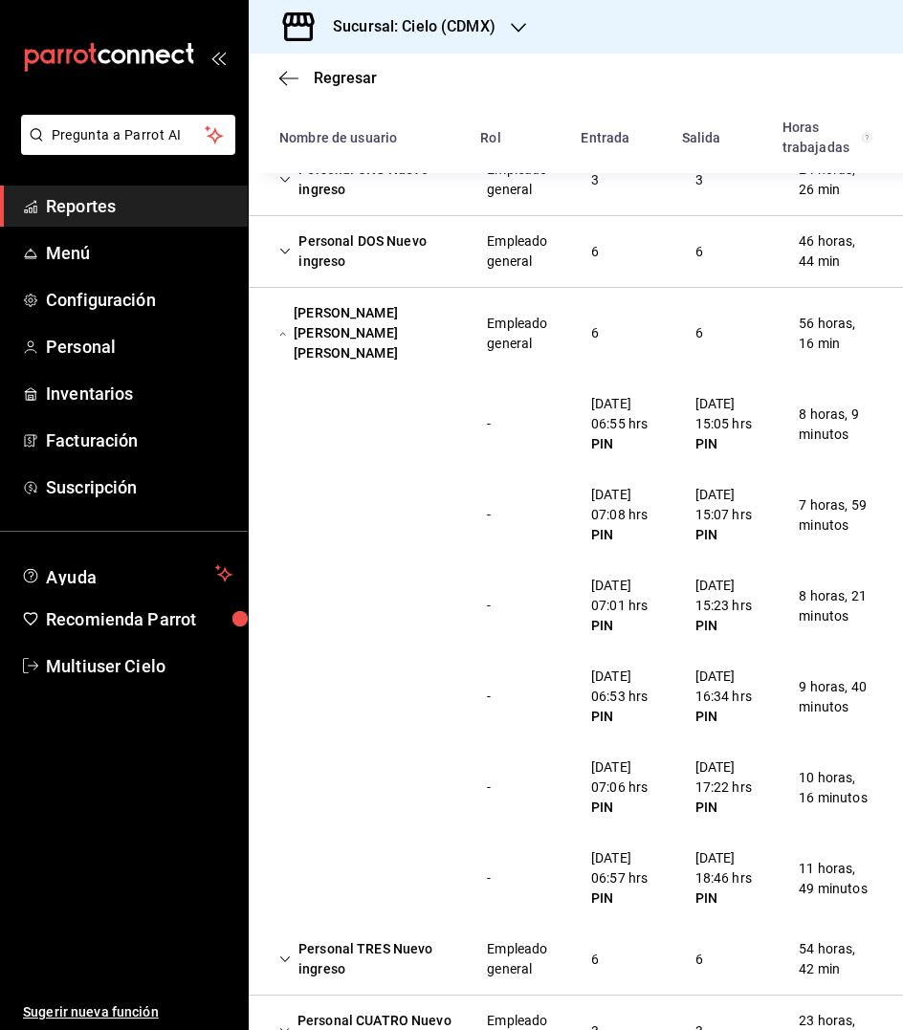
click at [309, 324] on div "[PERSON_NAME] [PERSON_NAME] [PERSON_NAME]" at bounding box center [367, 333] width 207 height 76
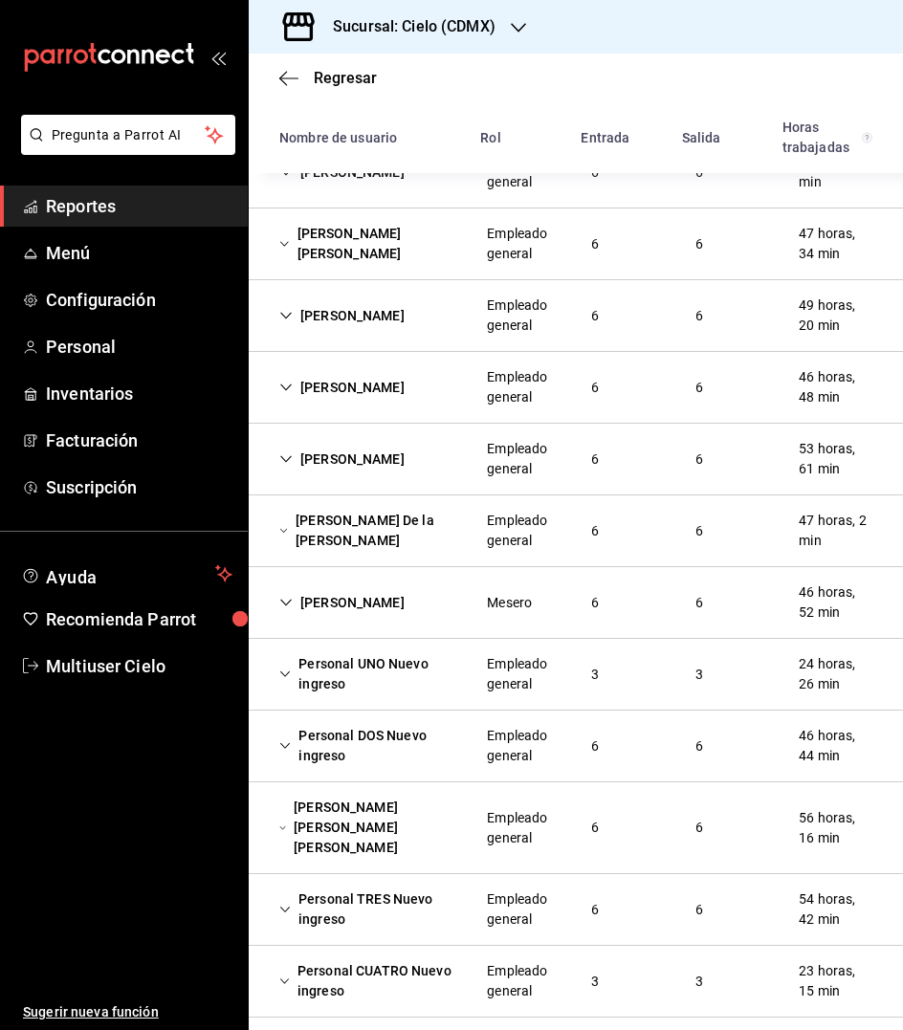
scroll to position [518, 0]
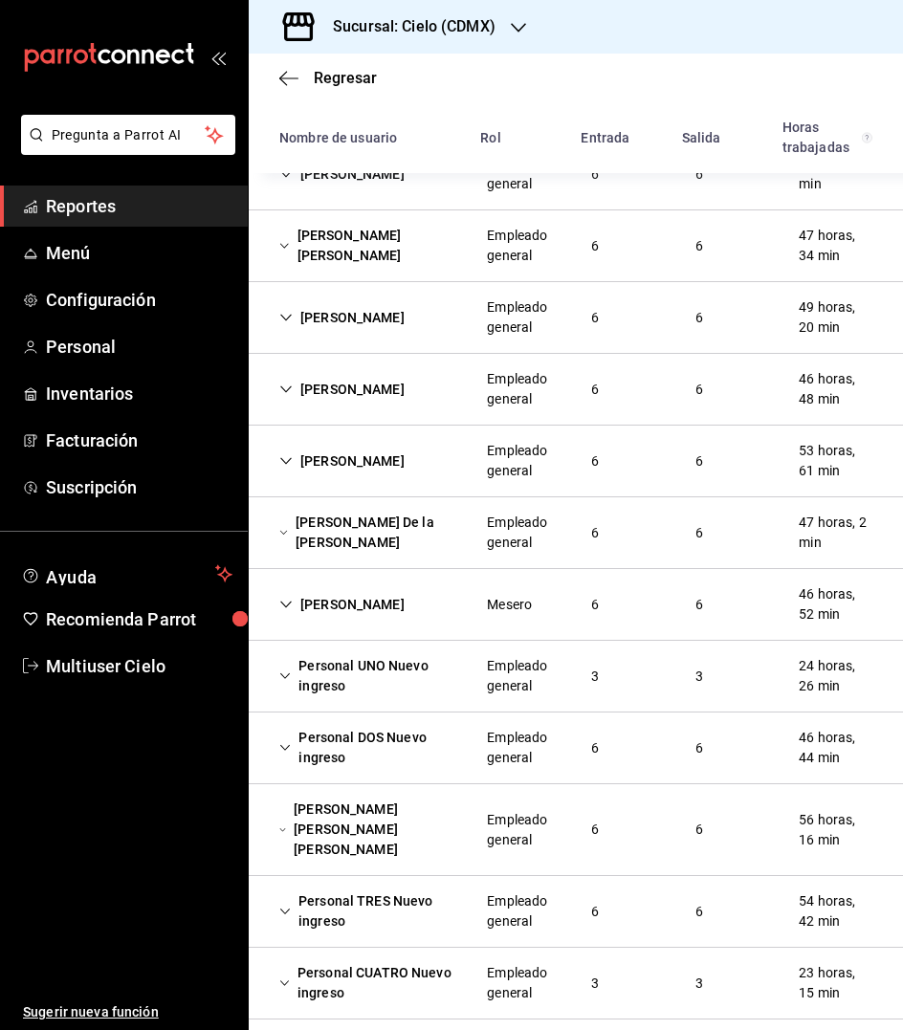
click at [342, 884] on div "Personal TRES Nuevo ingreso" at bounding box center [367, 911] width 207 height 55
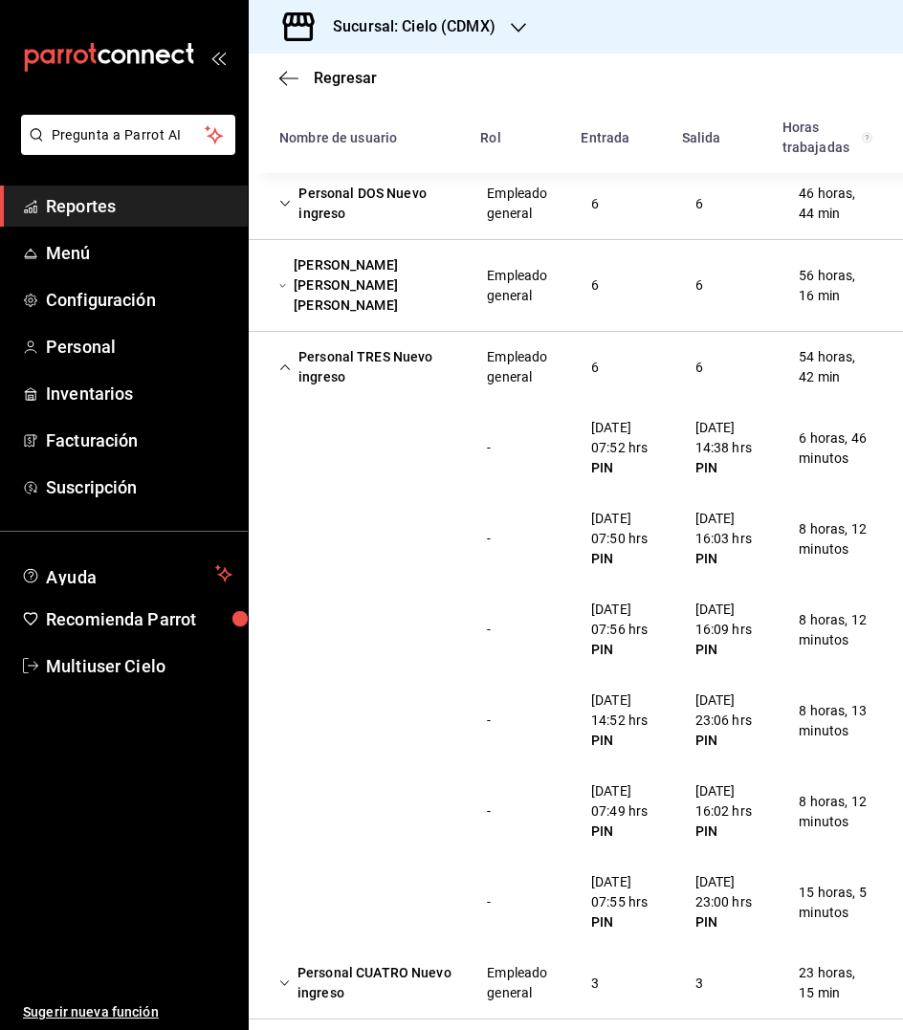
scroll to position [0, 0]
click at [322, 355] on div "Personal TRES Nuevo ingreso" at bounding box center [367, 366] width 207 height 55
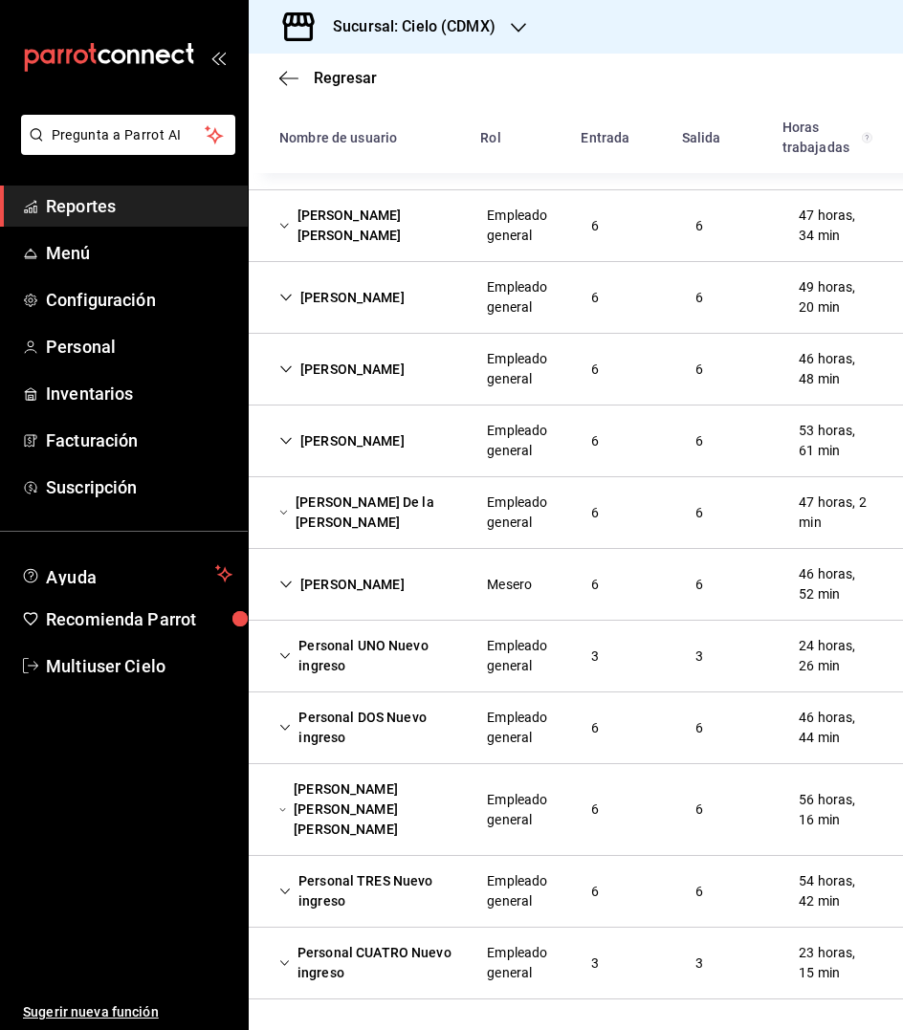
click at [333, 407] on div "[PERSON_NAME] [PERSON_NAME] [PERSON_NAME] 6 6 55 horas, 2 min [PERSON_NAME] 6 6…" at bounding box center [576, 416] width 654 height 1168
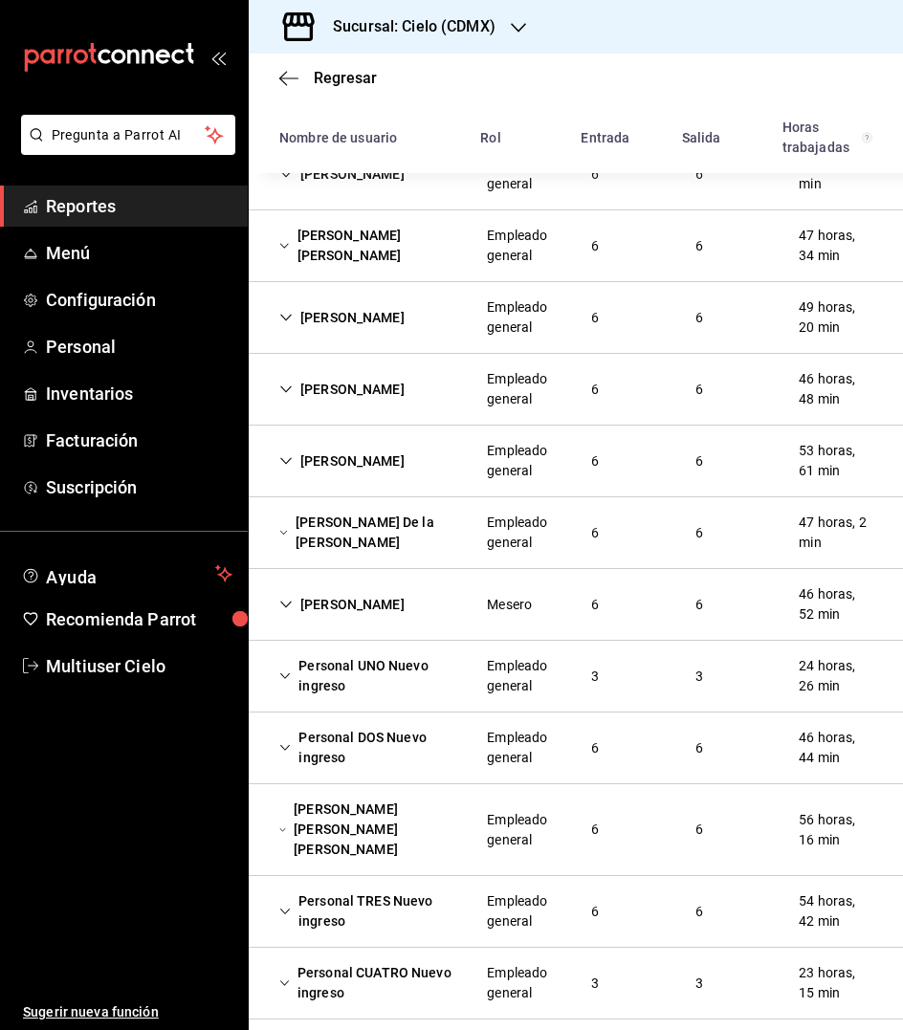
click at [329, 972] on div "Personal CUATRO Nuevo ingreso" at bounding box center [367, 982] width 207 height 55
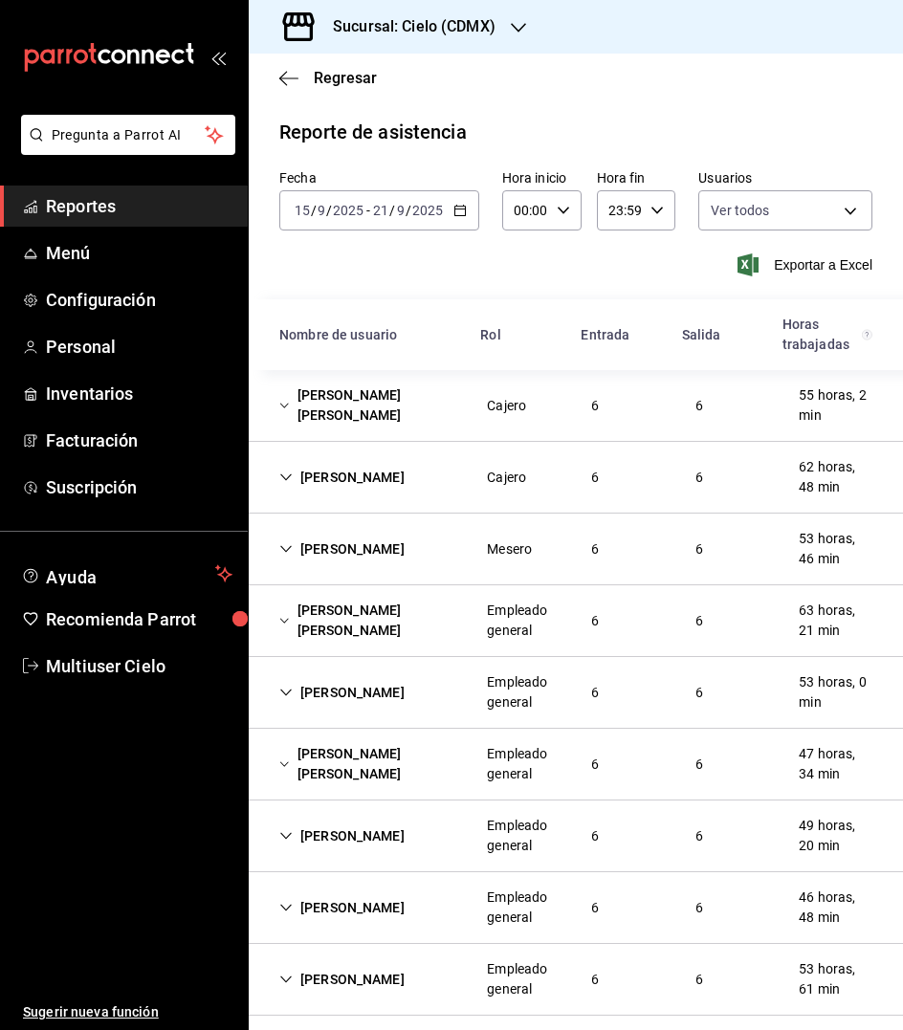
scroll to position [0, 0]
